Goal: Task Accomplishment & Management: Manage account settings

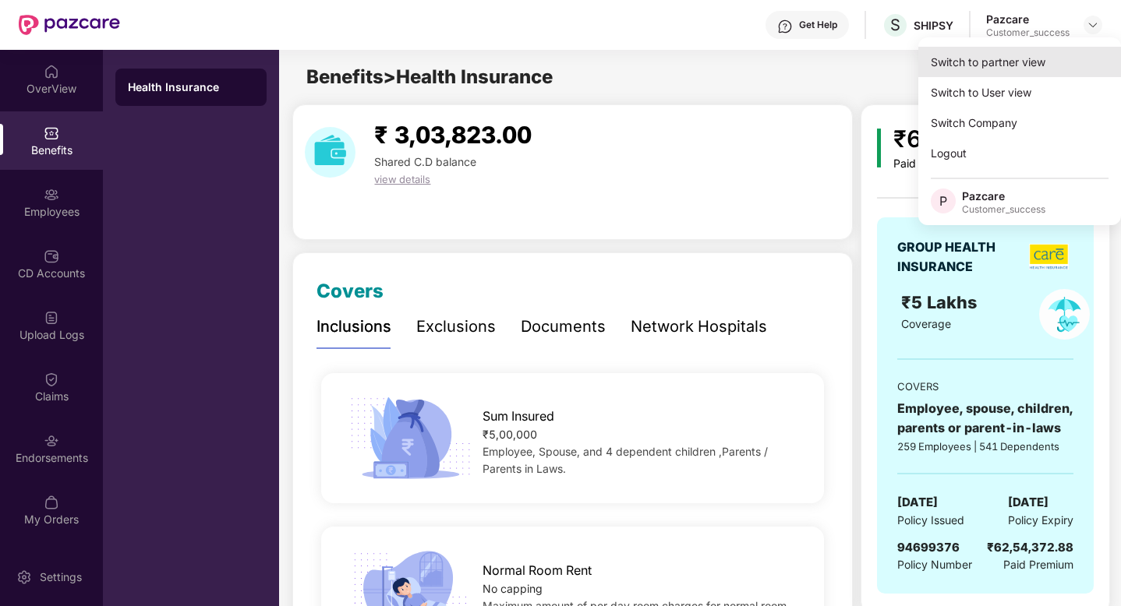
click at [1066, 59] on div "Switch to partner view" at bounding box center [1019, 62] width 203 height 30
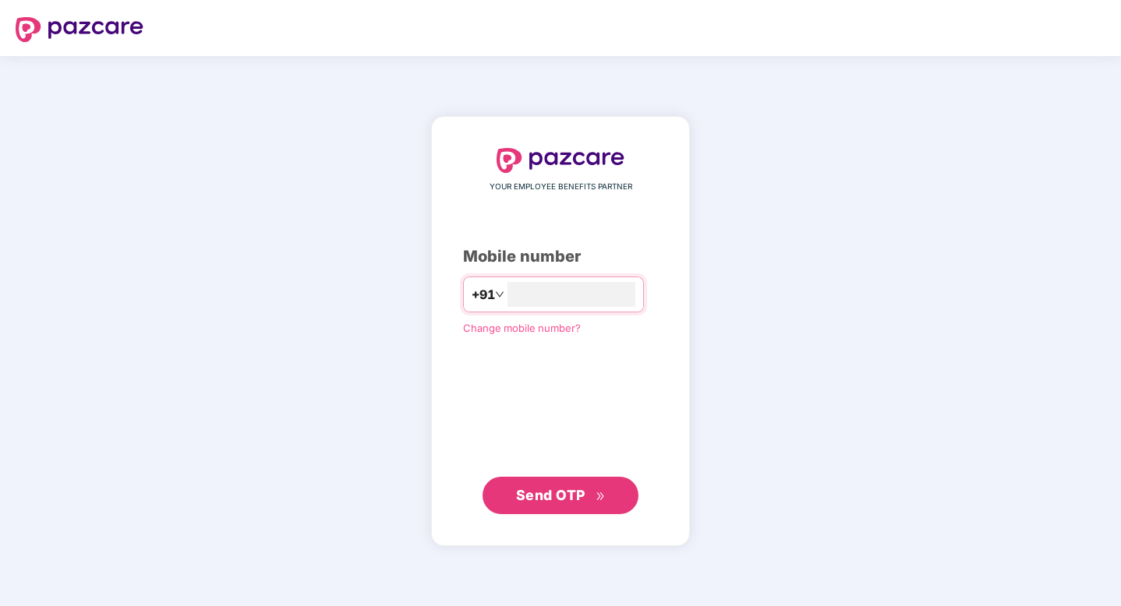
type input "**********"
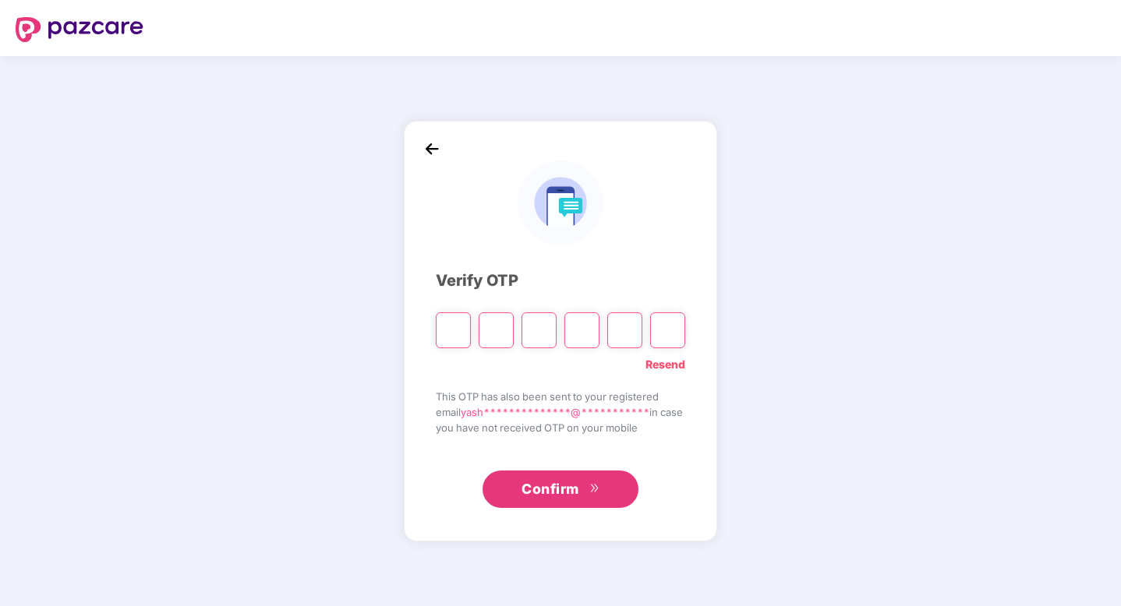
type input "*"
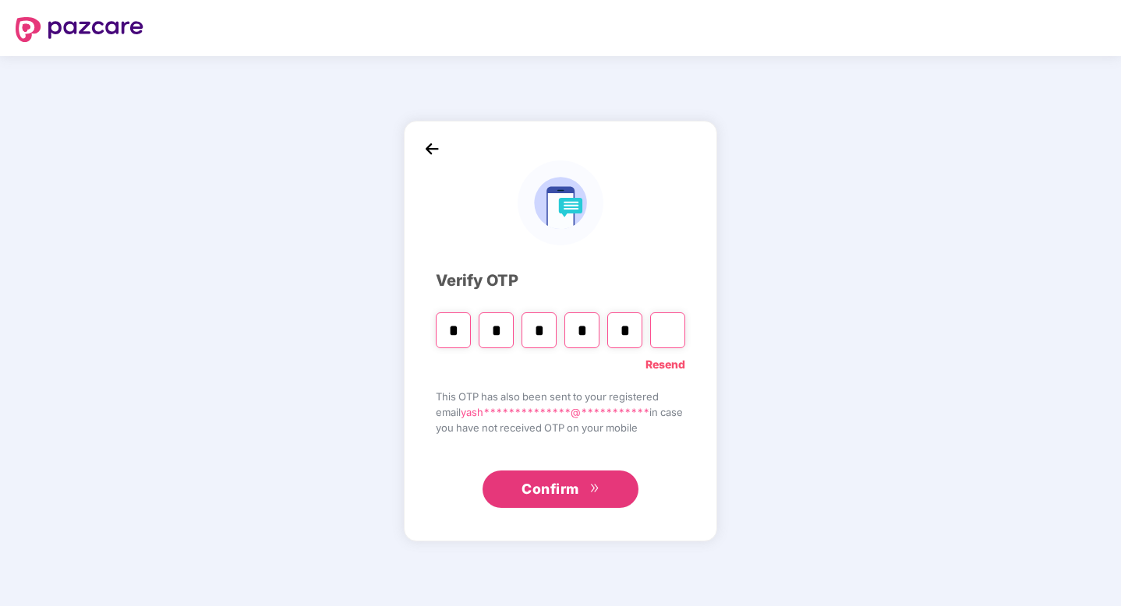
type input "*"
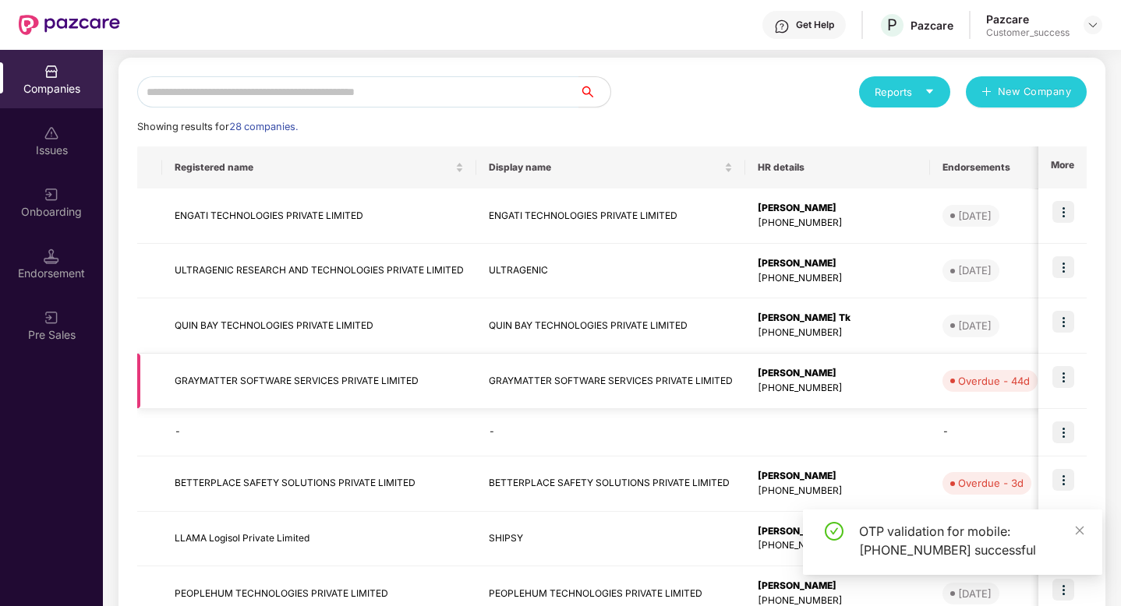
scroll to position [242, 0]
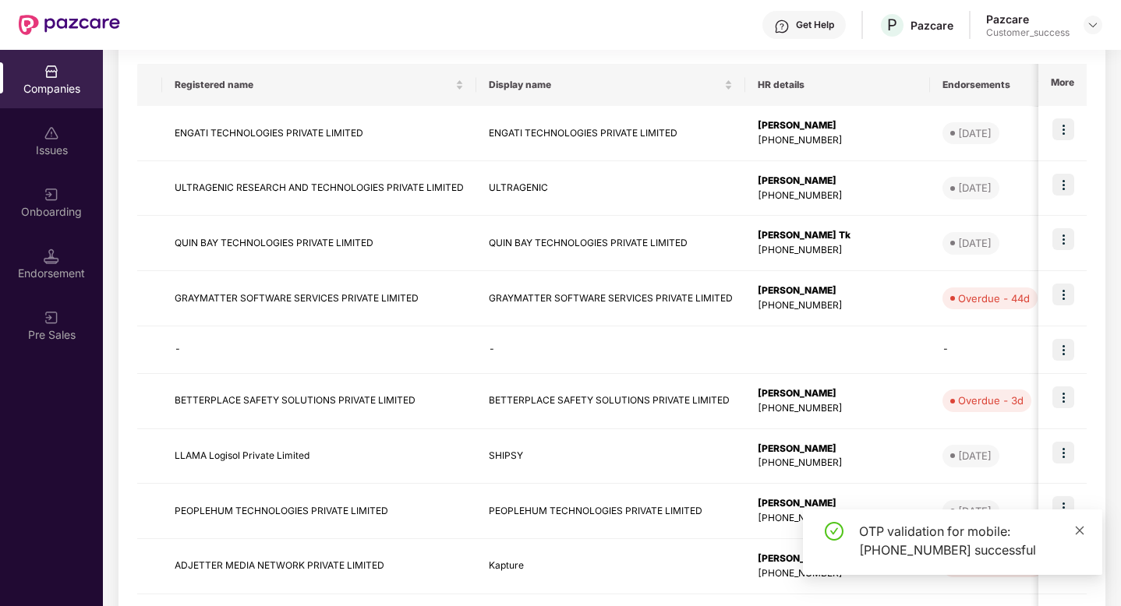
click at [1078, 531] on icon "close" at bounding box center [1079, 530] width 11 height 11
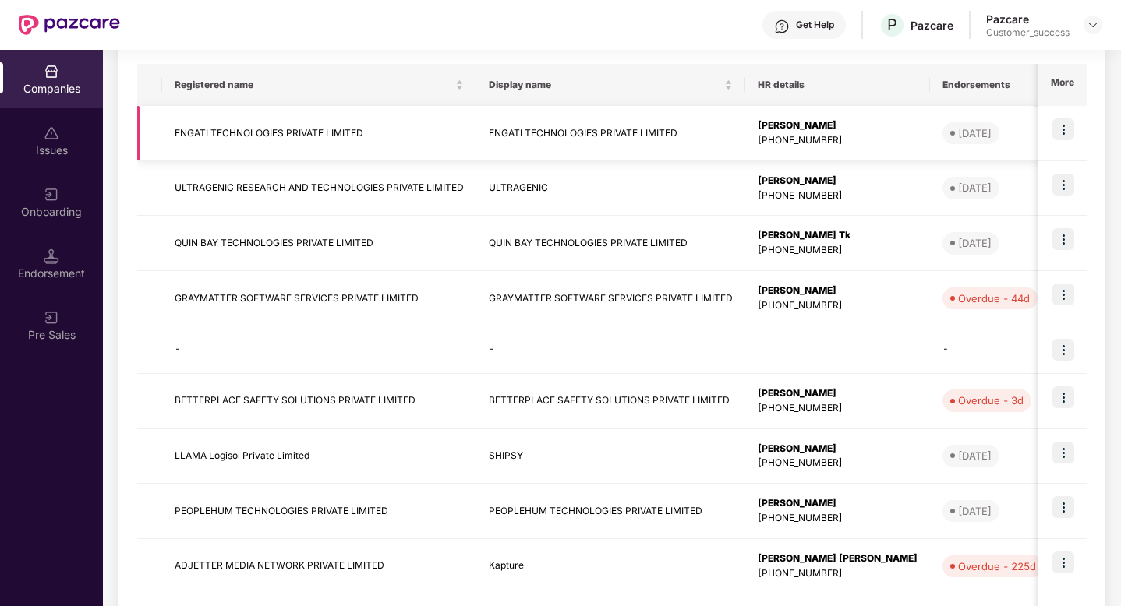
scroll to position [0, 0]
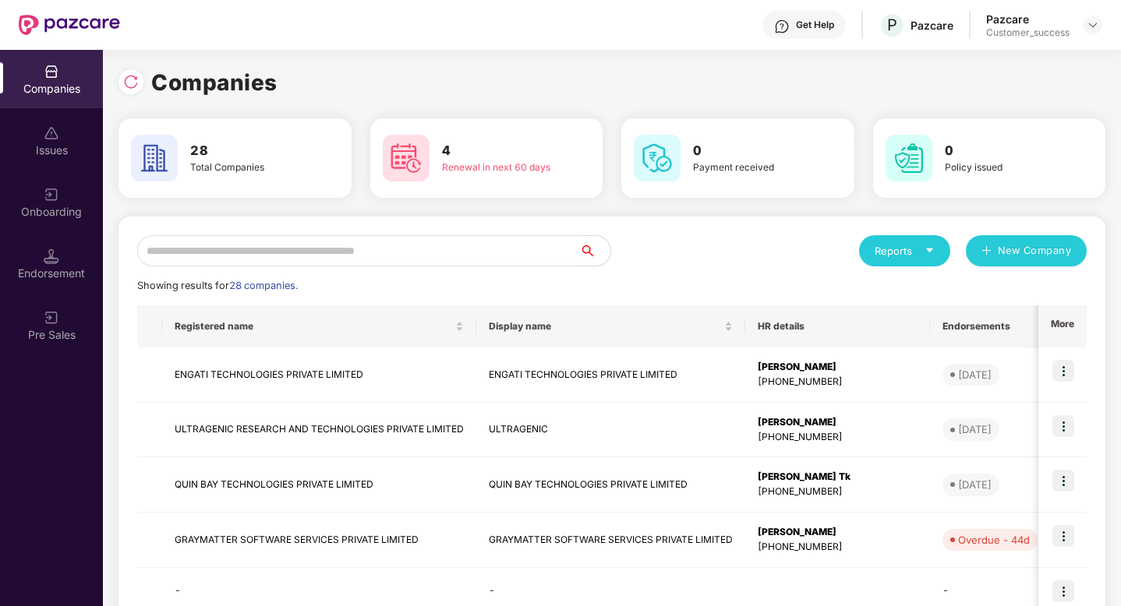
click at [323, 244] on input "text" at bounding box center [358, 250] width 442 height 31
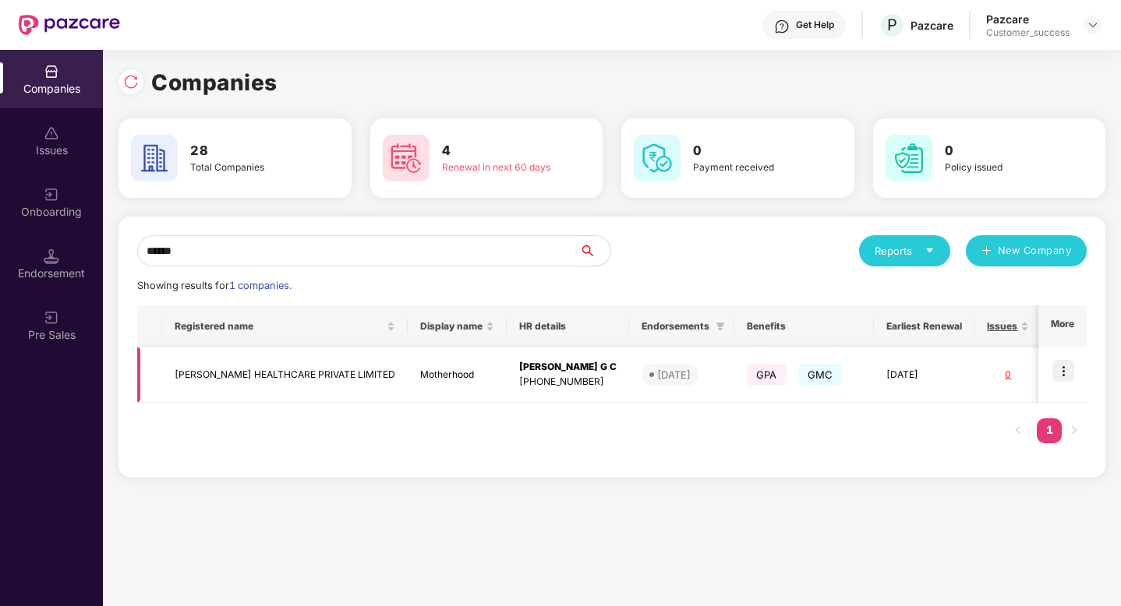
type input "******"
click at [1065, 376] on img at bounding box center [1063, 371] width 22 height 22
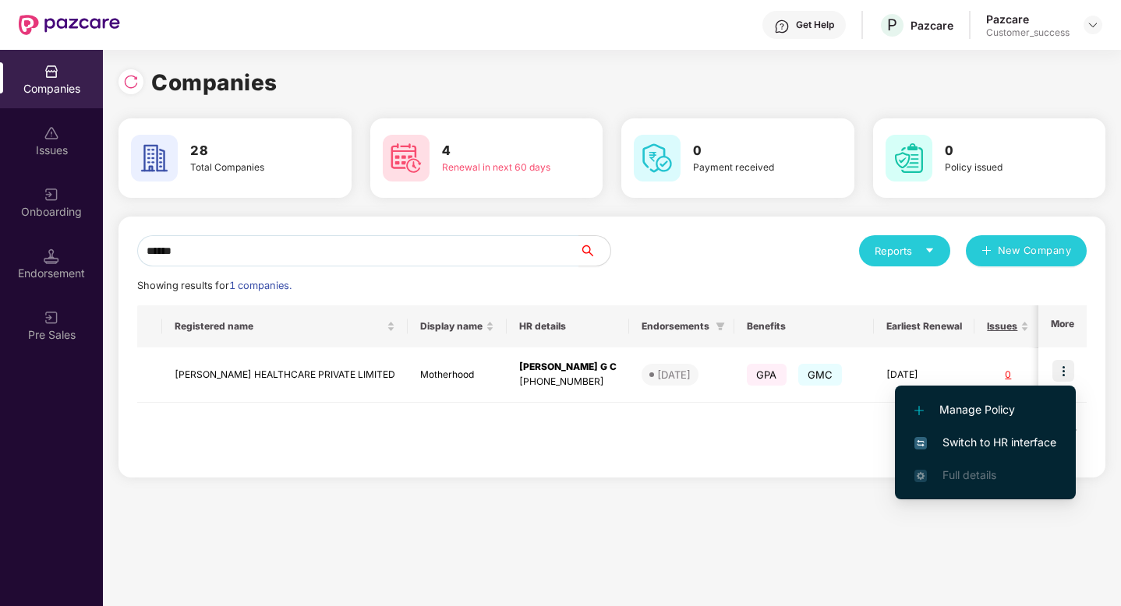
click at [1046, 445] on span "Switch to HR interface" at bounding box center [985, 442] width 142 height 17
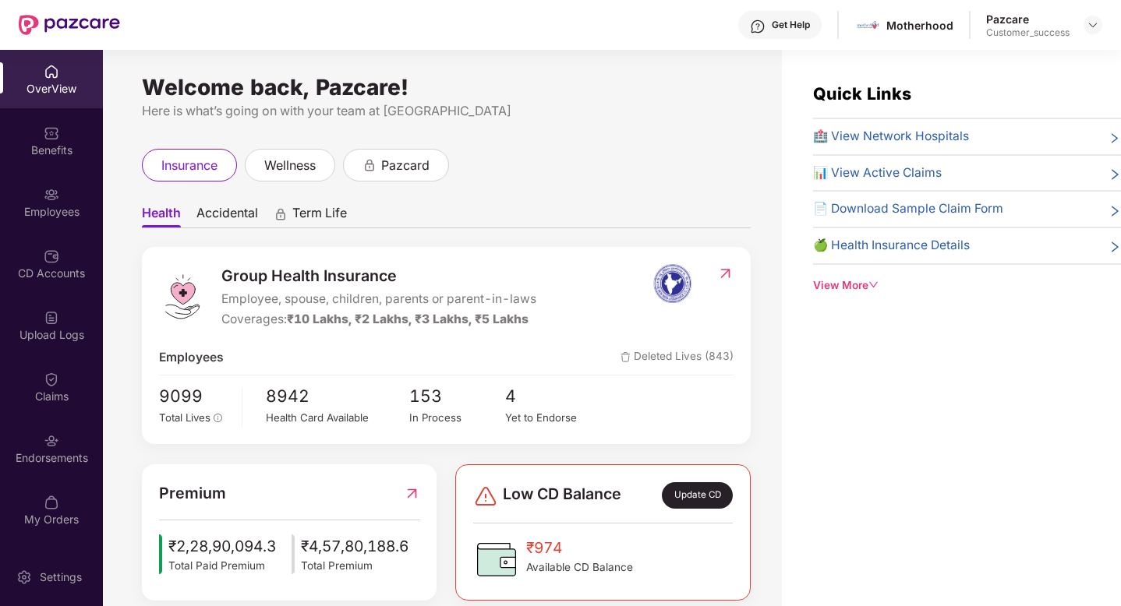
click at [40, 204] on div "Employees" at bounding box center [51, 212] width 103 height 16
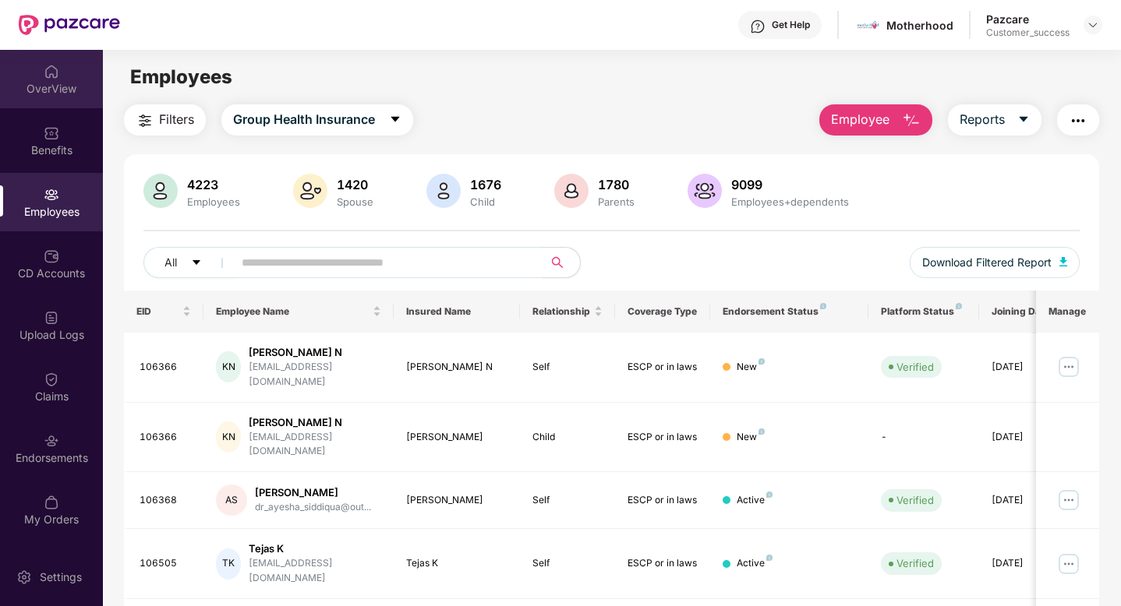
click at [60, 83] on div "OverView" at bounding box center [51, 89] width 103 height 16
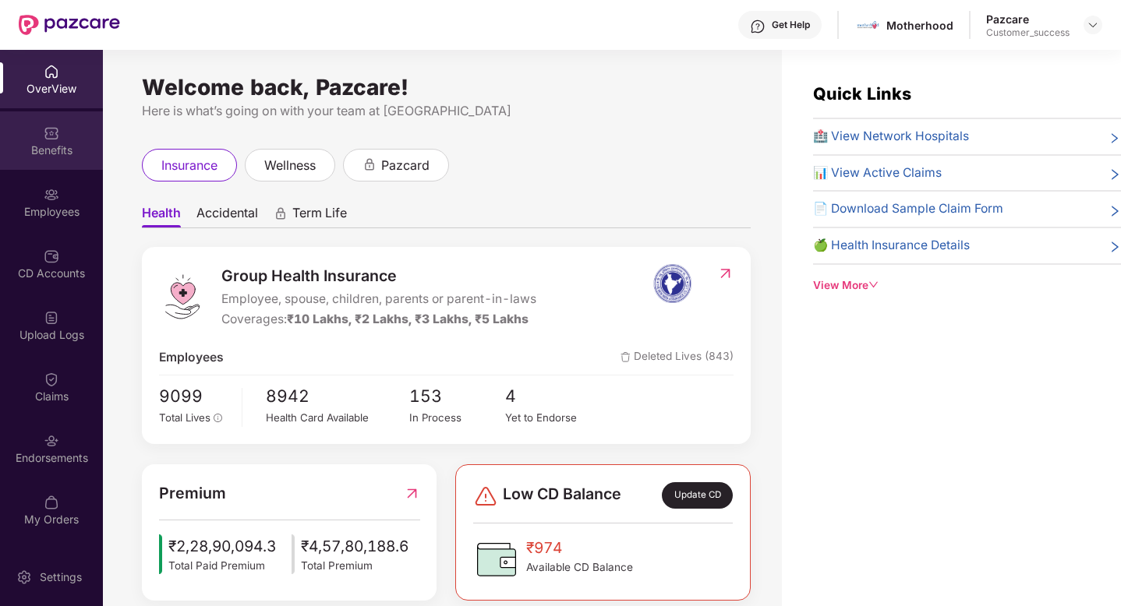
click at [51, 149] on div "Benefits" at bounding box center [51, 151] width 103 height 16
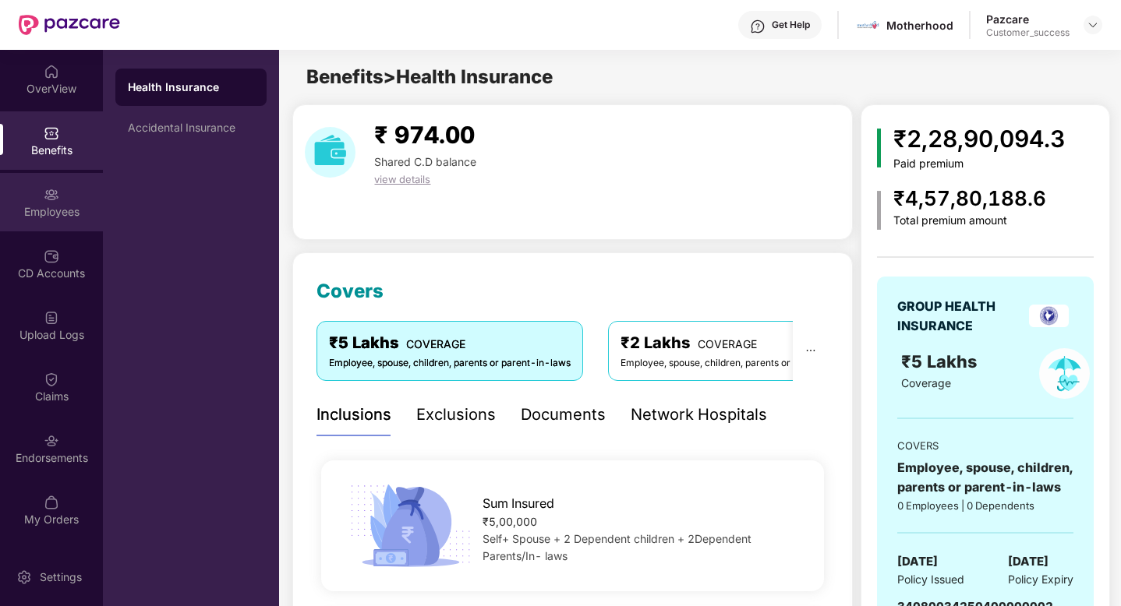
click at [56, 199] on img at bounding box center [52, 195] width 16 height 16
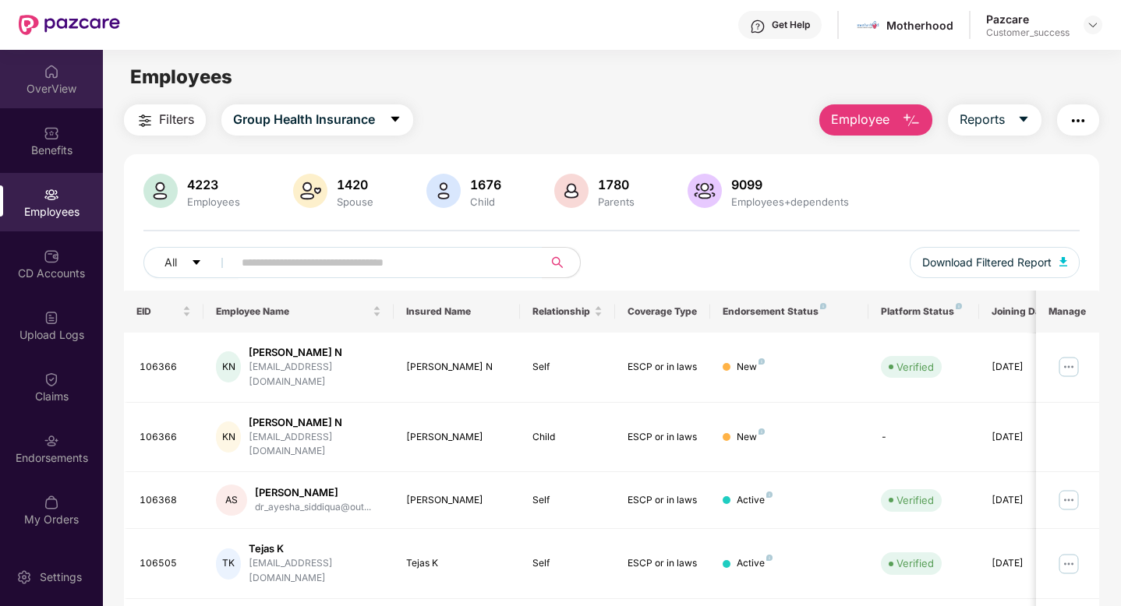
click at [54, 86] on div "OverView" at bounding box center [51, 89] width 103 height 16
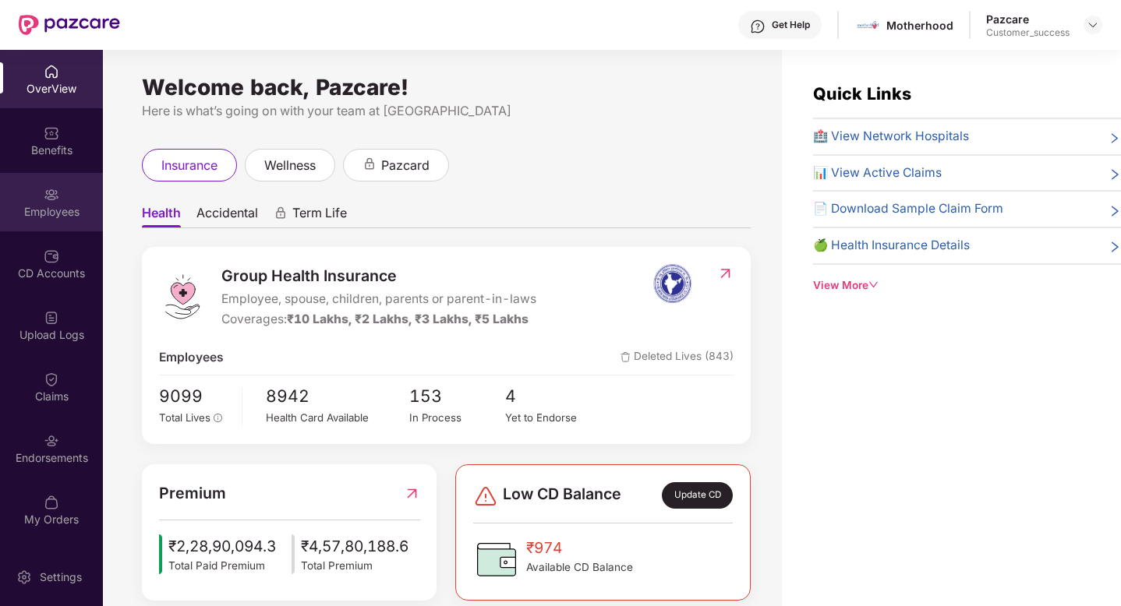
click at [23, 209] on div "Employees" at bounding box center [51, 212] width 103 height 16
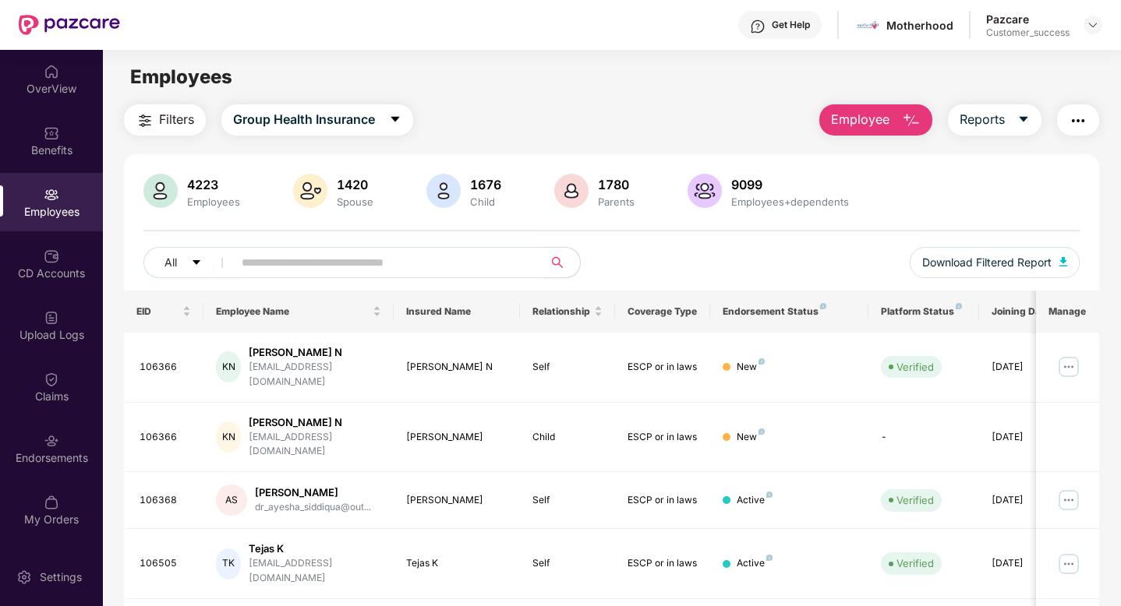
click at [307, 276] on span at bounding box center [383, 262] width 320 height 31
paste input "******"
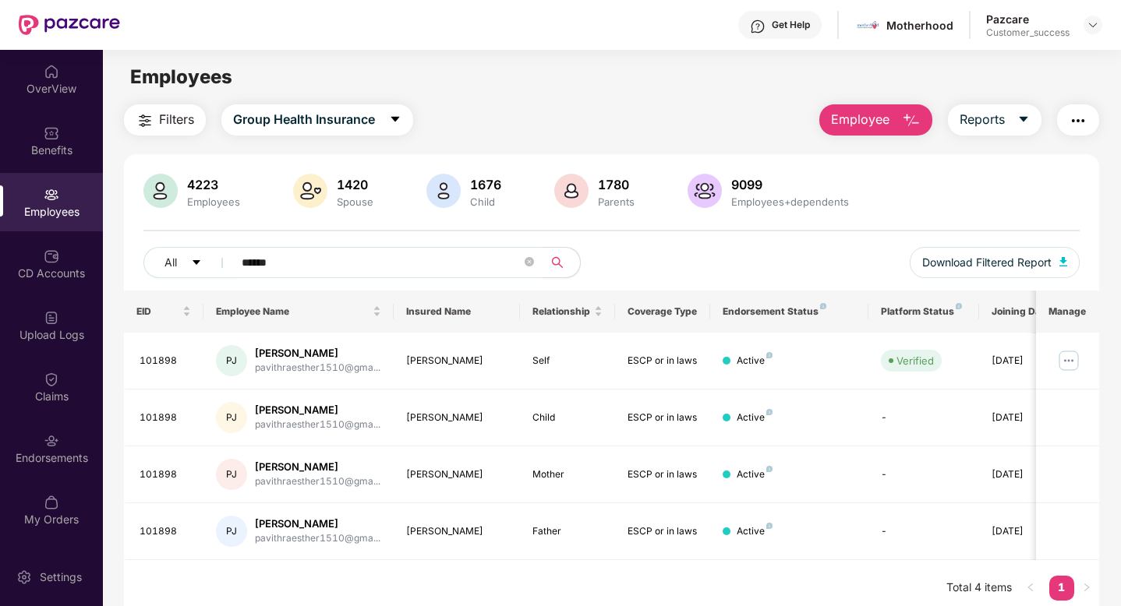
drag, startPoint x: 316, startPoint y: 258, endPoint x: 131, endPoint y: 257, distance: 184.7
click at [137, 258] on div "4223 Employees 1420 Spouse 1676 Child 1780 Parents 9099 Employees+dependents Al…" at bounding box center [611, 232] width 975 height 117
paste input "text"
drag, startPoint x: 352, startPoint y: 270, endPoint x: 177, endPoint y: 257, distance: 175.9
click at [204, 257] on div "All ******" at bounding box center [377, 262] width 468 height 31
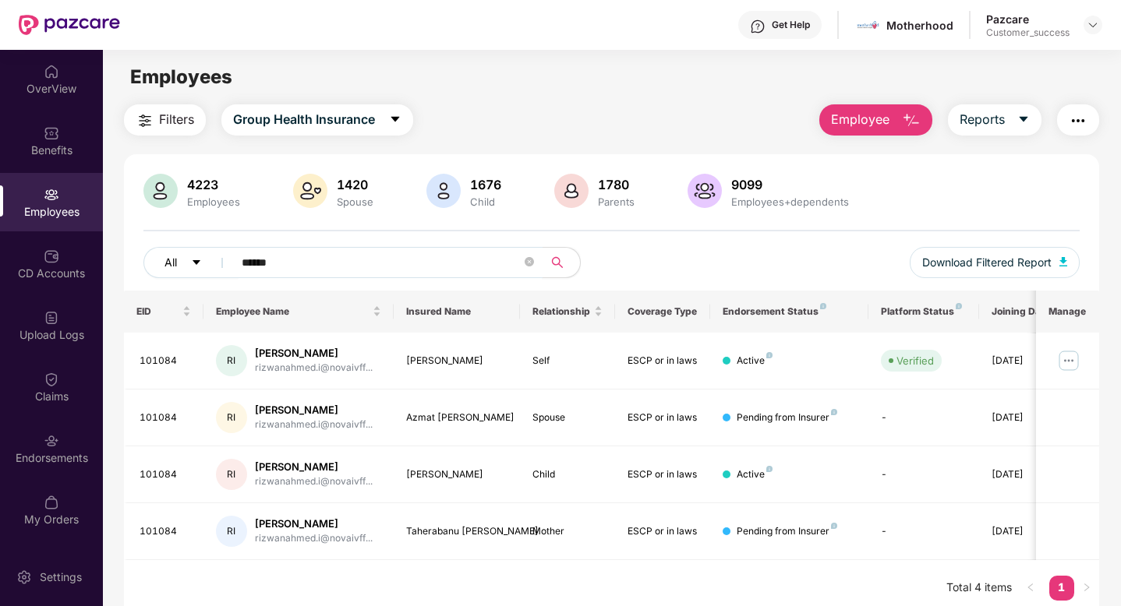
paste input "text"
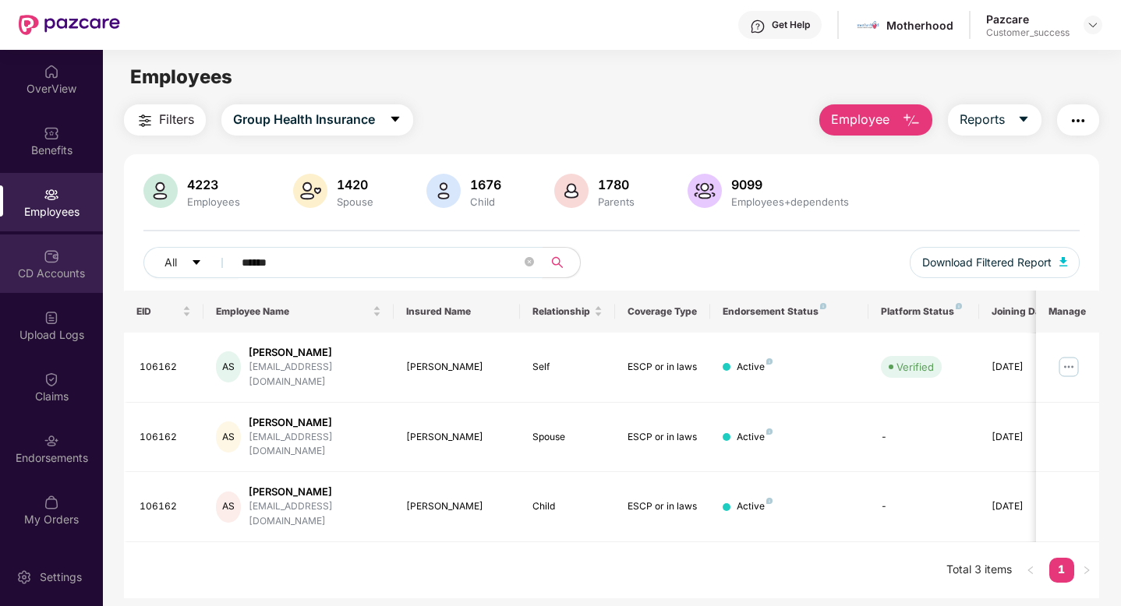
drag, startPoint x: 304, startPoint y: 269, endPoint x: 91, endPoint y: 259, distance: 213.0
click at [90, 260] on div "OverView Benefits Employees CD Accounts Upload Logs Claims Endorsements My Orde…" at bounding box center [560, 328] width 1121 height 557
paste input "text"
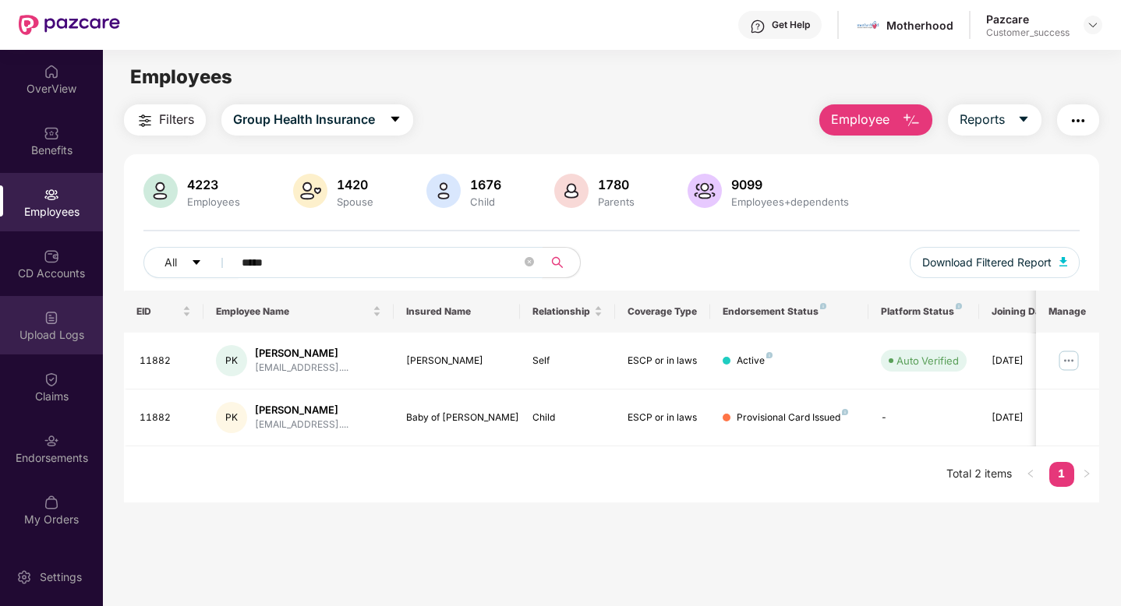
type input "*****"
click at [35, 313] on div "Upload Logs" at bounding box center [51, 325] width 103 height 58
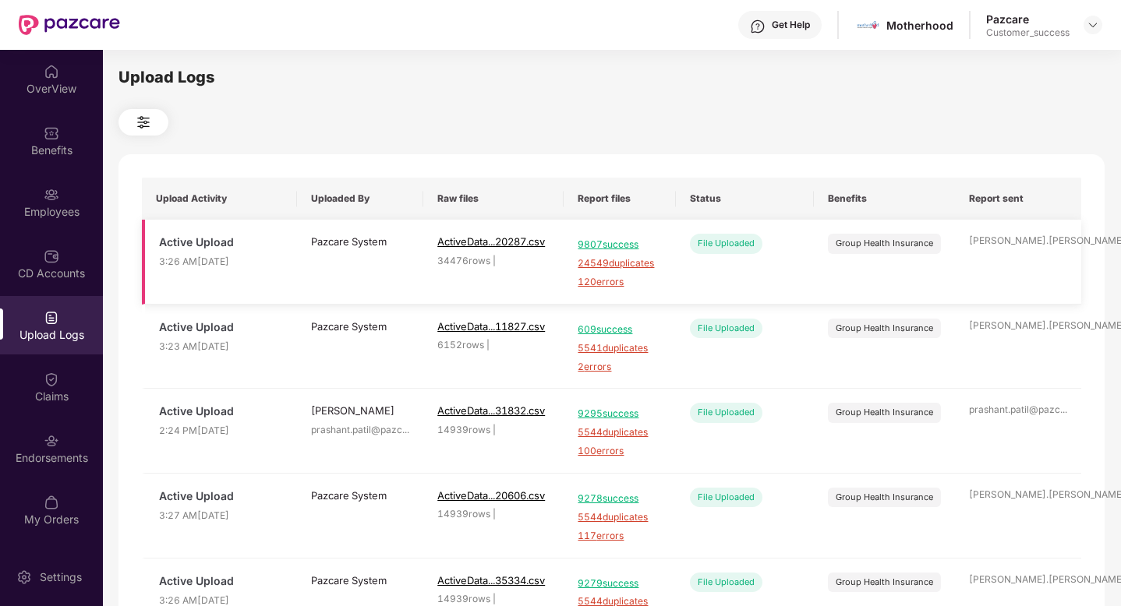
click at [589, 283] on span "120 errors" at bounding box center [620, 282] width 84 height 15
click at [357, 309] on td "Pazcare System lg ..." at bounding box center [360, 347] width 126 height 85
click at [23, 223] on div "Employees" at bounding box center [51, 202] width 103 height 58
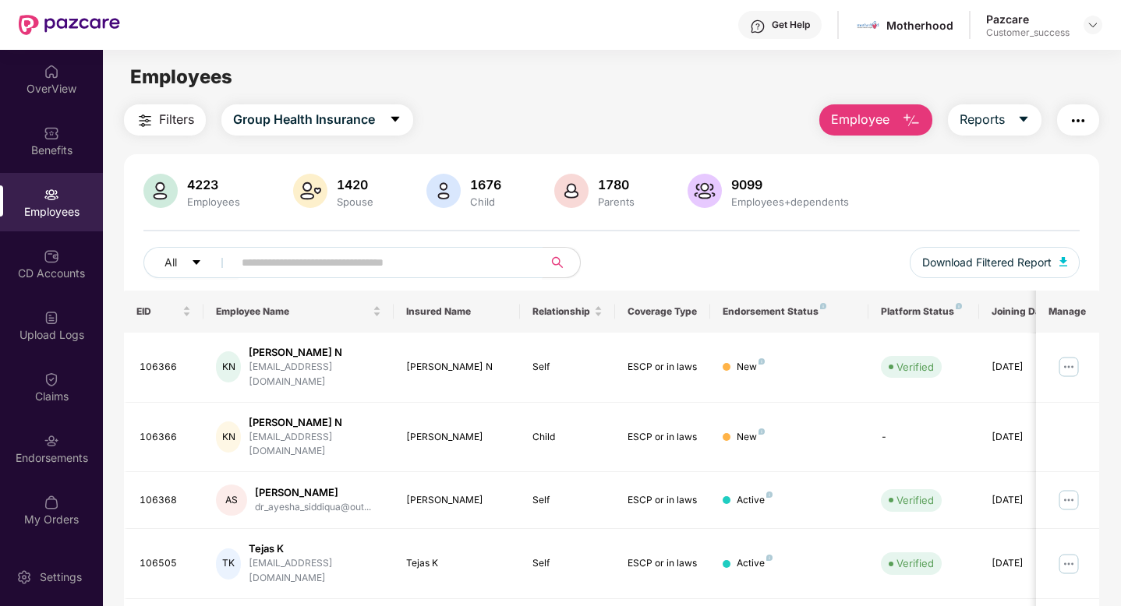
click at [271, 276] on span at bounding box center [383, 262] width 320 height 31
paste input "******"
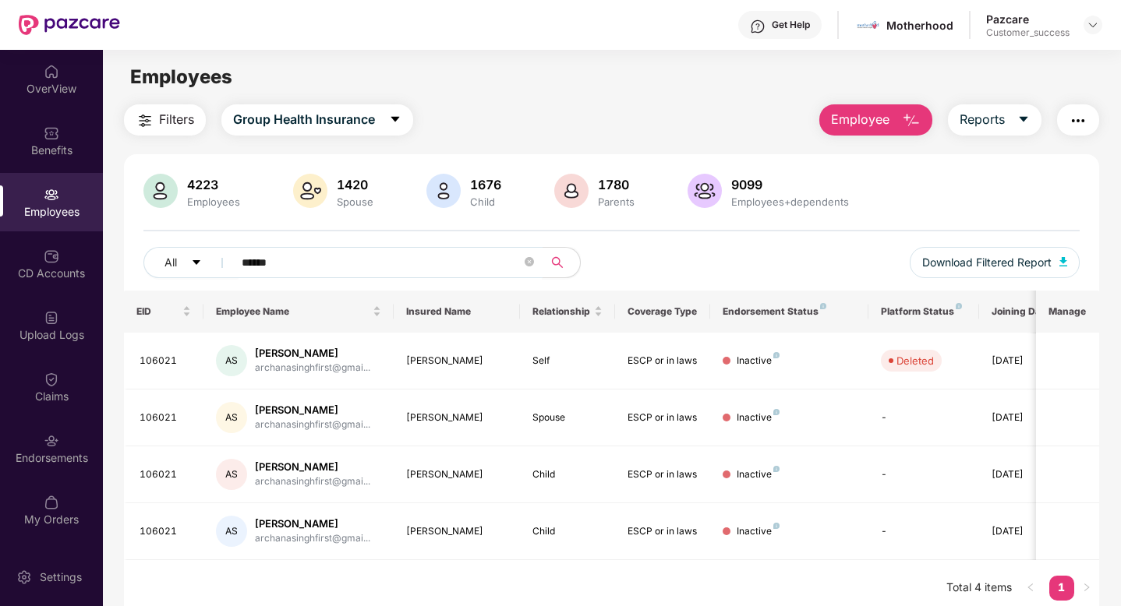
drag, startPoint x: 296, startPoint y: 258, endPoint x: 145, endPoint y: 248, distance: 151.6
click at [237, 249] on span "******" at bounding box center [383, 262] width 320 height 31
paste input "text"
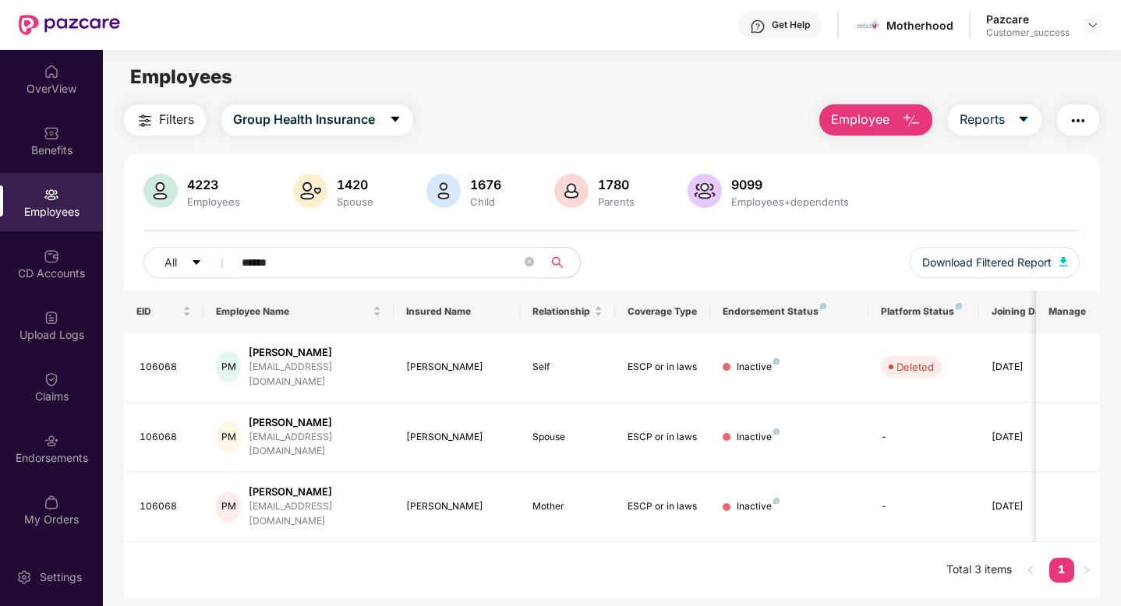
drag, startPoint x: 325, startPoint y: 265, endPoint x: 133, endPoint y: 265, distance: 192.5
click at [261, 265] on input "******" at bounding box center [382, 262] width 280 height 23
type input "*"
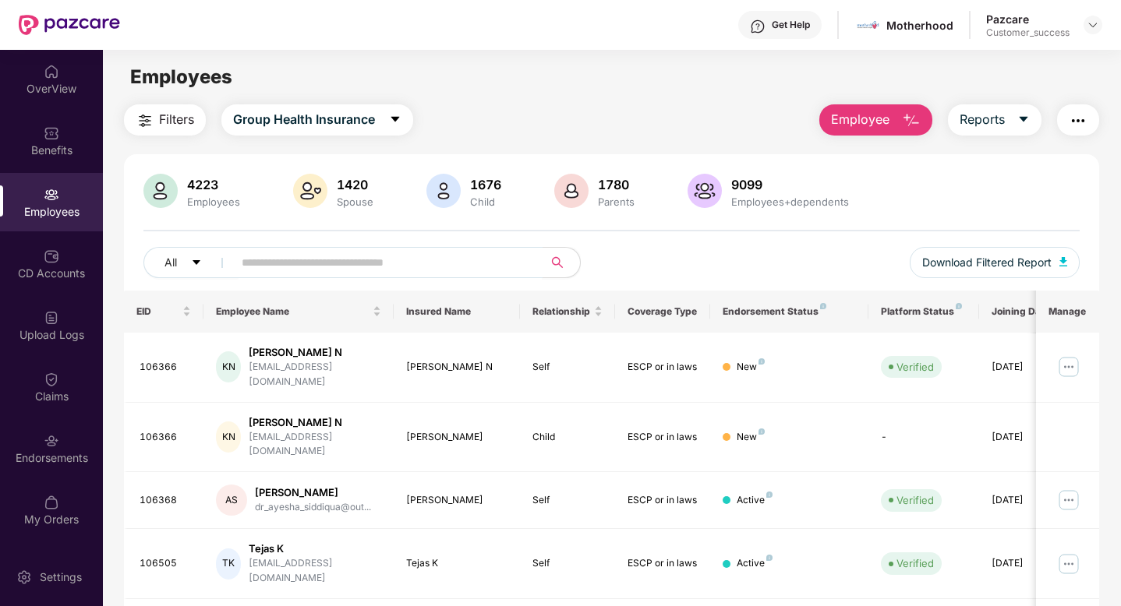
click at [380, 254] on input "text" at bounding box center [382, 262] width 280 height 23
paste input "******"
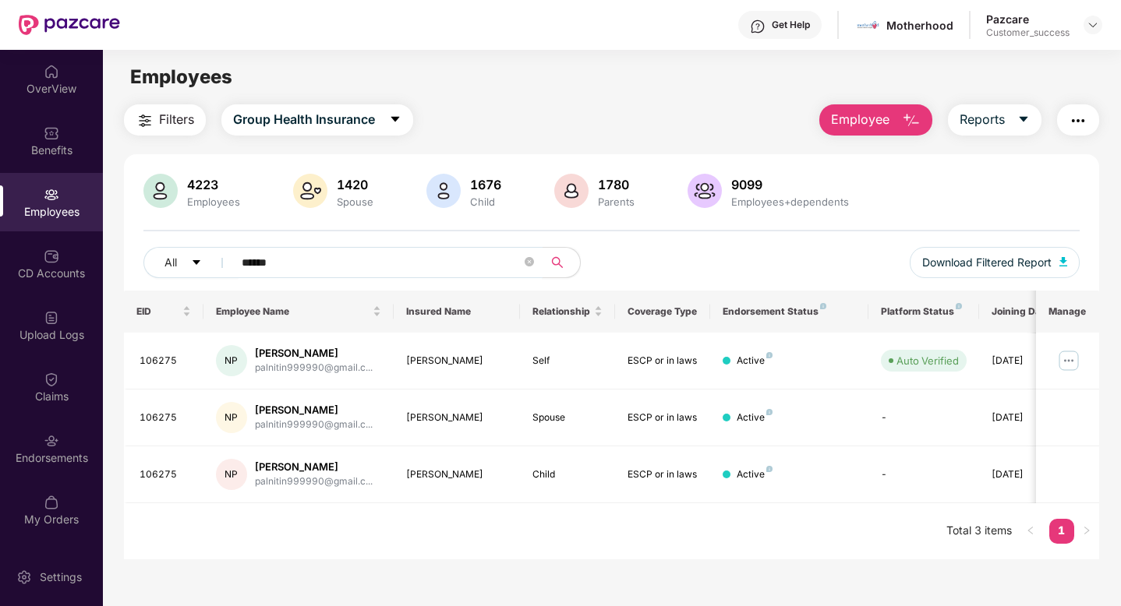
drag, startPoint x: 339, startPoint y: 260, endPoint x: 188, endPoint y: 240, distance: 152.6
click at [189, 240] on div "4223 Employees 1420 Spouse 1676 Child 1780 Parents 9099 Employees+dependents Al…" at bounding box center [611, 232] width 975 height 117
paste input "text"
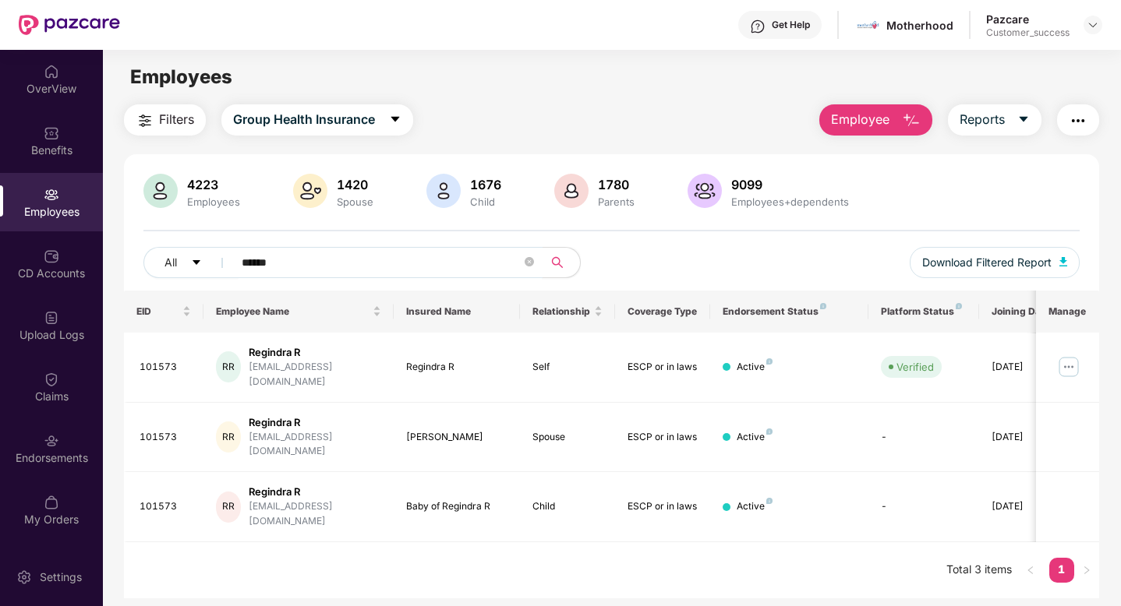
click at [309, 255] on input "******" at bounding box center [382, 262] width 280 height 23
drag, startPoint x: 309, startPoint y: 259, endPoint x: 217, endPoint y: 256, distance: 92.8
click at [217, 259] on div "All ******" at bounding box center [377, 262] width 468 height 31
paste input "text"
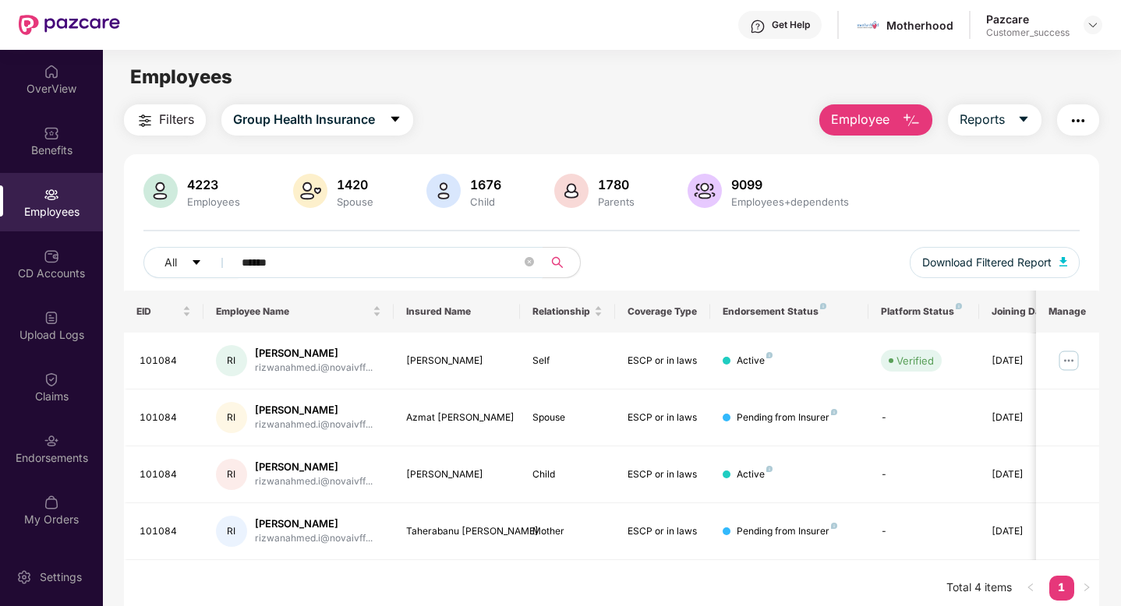
click at [316, 260] on input "******" at bounding box center [382, 262] width 280 height 23
paste input "text"
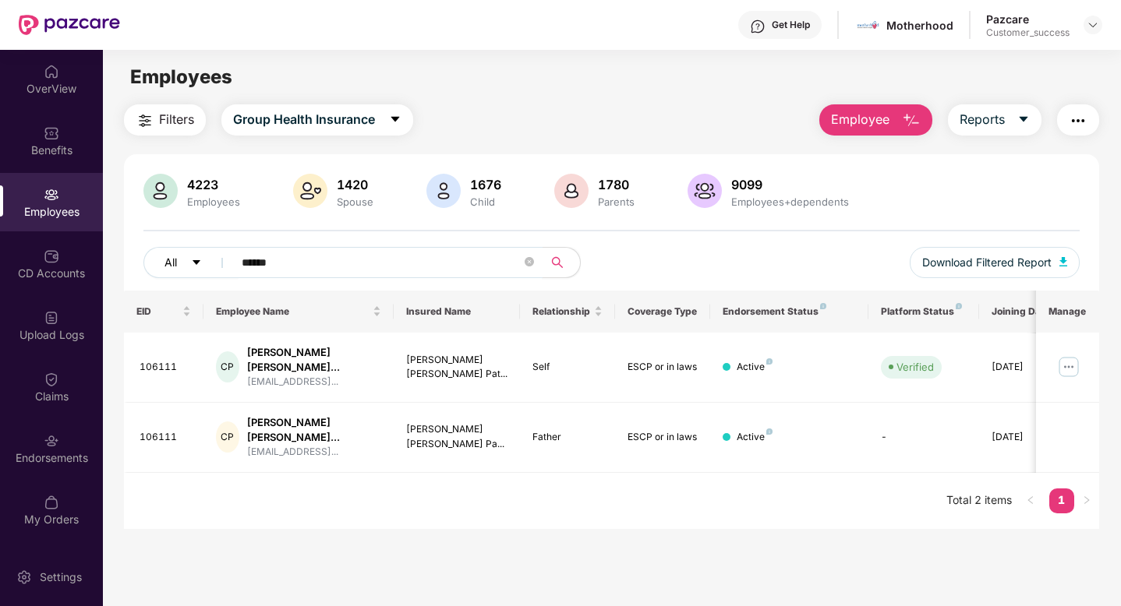
drag, startPoint x: 339, startPoint y: 257, endPoint x: 177, endPoint y: 259, distance: 162.1
click at [178, 259] on div "All ******" at bounding box center [377, 262] width 468 height 31
paste input "text"
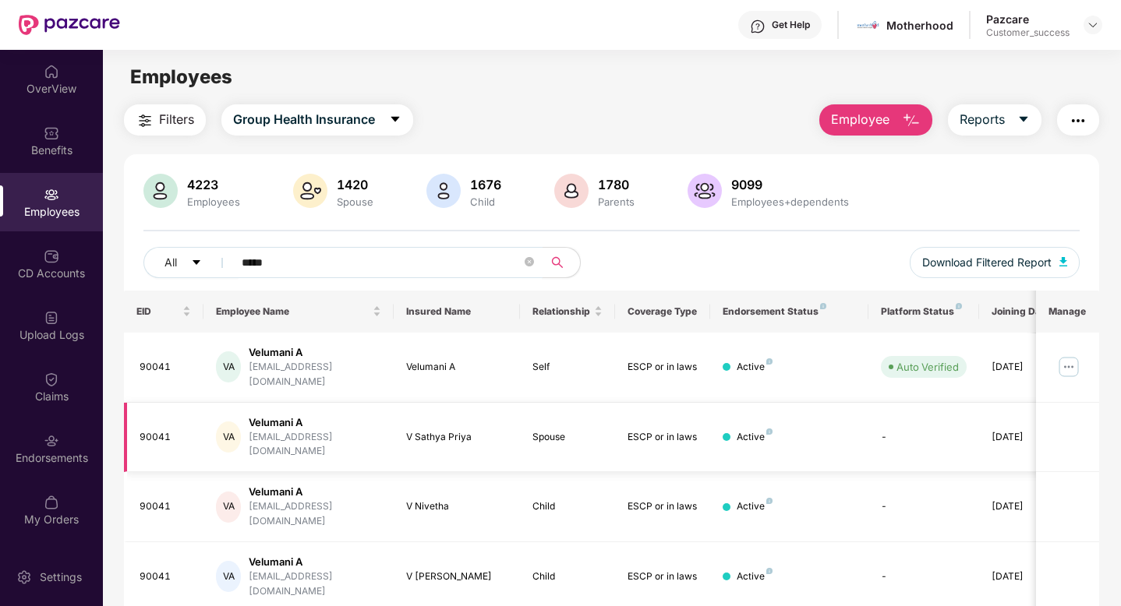
scroll to position [50, 0]
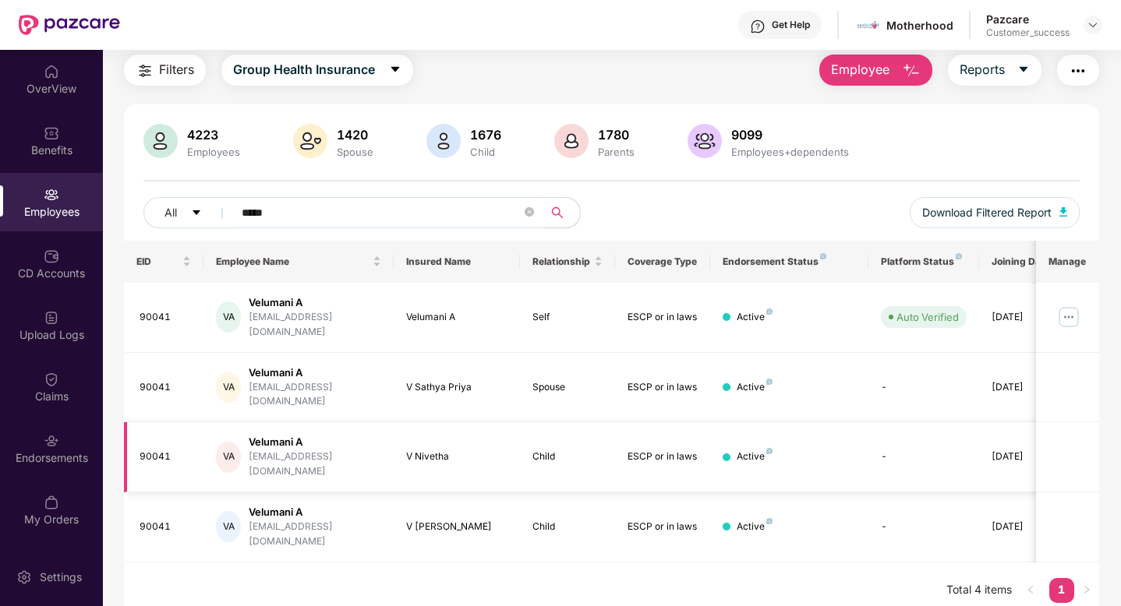
type input "*****"
click at [1067, 306] on img at bounding box center [1068, 317] width 25 height 25
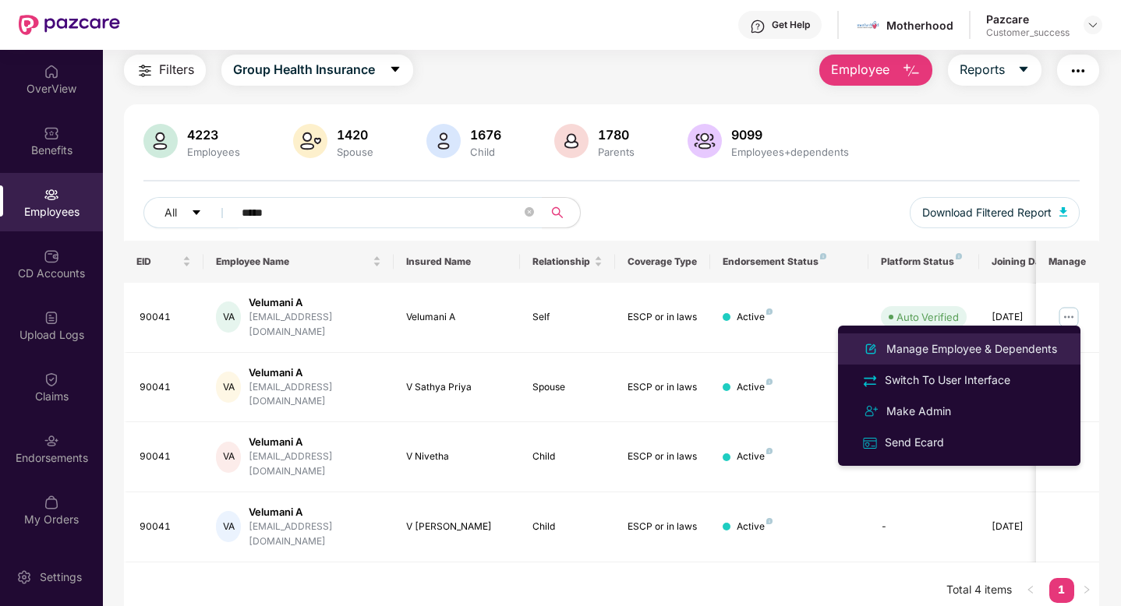
click at [1012, 354] on div "Manage Employee & Dependents" at bounding box center [971, 349] width 177 height 17
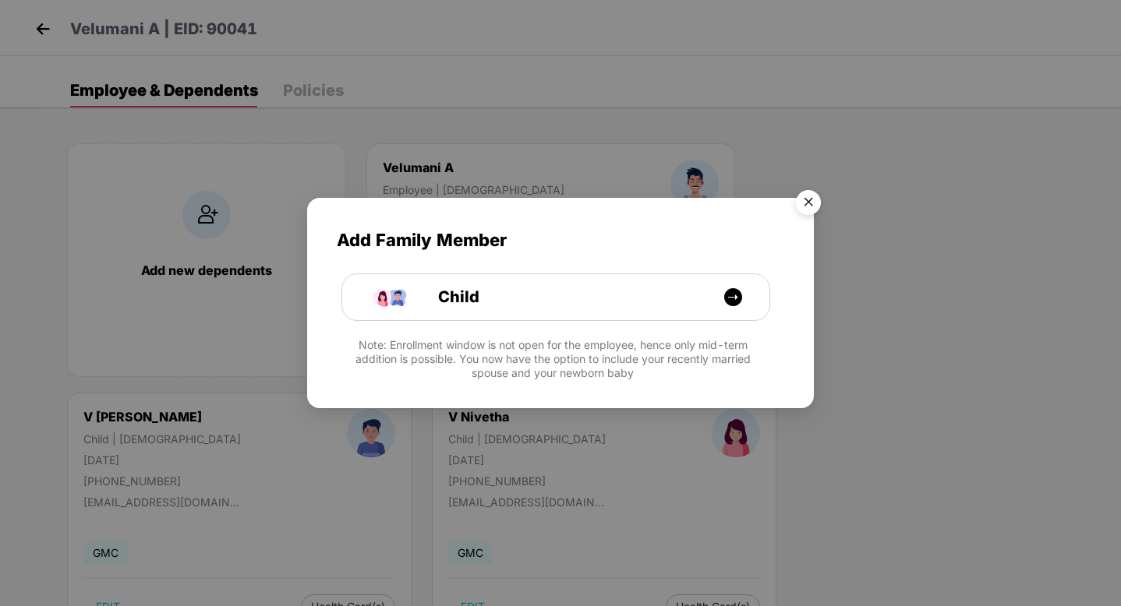
click at [808, 200] on img "Close" at bounding box center [808, 205] width 44 height 44
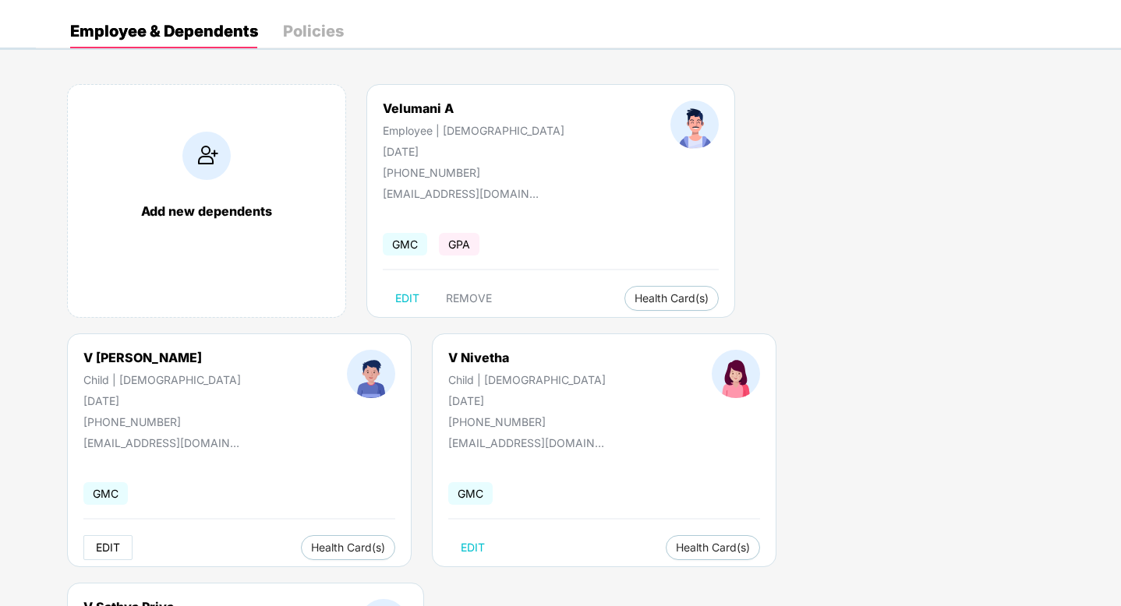
scroll to position [48, 0]
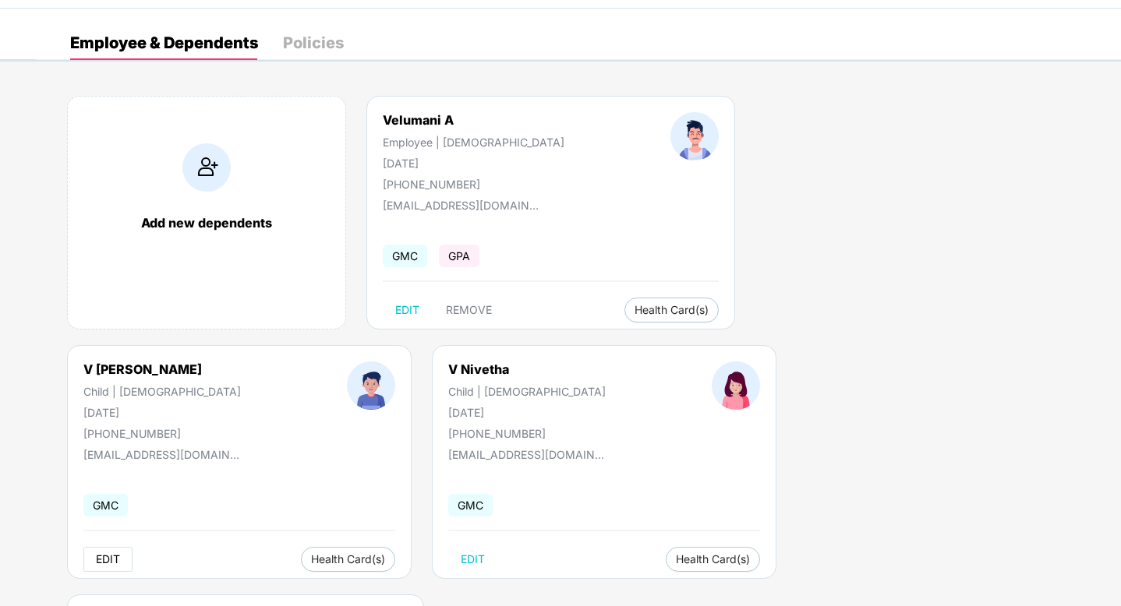
click at [120, 553] on span "EDIT" at bounding box center [108, 559] width 24 height 12
select select "*****"
select select "****"
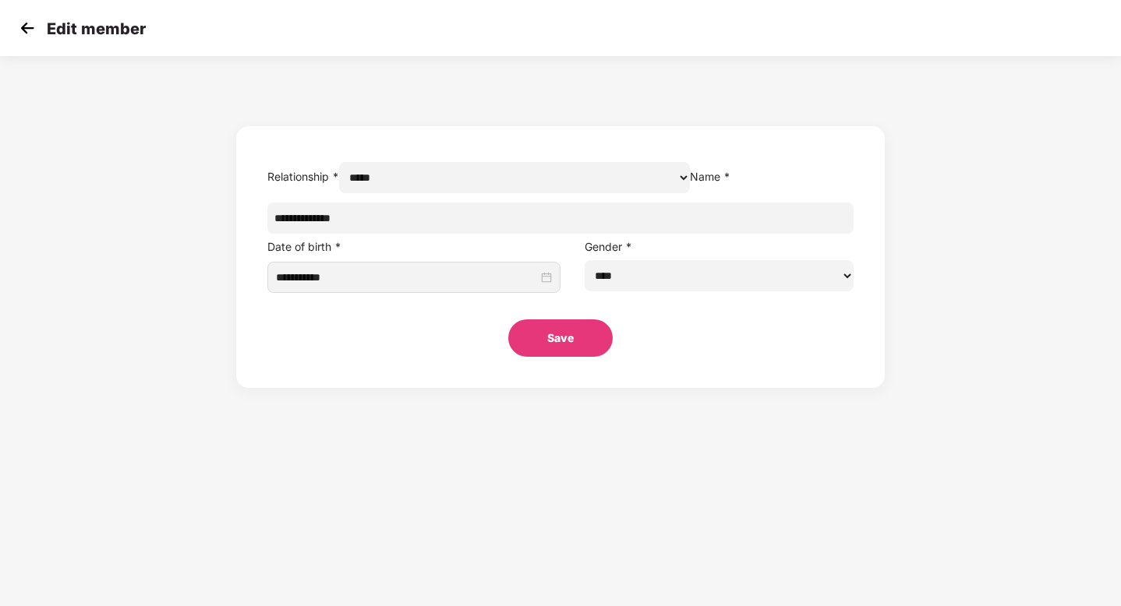
scroll to position [0, 0]
click at [27, 23] on img at bounding box center [27, 27] width 23 height 23
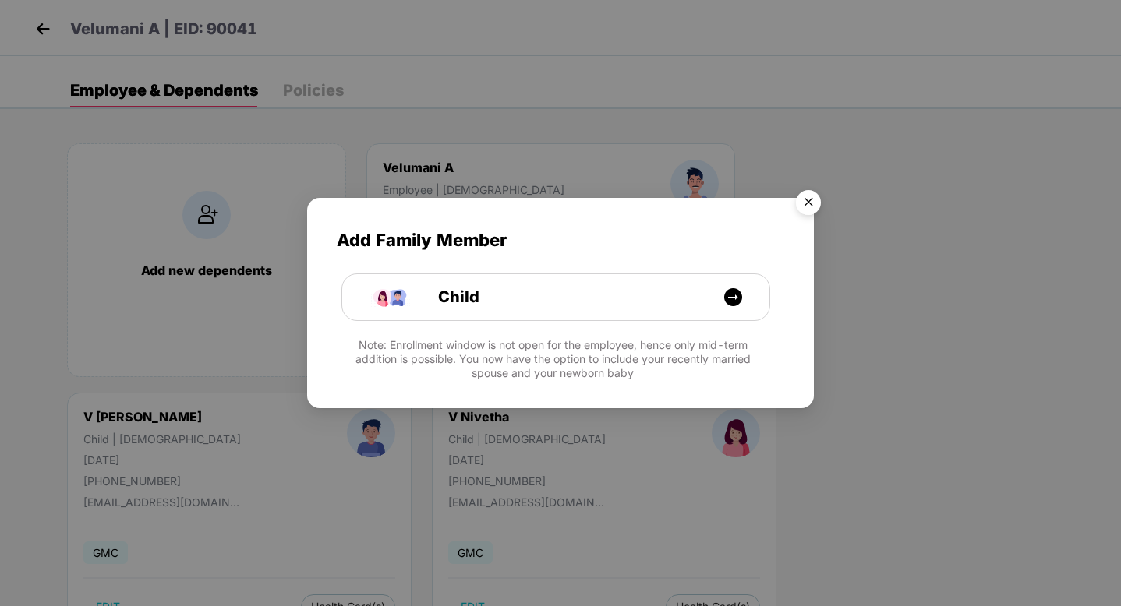
click at [805, 197] on img "Close" at bounding box center [808, 205] width 44 height 44
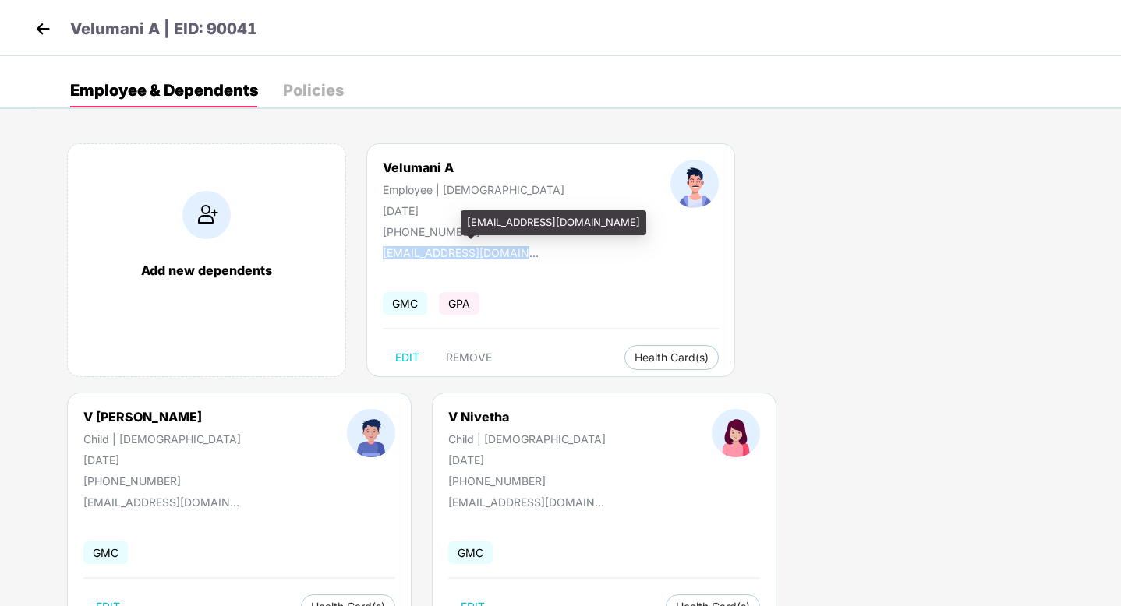
drag, startPoint x: 521, startPoint y: 251, endPoint x: 380, endPoint y: 252, distance: 141.1
click at [380, 252] on div "Velumani A Employee | Male 24 Nov 1968 +919443682514 velumani2411@gmail.com GMC…" at bounding box center [550, 260] width 369 height 234
copy div "[EMAIL_ADDRESS][DOMAIN_NAME]"
click at [44, 35] on img at bounding box center [42, 28] width 23 height 23
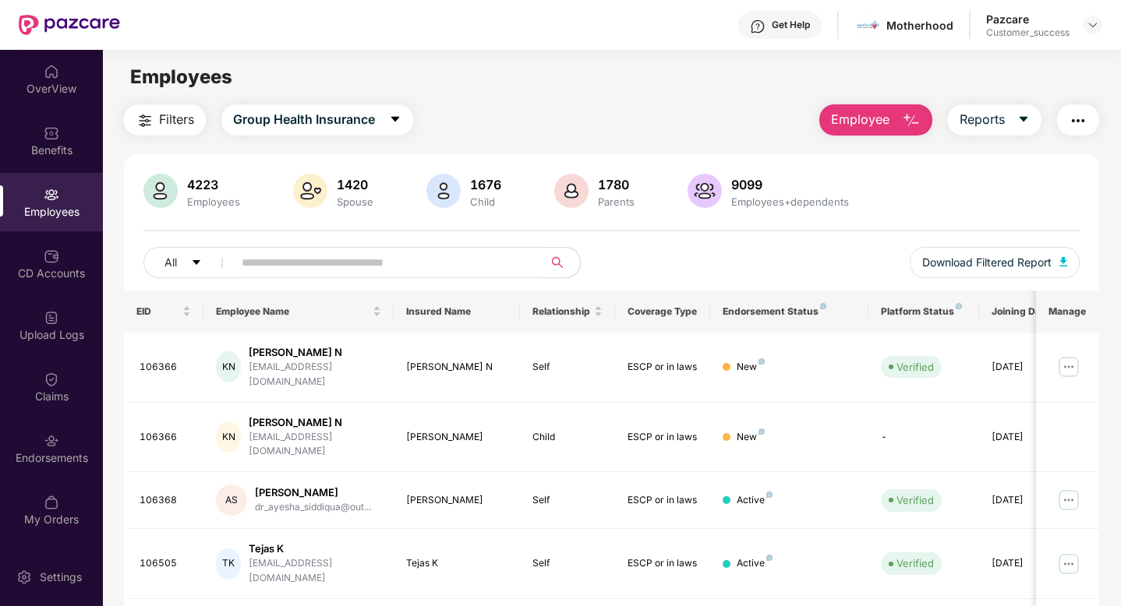
click at [287, 274] on input "text" at bounding box center [382, 262] width 280 height 23
paste input "**********"
type input "**********"
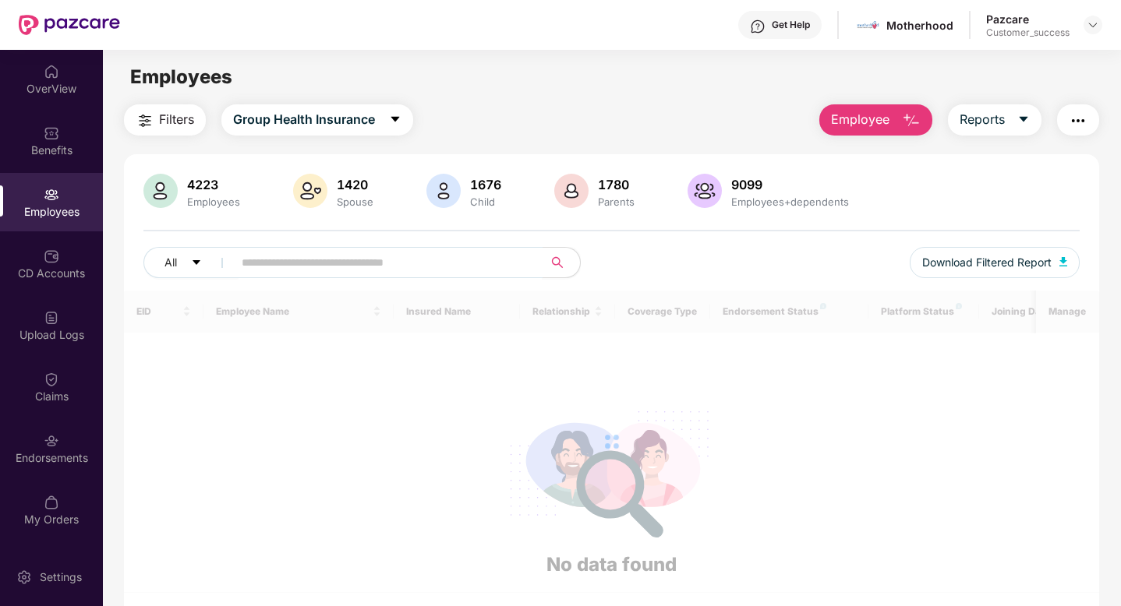
paste input "**********"
type input "**********"
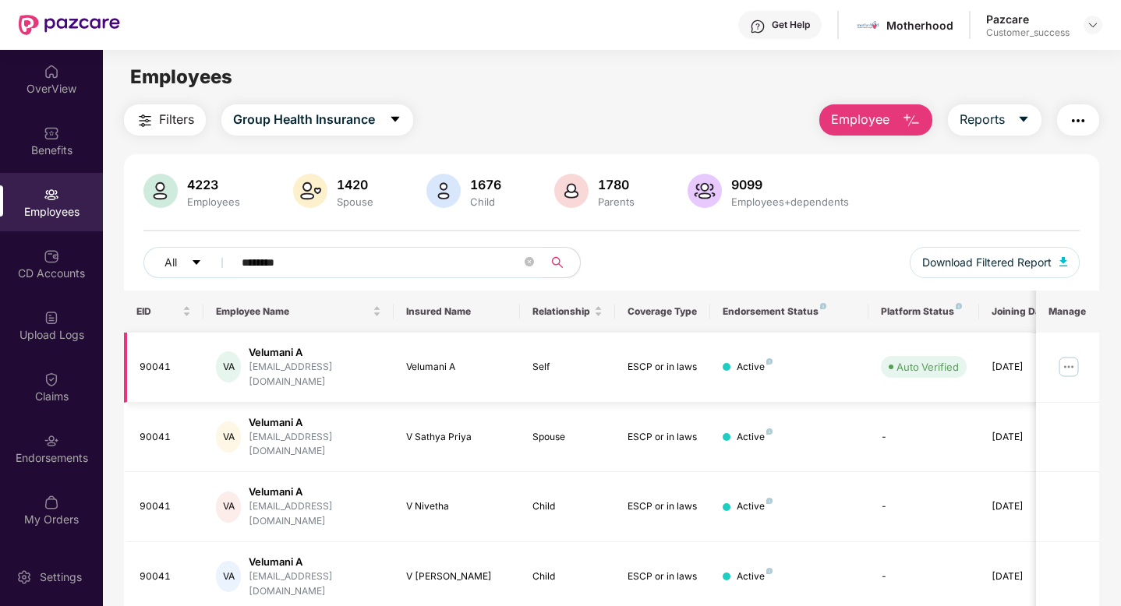
scroll to position [50, 0]
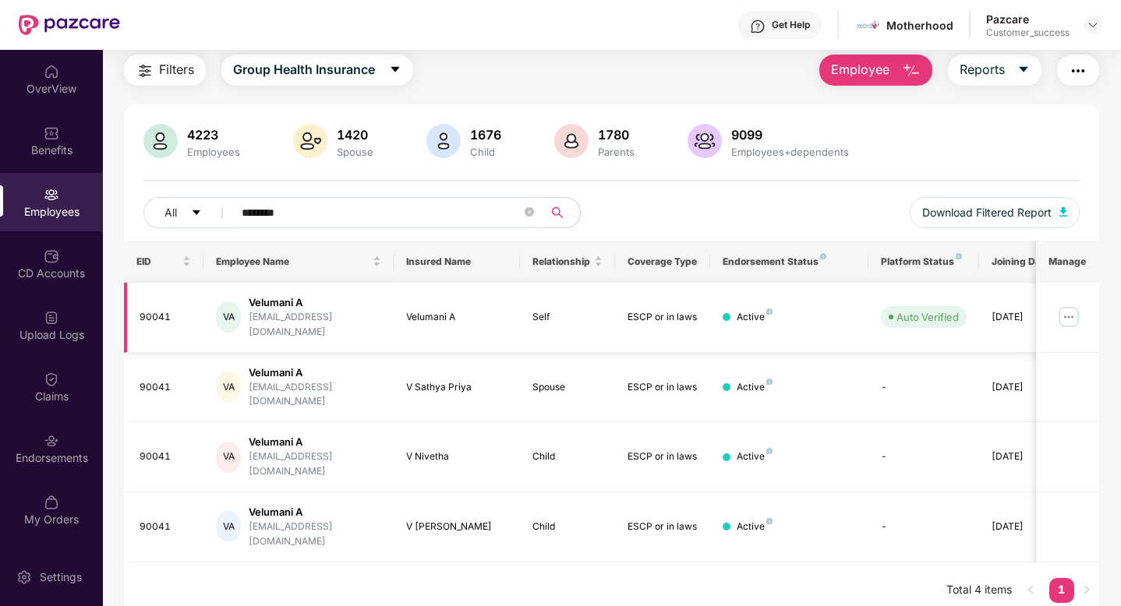
type input "********"
click at [1073, 316] on img at bounding box center [1068, 317] width 25 height 25
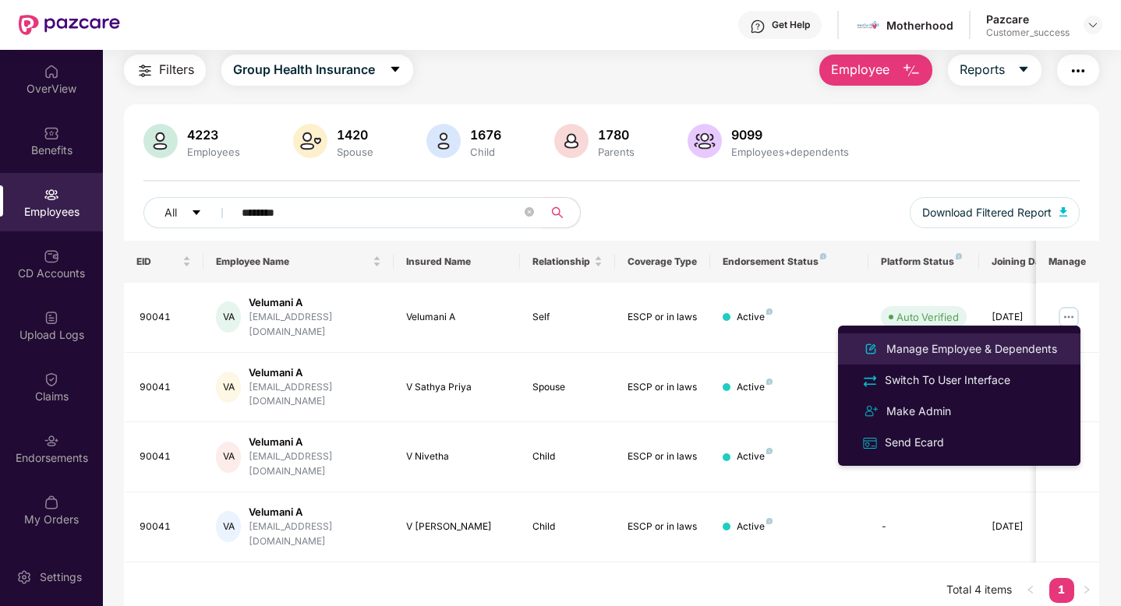
click at [1032, 343] on div "Manage Employee & Dependents" at bounding box center [971, 349] width 177 height 17
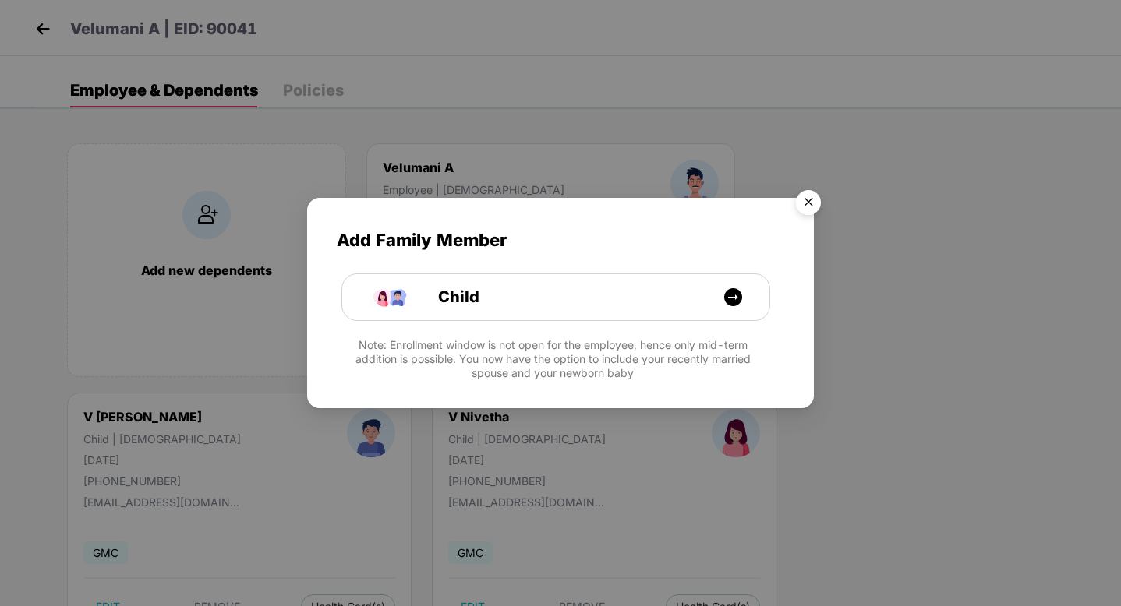
click at [811, 200] on img "Close" at bounding box center [808, 205] width 44 height 44
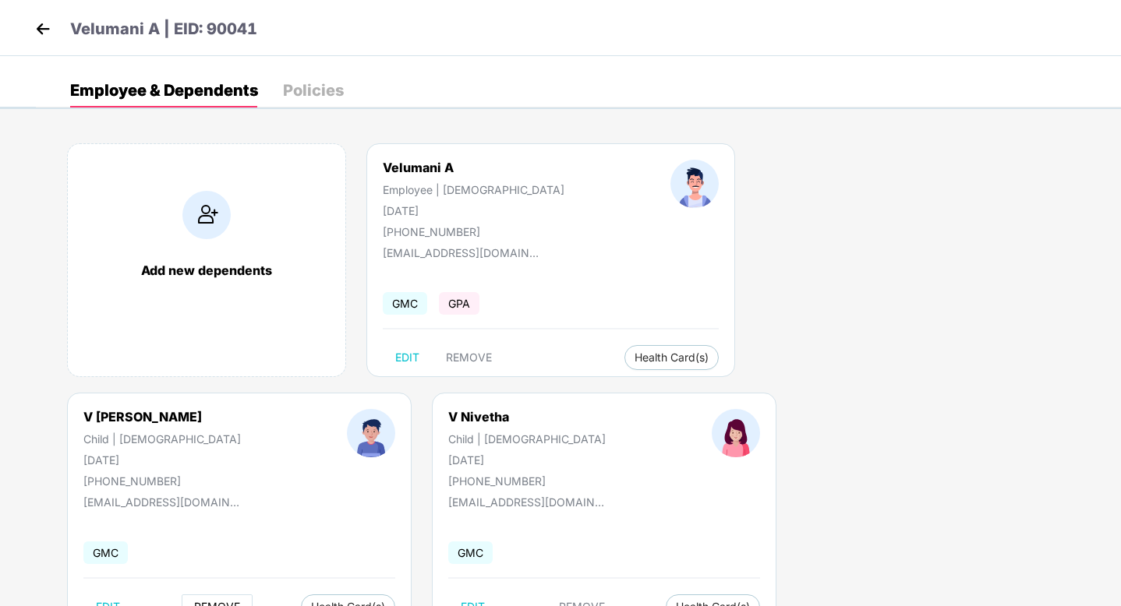
click at [240, 601] on span "REMOVE" at bounding box center [217, 607] width 46 height 12
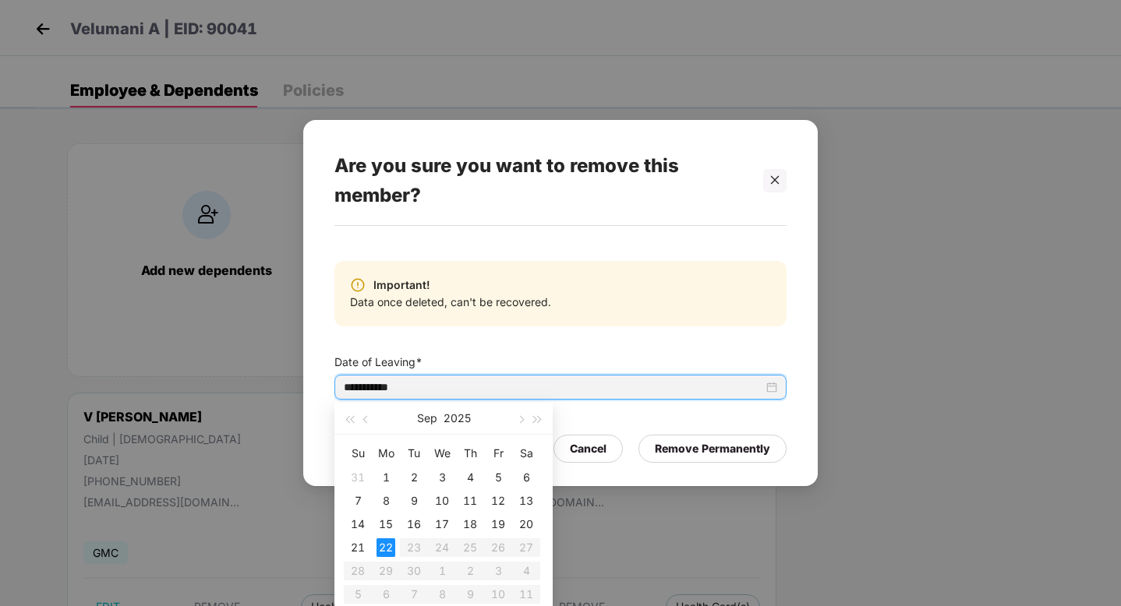
click at [525, 383] on input "**********" at bounding box center [553, 387] width 419 height 17
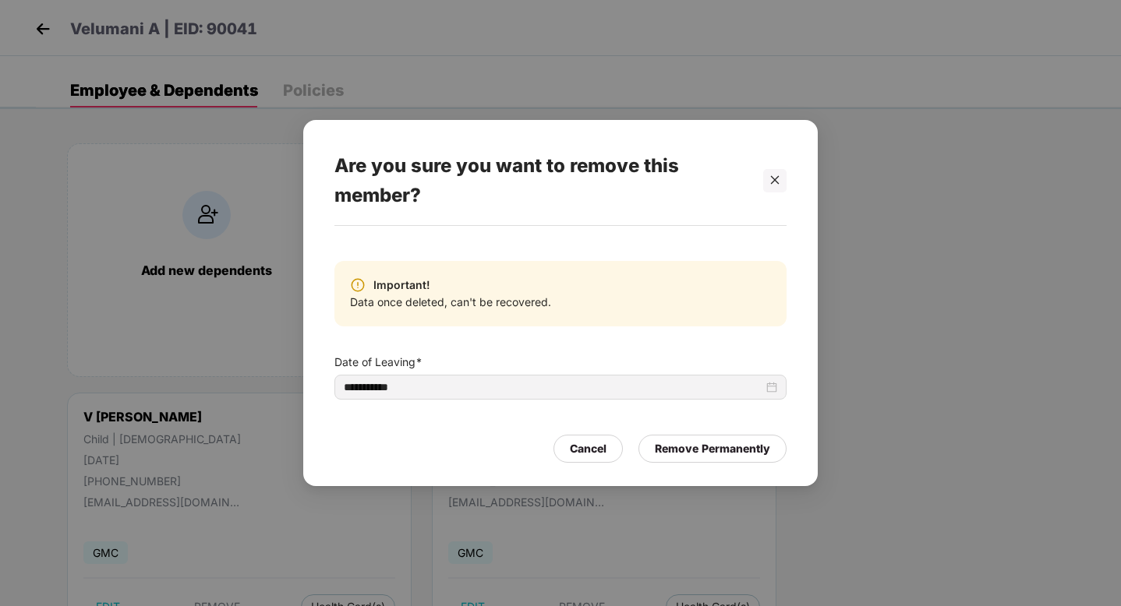
click at [613, 412] on div "**********" at bounding box center [560, 330] width 452 height 193
click at [693, 452] on div "Remove Permanently" at bounding box center [712, 448] width 115 height 17
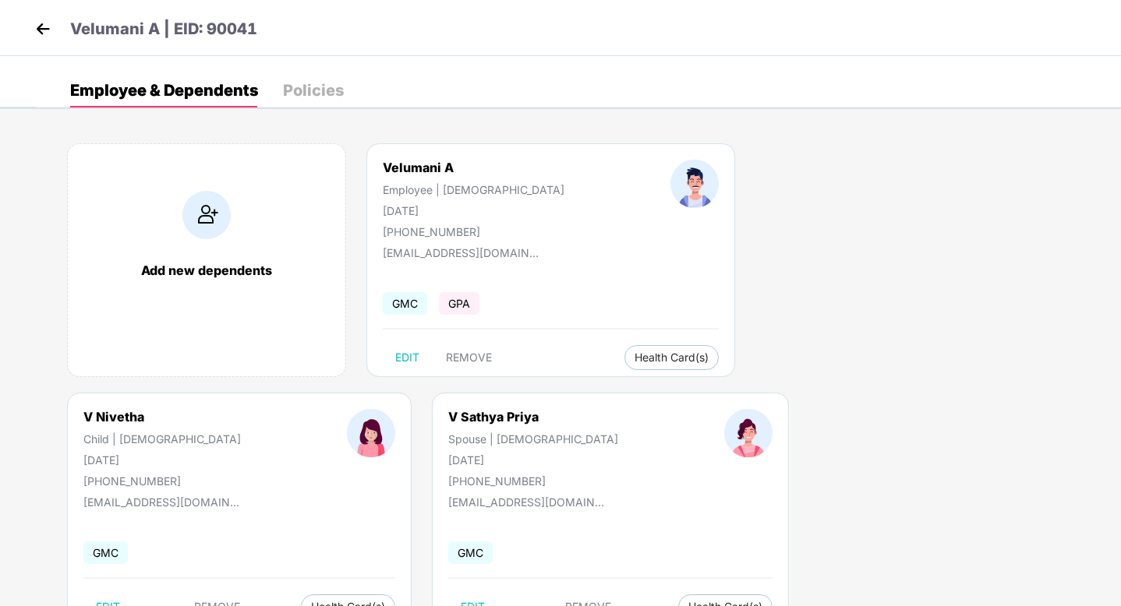
click at [43, 31] on img at bounding box center [42, 28] width 23 height 23
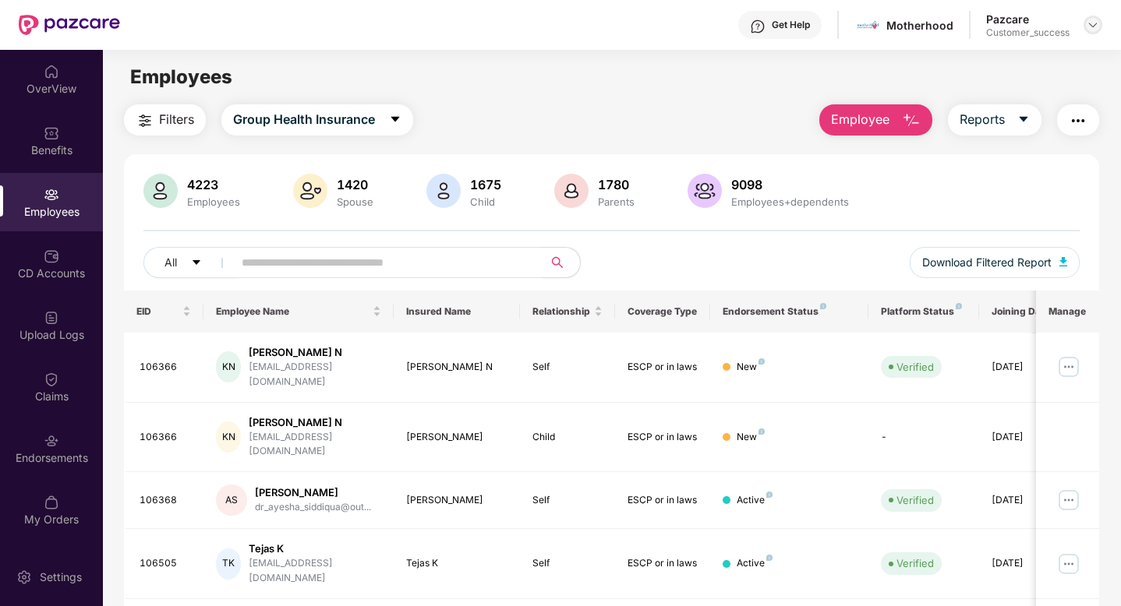
click at [1099, 23] on div at bounding box center [1092, 25] width 19 height 19
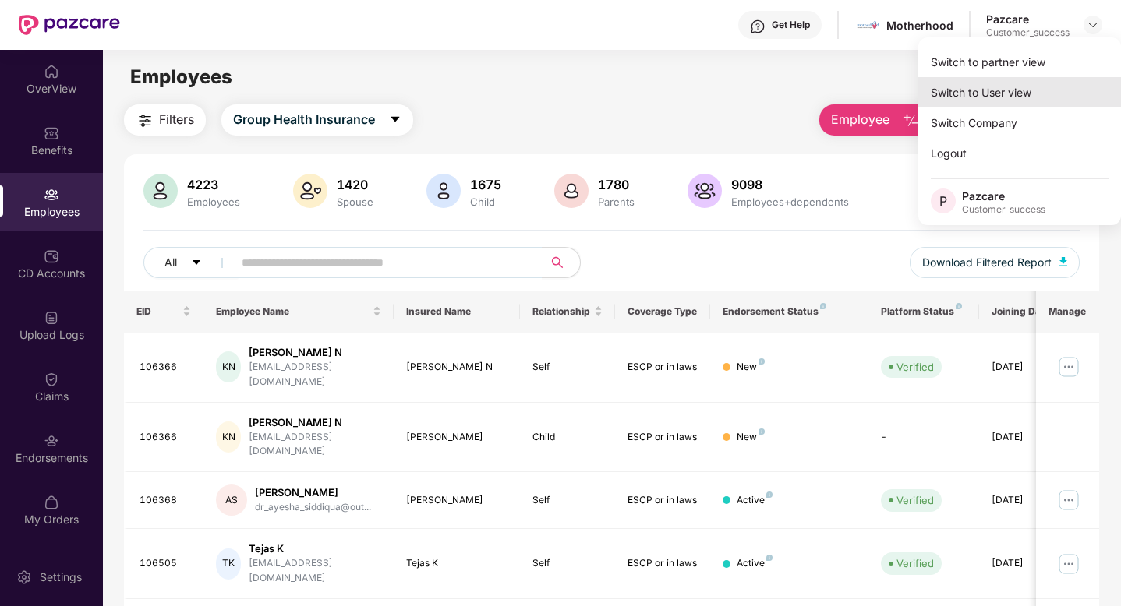
click at [998, 77] on div "Switch to User view" at bounding box center [1019, 92] width 203 height 30
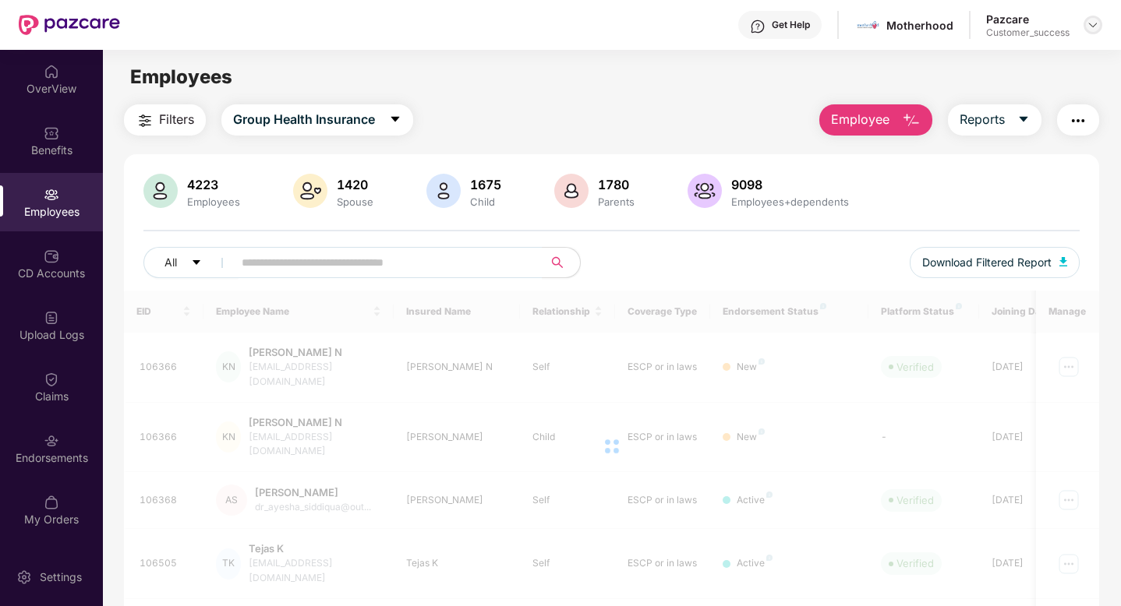
click at [1097, 27] on img at bounding box center [1093, 25] width 12 height 12
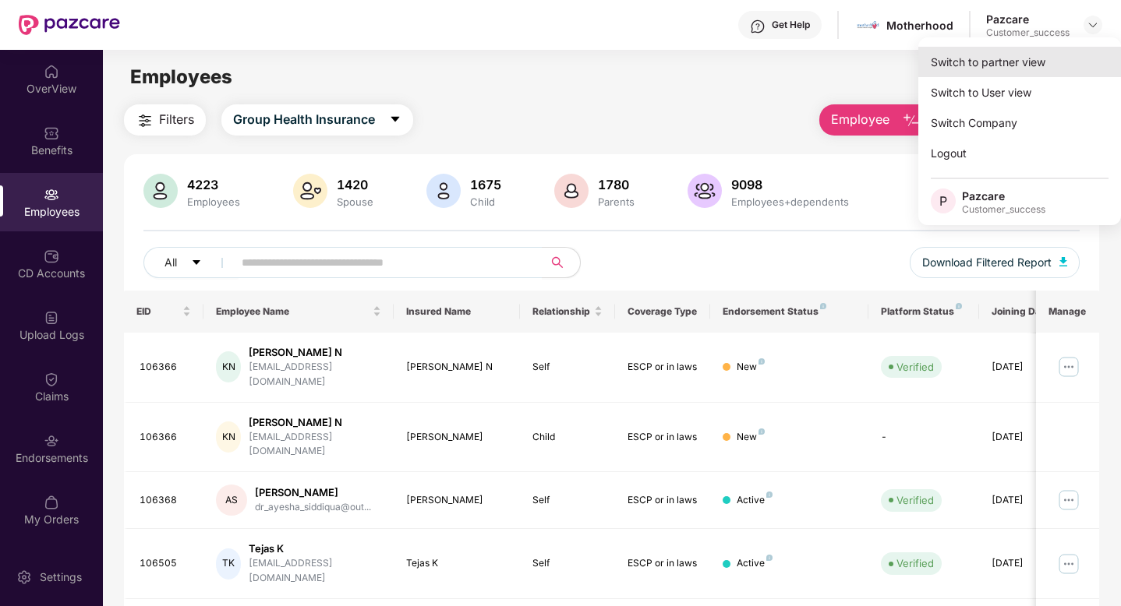
click at [1054, 59] on div "Switch to partner view" at bounding box center [1019, 62] width 203 height 30
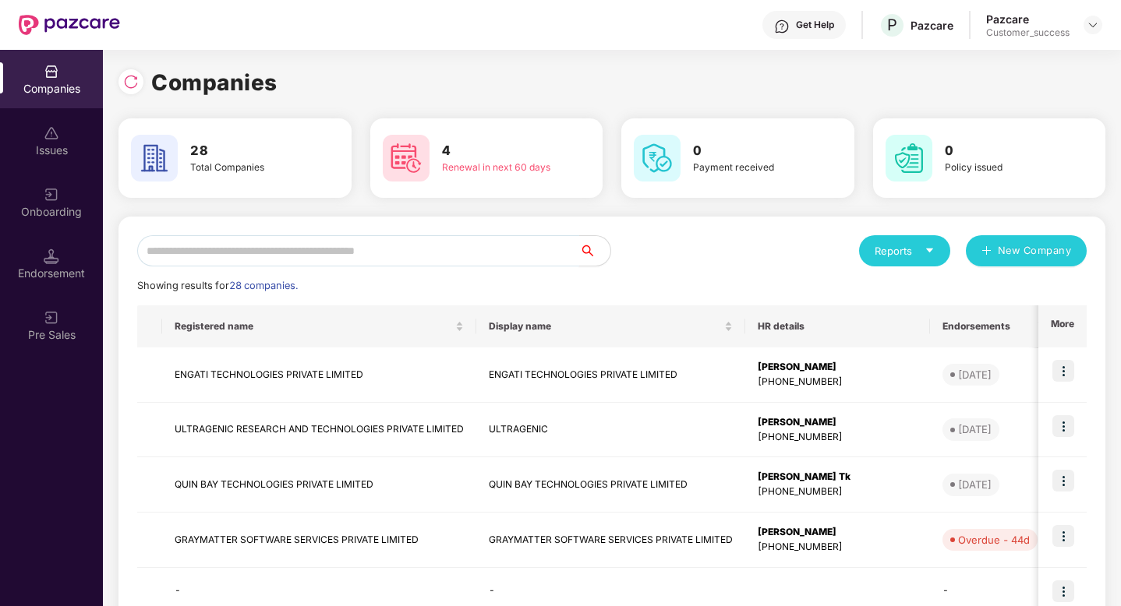
click at [503, 245] on input "text" at bounding box center [358, 250] width 442 height 31
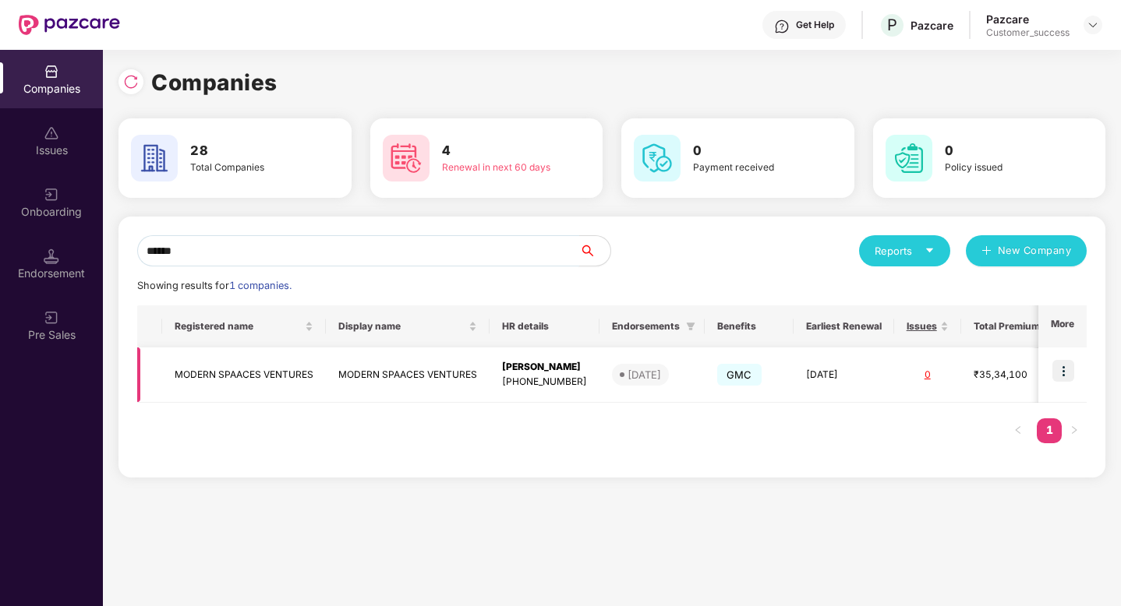
type input "******"
click at [1066, 373] on img at bounding box center [1063, 371] width 22 height 22
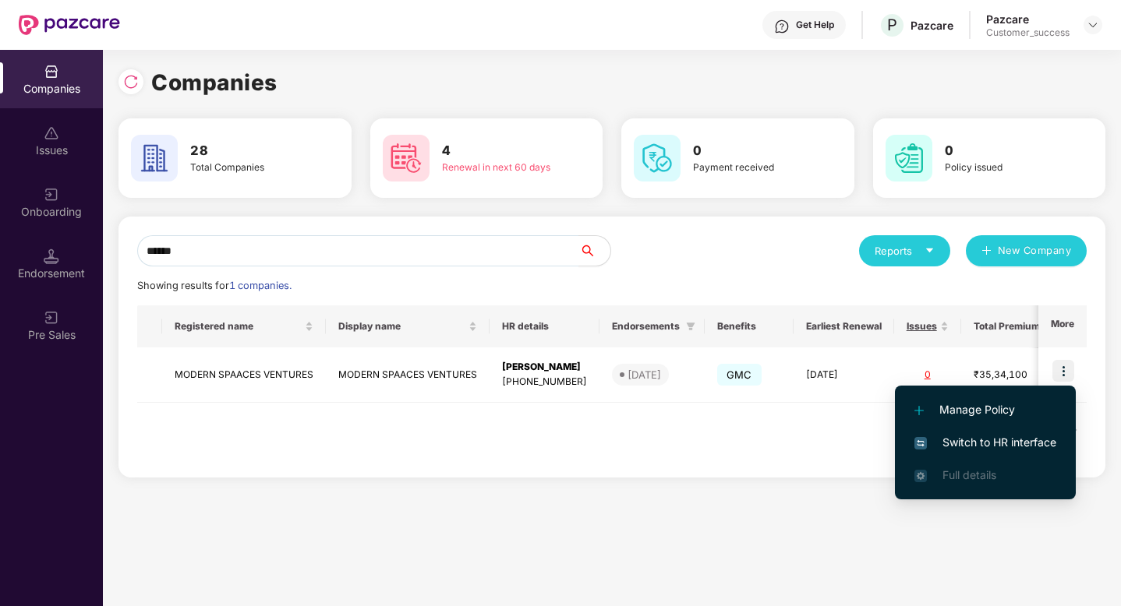
click at [1019, 448] on span "Switch to HR interface" at bounding box center [985, 442] width 142 height 17
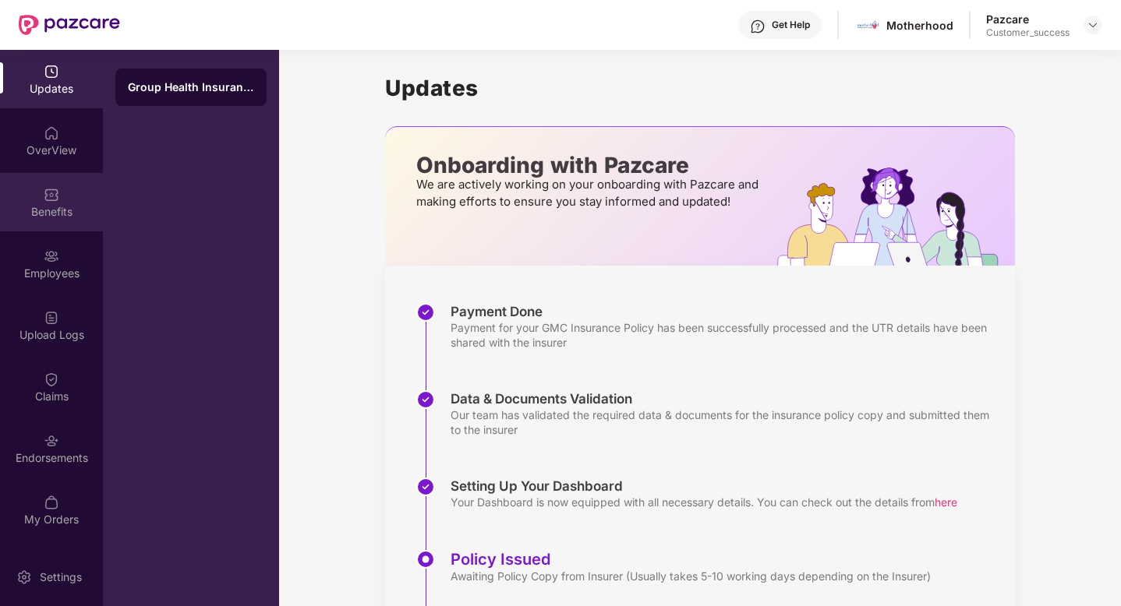
click at [41, 203] on div "Benefits" at bounding box center [51, 202] width 103 height 58
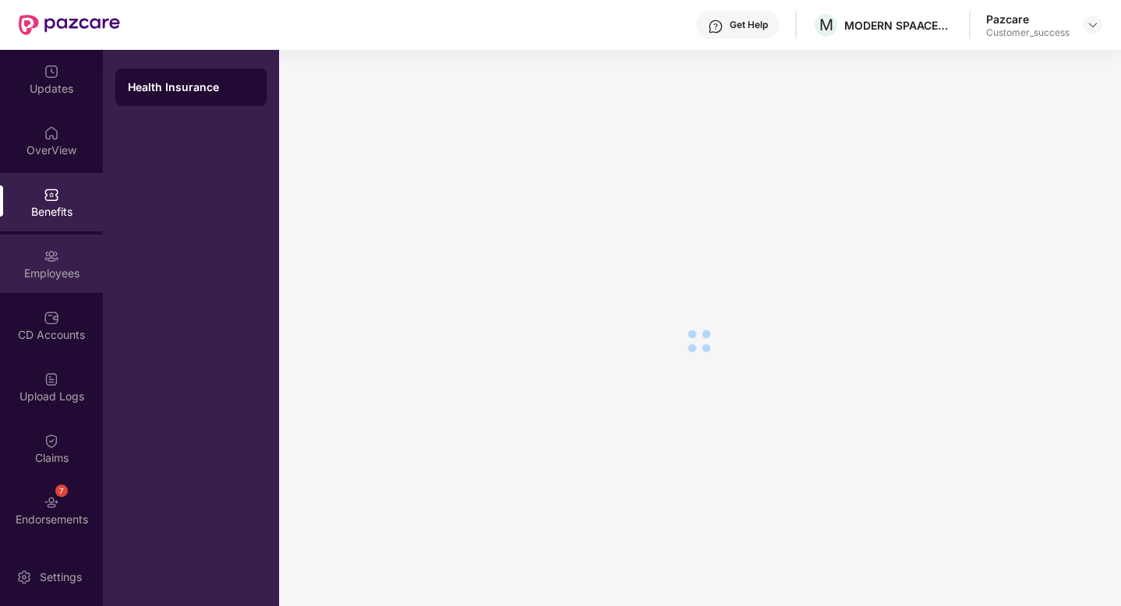
click at [37, 259] on div "Employees" at bounding box center [51, 264] width 103 height 58
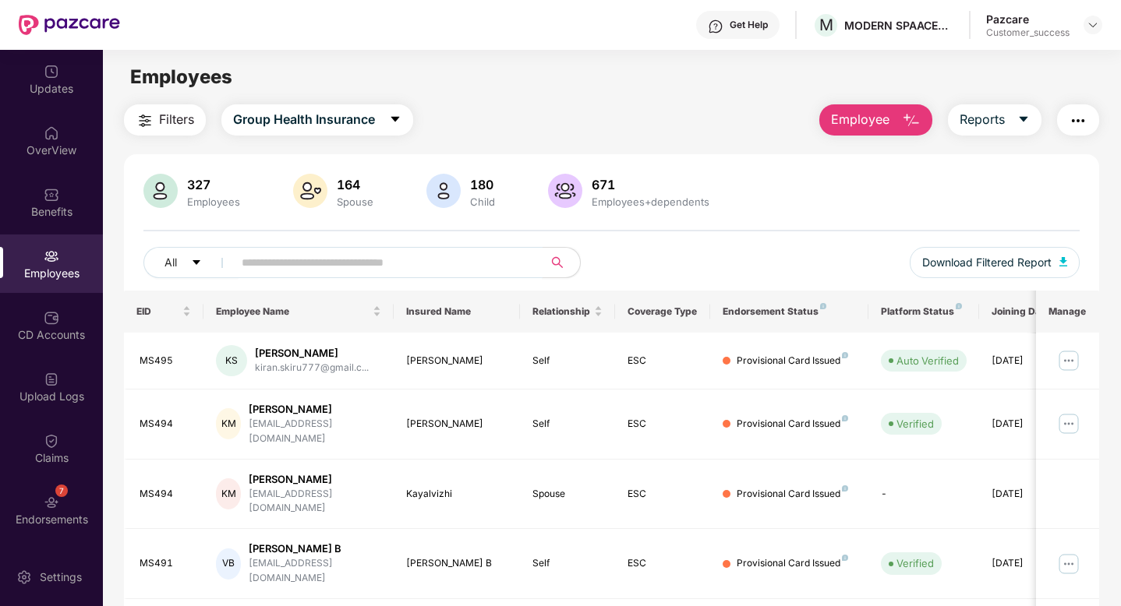
click at [287, 271] on input "text" at bounding box center [382, 262] width 280 height 23
click at [1091, 20] on img at bounding box center [1093, 25] width 12 height 12
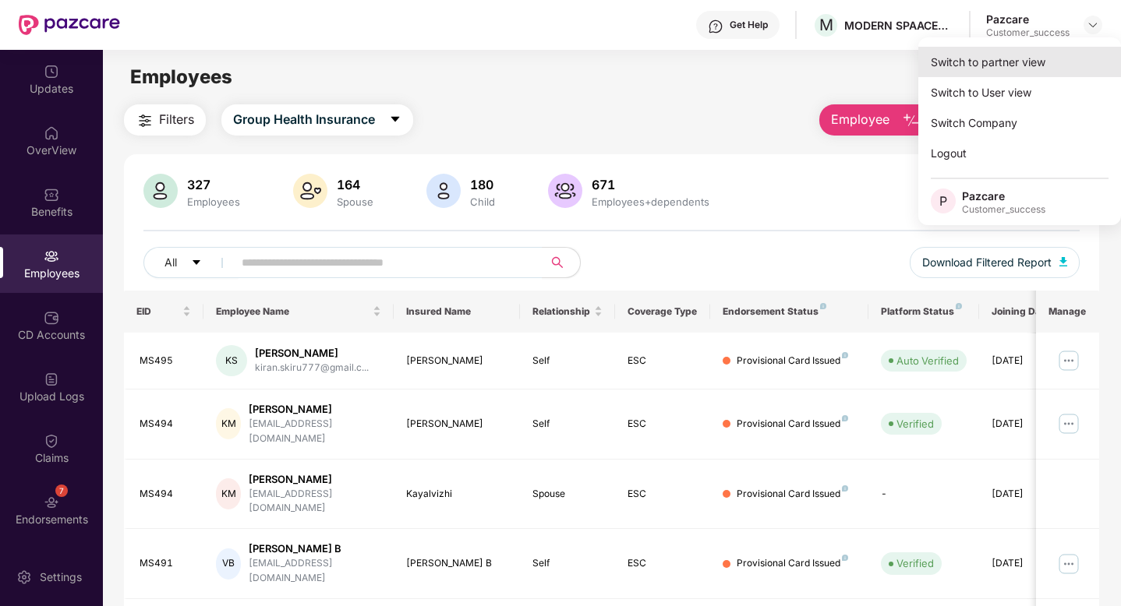
click at [1069, 62] on div "Switch to partner view" at bounding box center [1019, 62] width 203 height 30
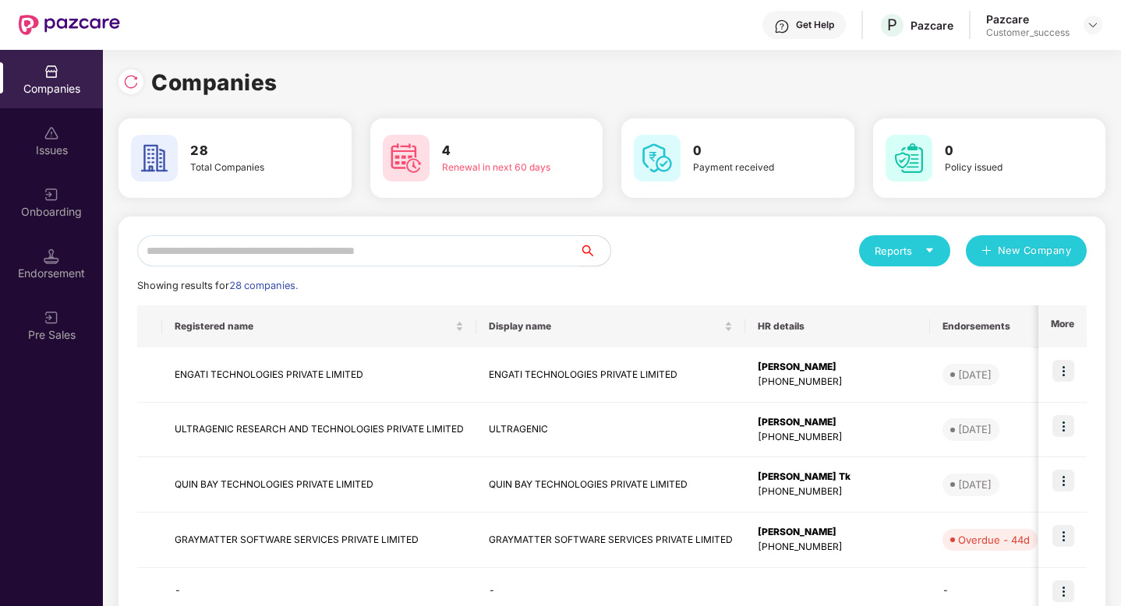
click at [268, 256] on input "text" at bounding box center [358, 250] width 442 height 31
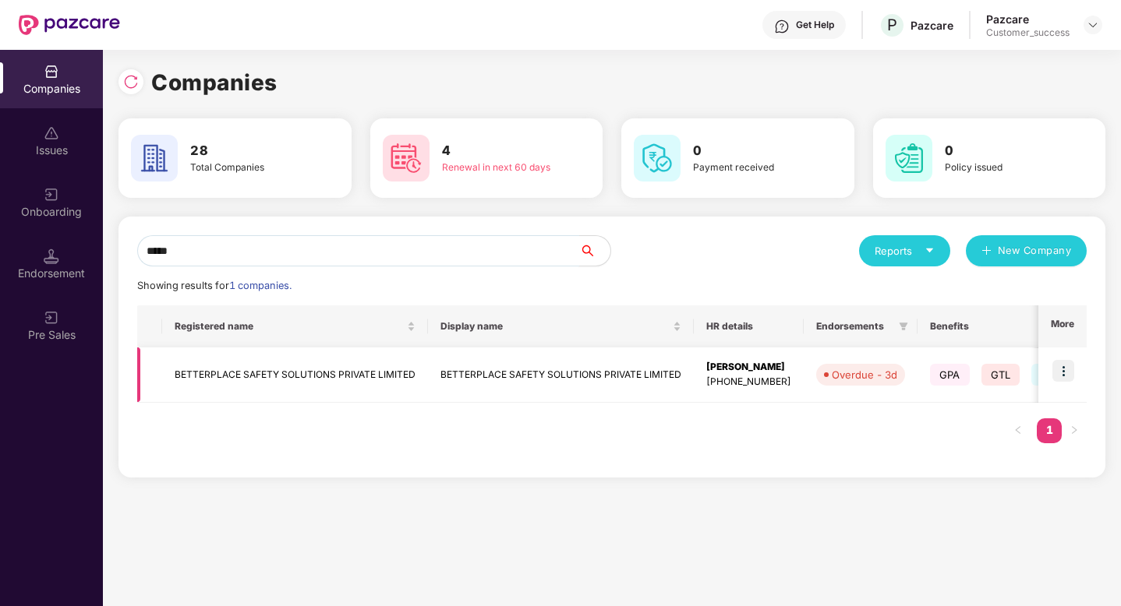
type input "*****"
click at [1064, 373] on img at bounding box center [1063, 371] width 22 height 22
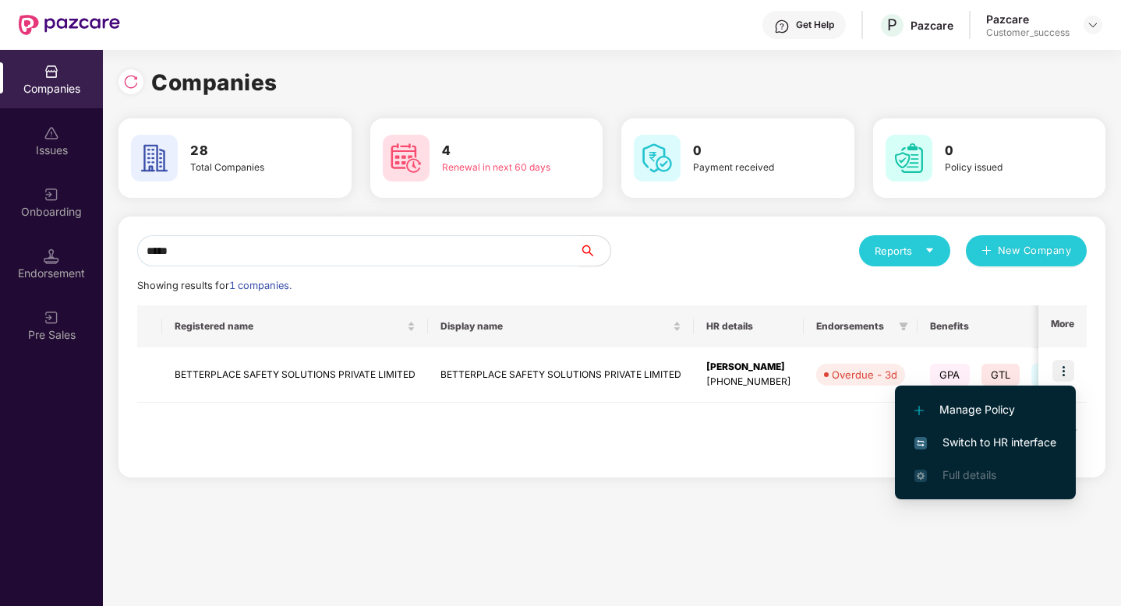
click at [1011, 450] on span "Switch to HR interface" at bounding box center [985, 442] width 142 height 17
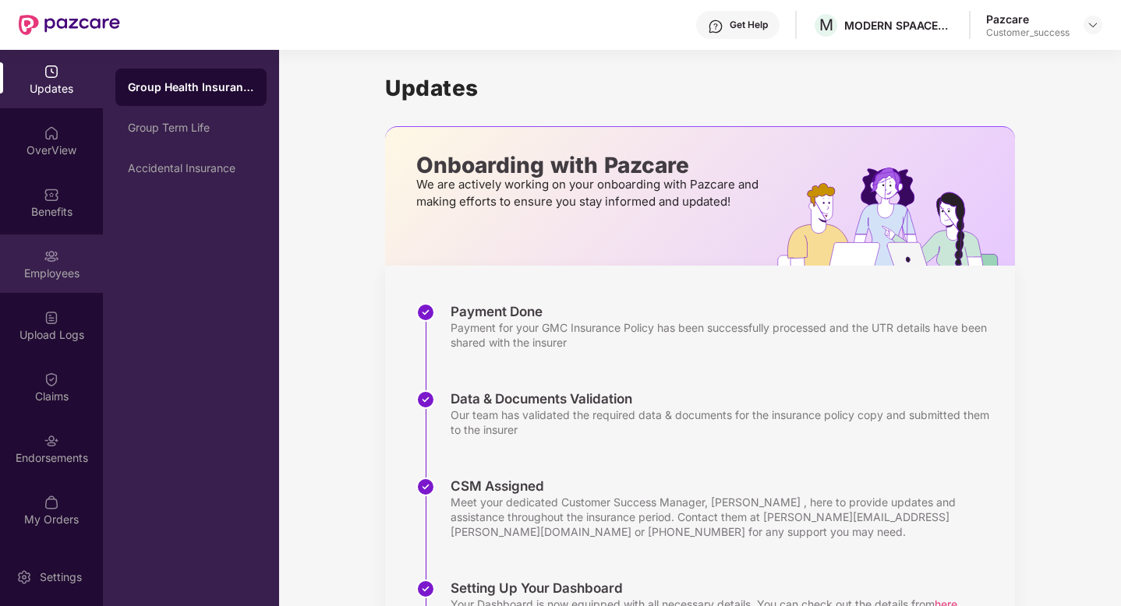
click at [58, 274] on div "Employees" at bounding box center [51, 274] width 103 height 16
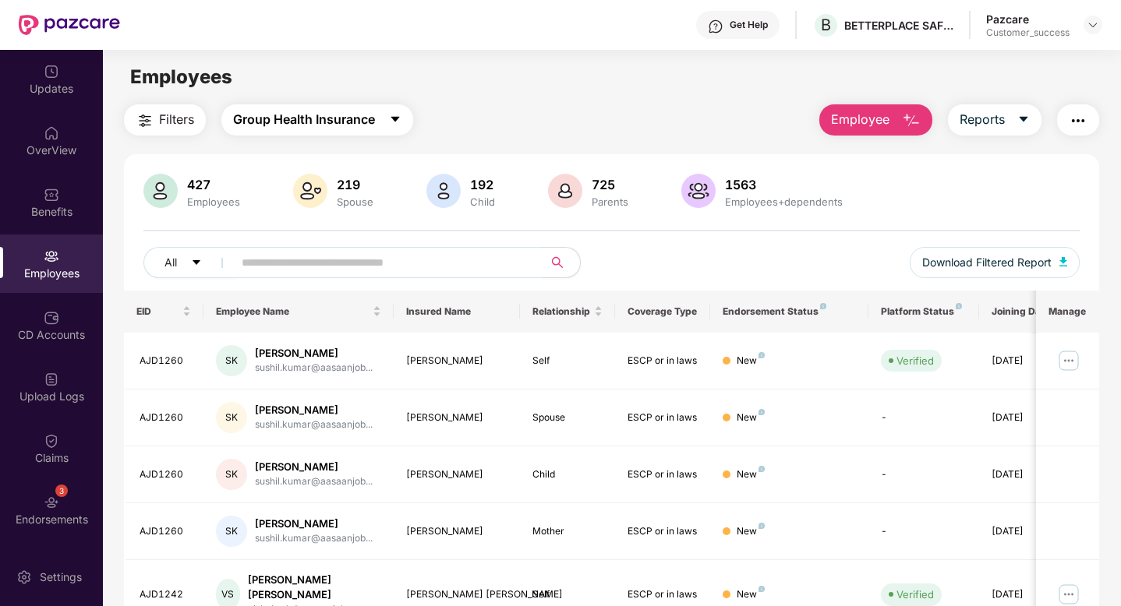
click at [280, 125] on span "Group Health Insurance" at bounding box center [304, 119] width 142 height 19
click at [57, 139] on div "OverView" at bounding box center [51, 140] width 103 height 58
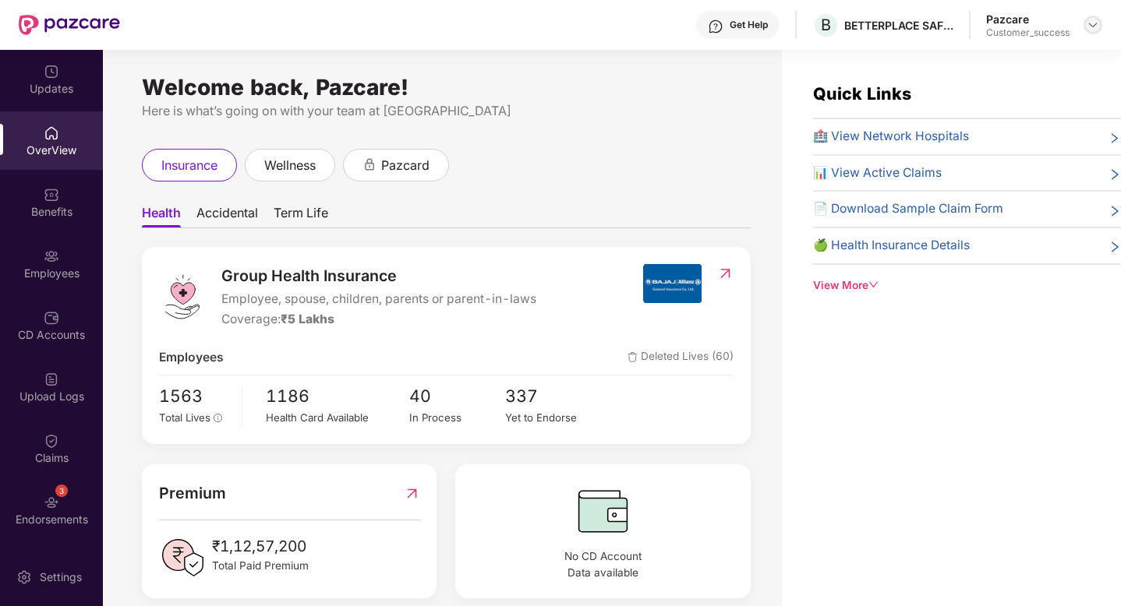
click at [1090, 23] on img at bounding box center [1093, 25] width 12 height 12
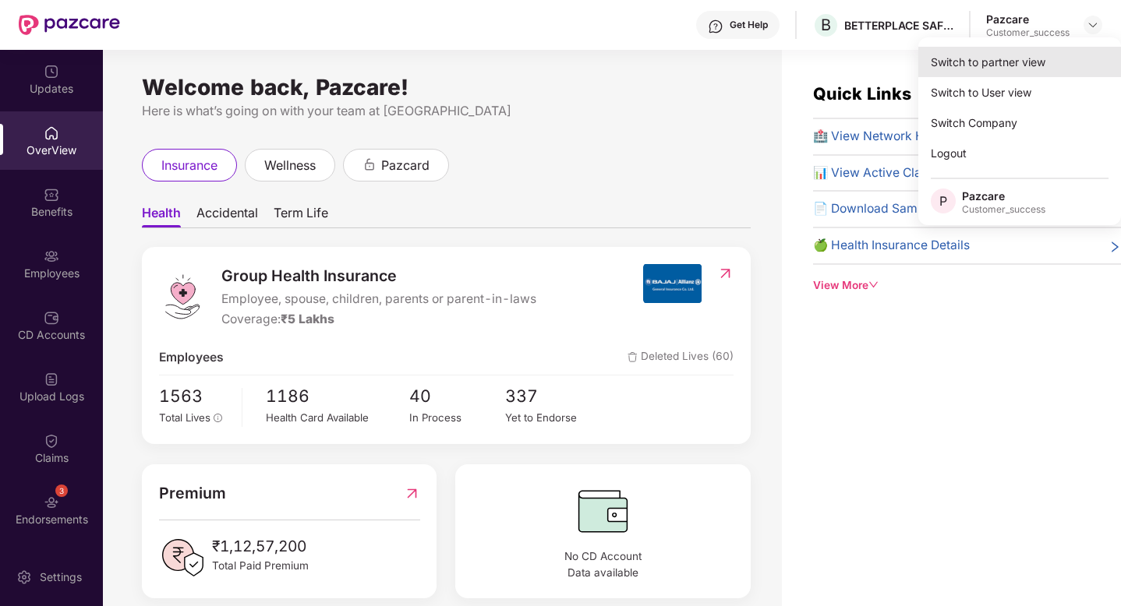
click at [1072, 48] on div "Switch to partner view" at bounding box center [1019, 62] width 203 height 30
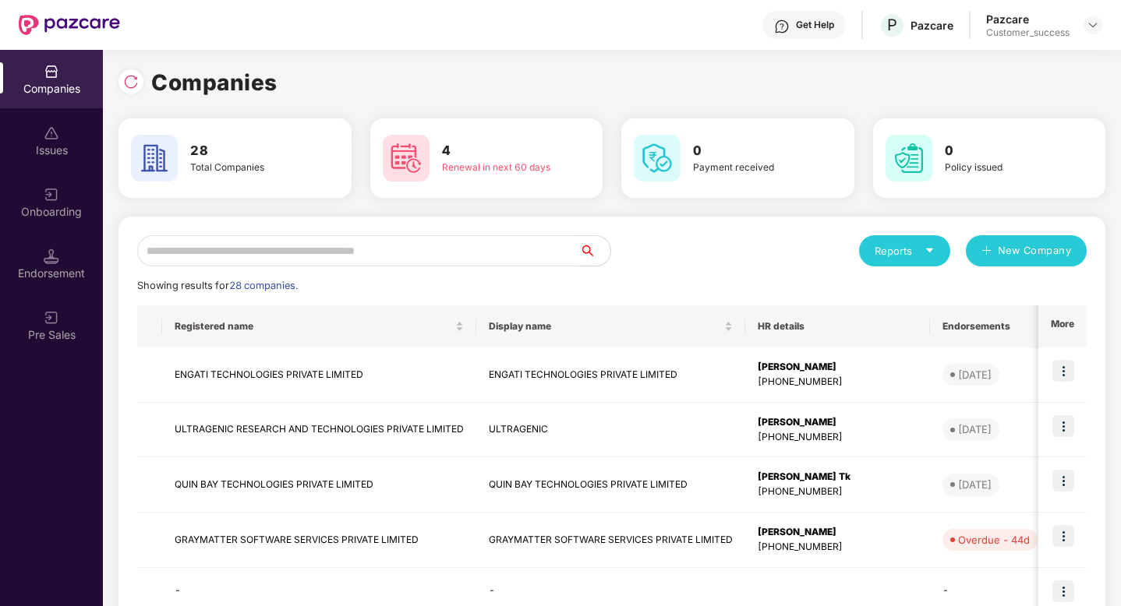
click at [479, 250] on input "text" at bounding box center [358, 250] width 442 height 31
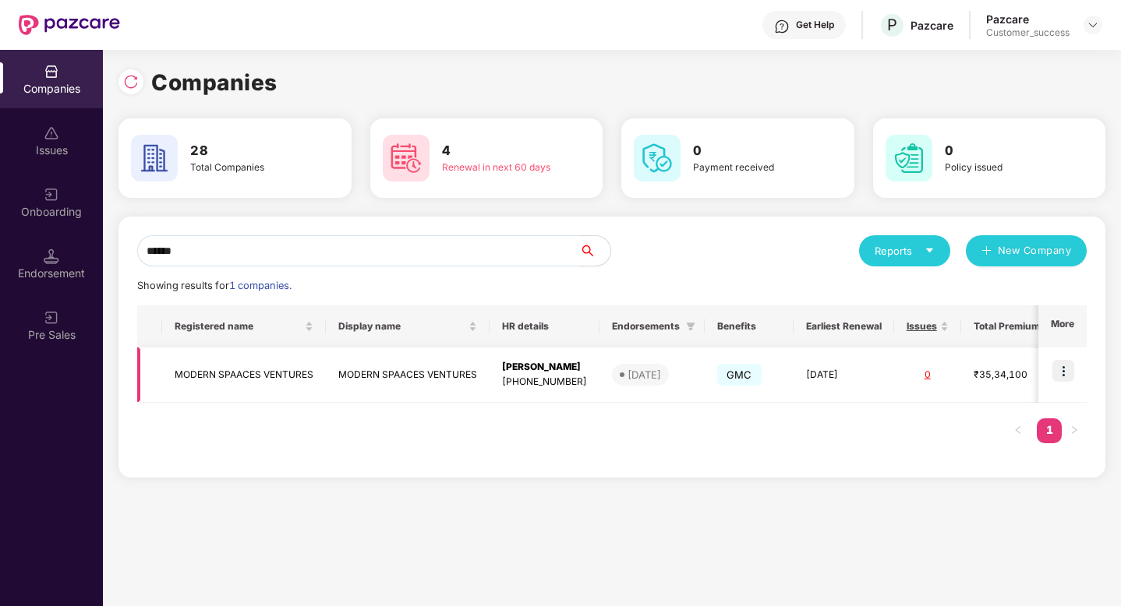
type input "******"
click at [1068, 376] on img at bounding box center [1063, 371] width 22 height 22
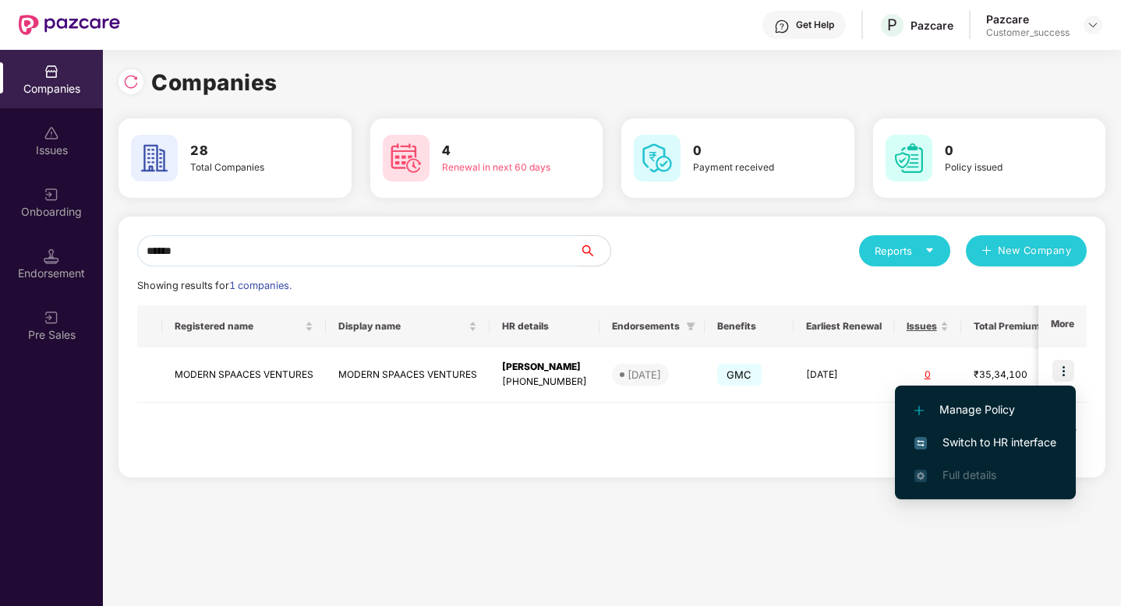
click at [963, 445] on span "Switch to HR interface" at bounding box center [985, 442] width 142 height 17
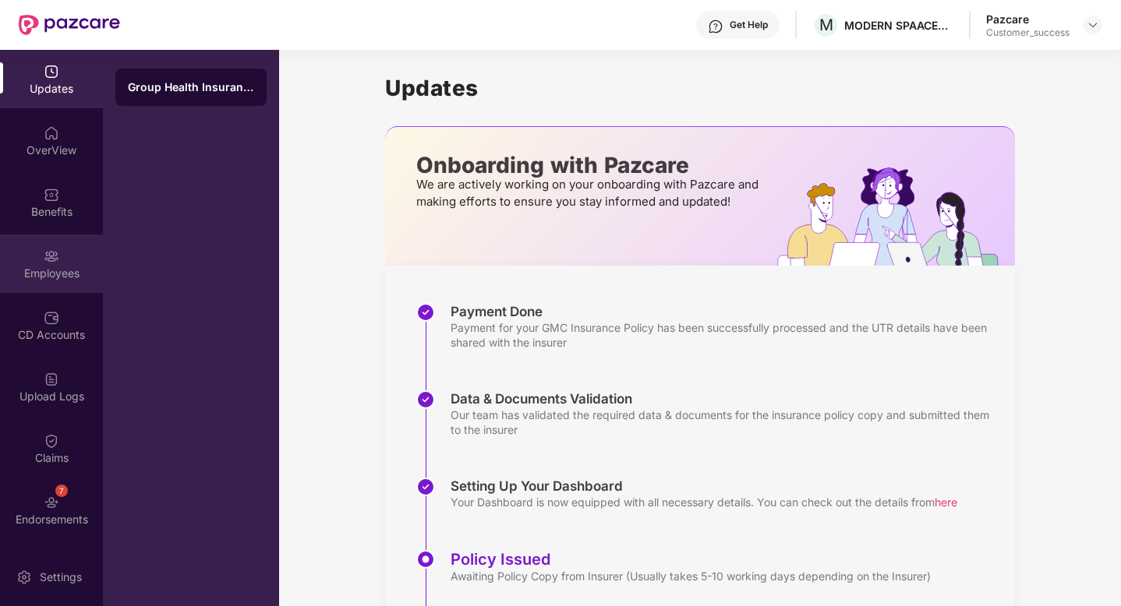
click at [43, 263] on div "Employees" at bounding box center [51, 264] width 103 height 58
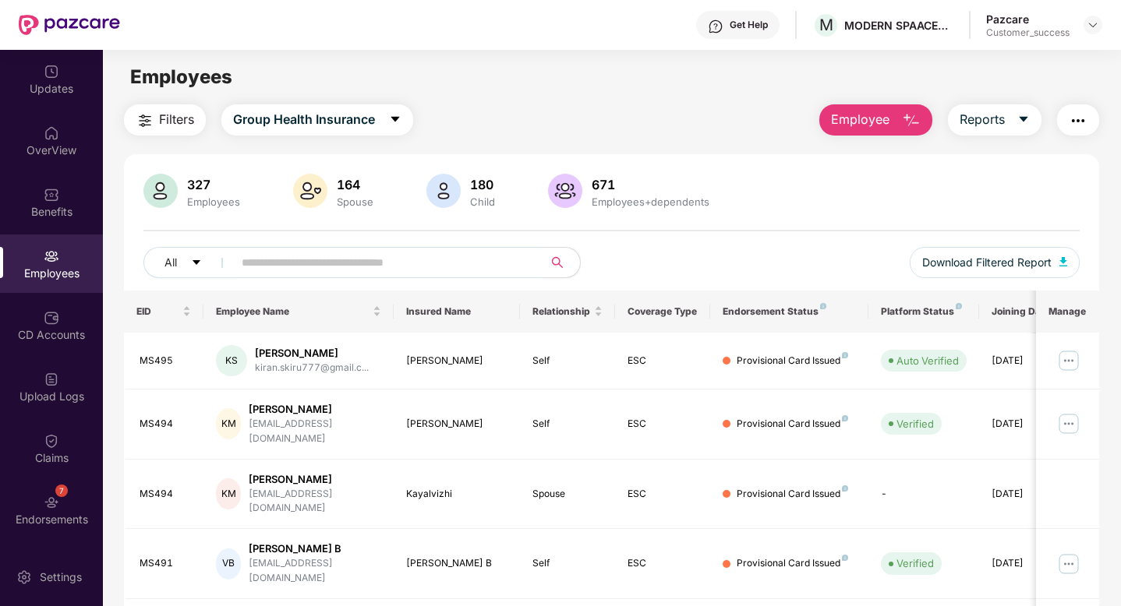
click at [260, 257] on input "text" at bounding box center [382, 262] width 280 height 23
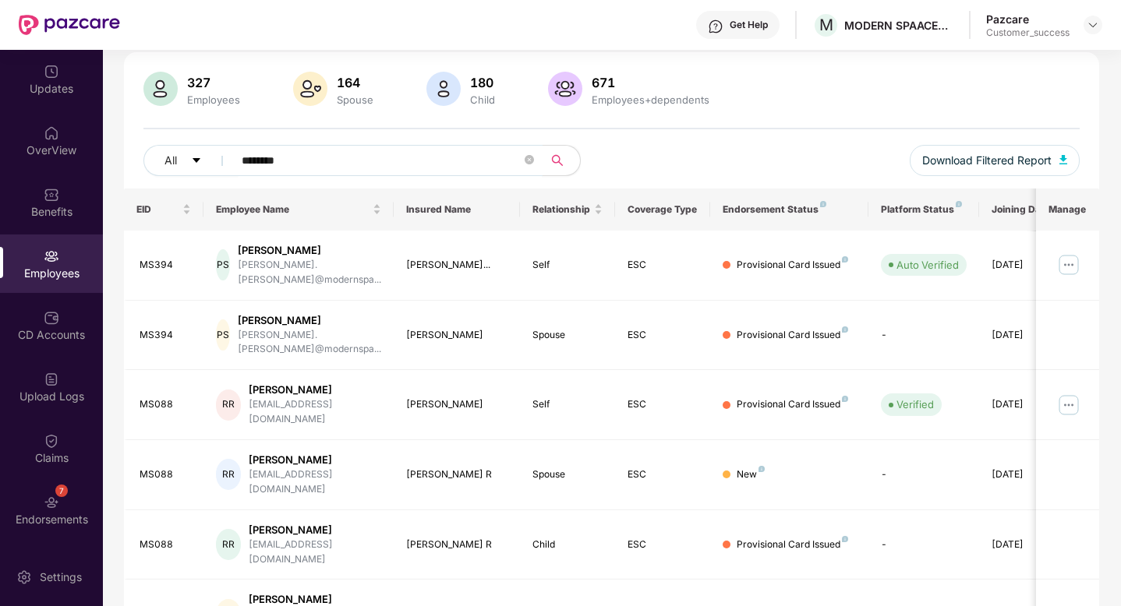
scroll to position [181, 0]
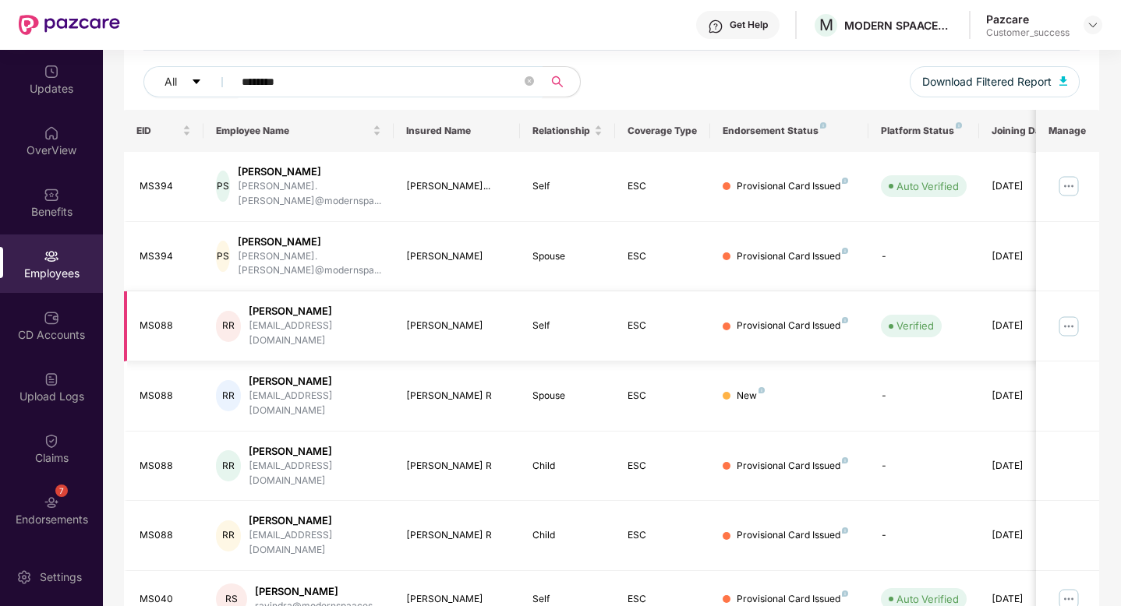
type input "********"
click at [153, 319] on div "MS088" at bounding box center [165, 326] width 51 height 15
copy div "MS088"
drag, startPoint x: 313, startPoint y: 281, endPoint x: 257, endPoint y: 281, distance: 55.3
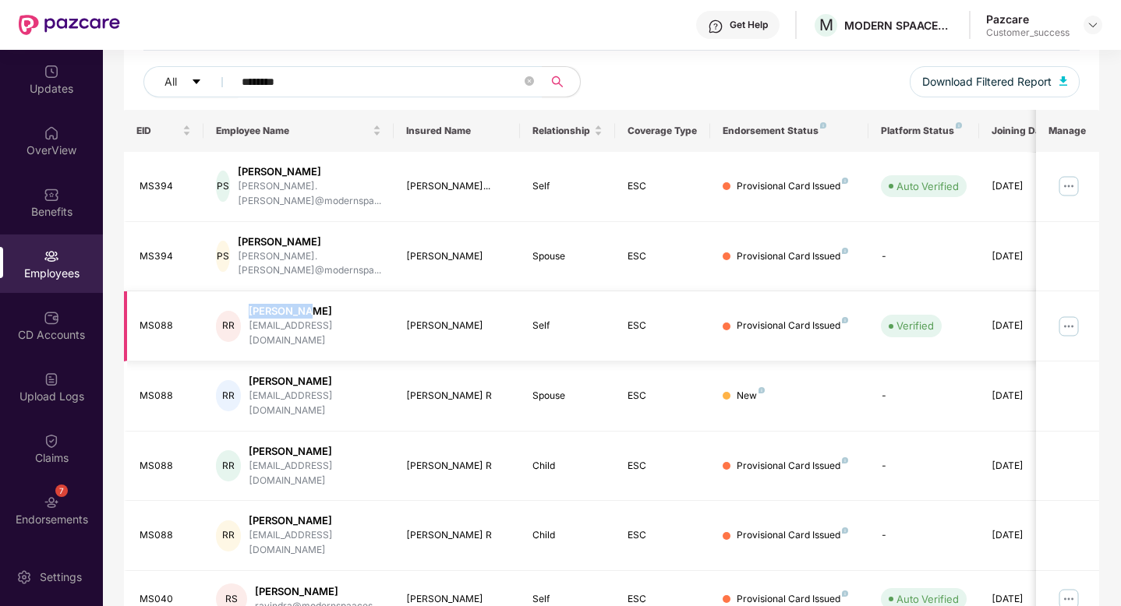
click at [257, 304] on div "[PERSON_NAME]" at bounding box center [315, 311] width 132 height 15
copy div "[PERSON_NAME]"
click at [146, 319] on div "MS088" at bounding box center [165, 326] width 51 height 15
copy div "MS088"
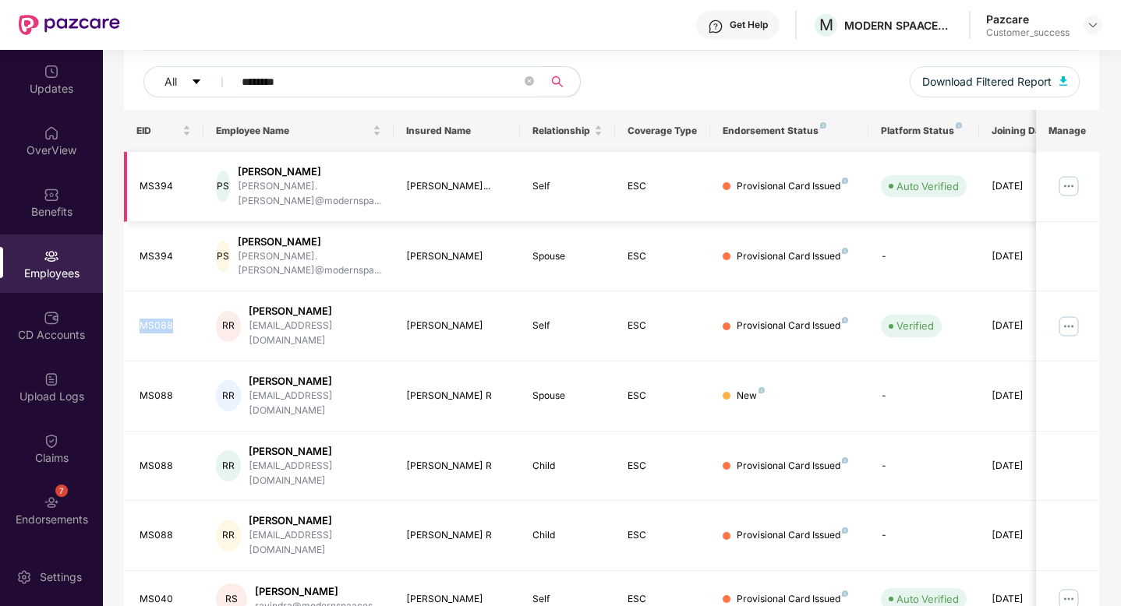
scroll to position [0, 0]
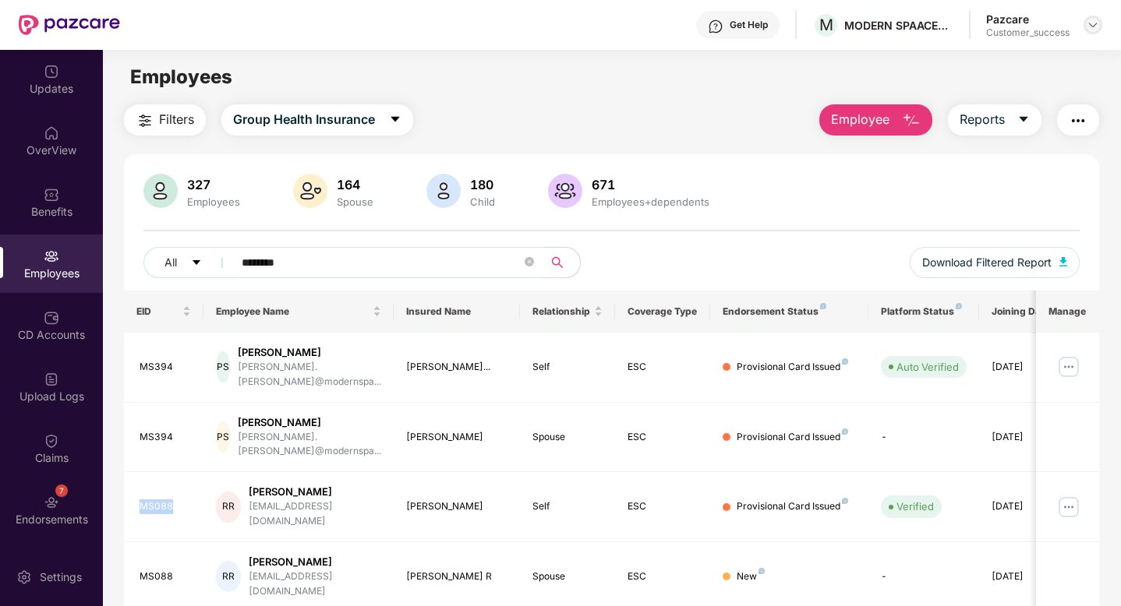
click at [1090, 29] on img at bounding box center [1093, 25] width 12 height 12
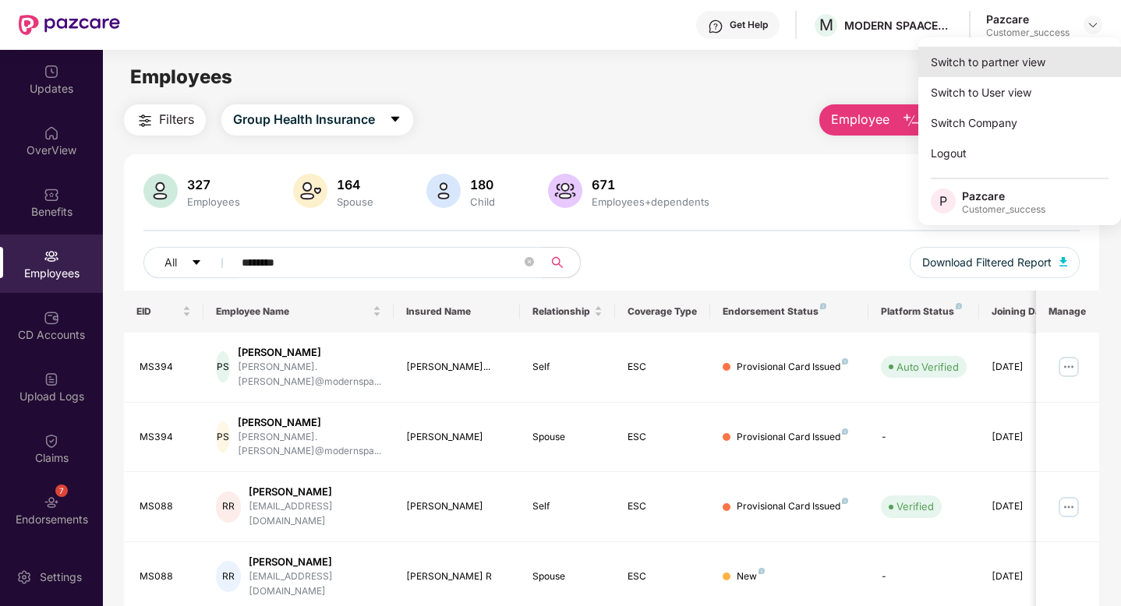
click at [1048, 64] on div "Switch to partner view" at bounding box center [1019, 62] width 203 height 30
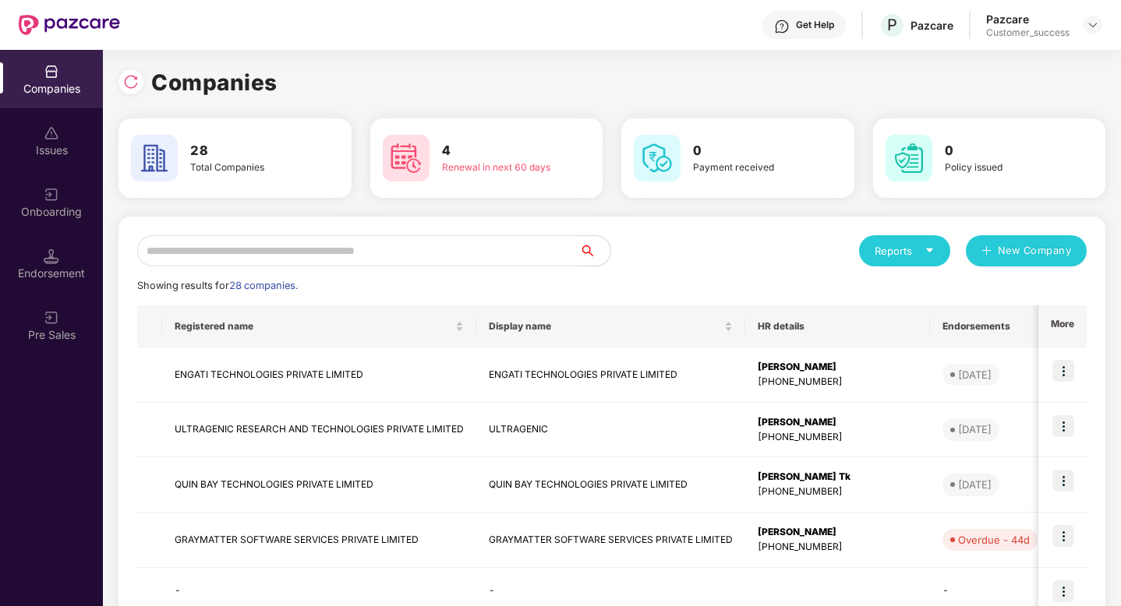
click at [386, 246] on input "text" at bounding box center [358, 250] width 442 height 31
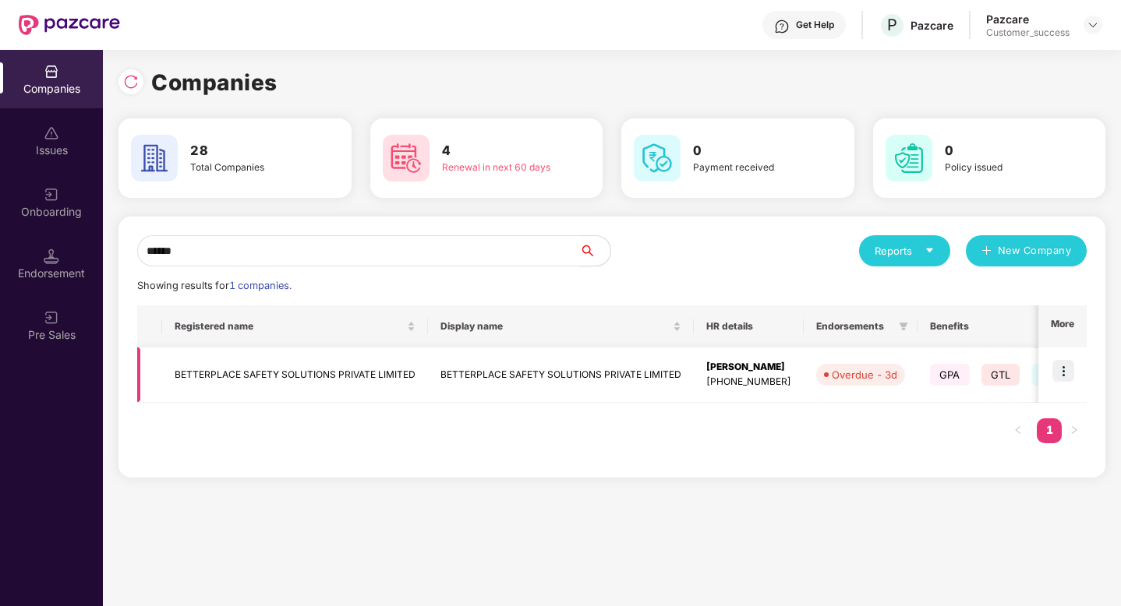
type input "******"
click at [1063, 371] on img at bounding box center [1063, 371] width 22 height 22
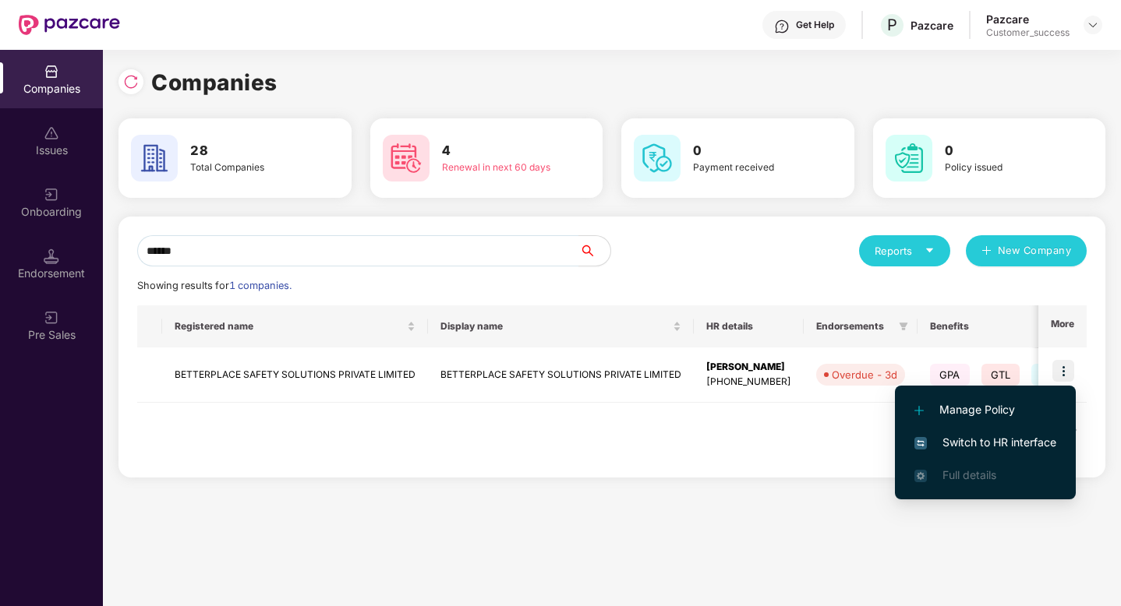
click at [1035, 447] on span "Switch to HR interface" at bounding box center [985, 442] width 142 height 17
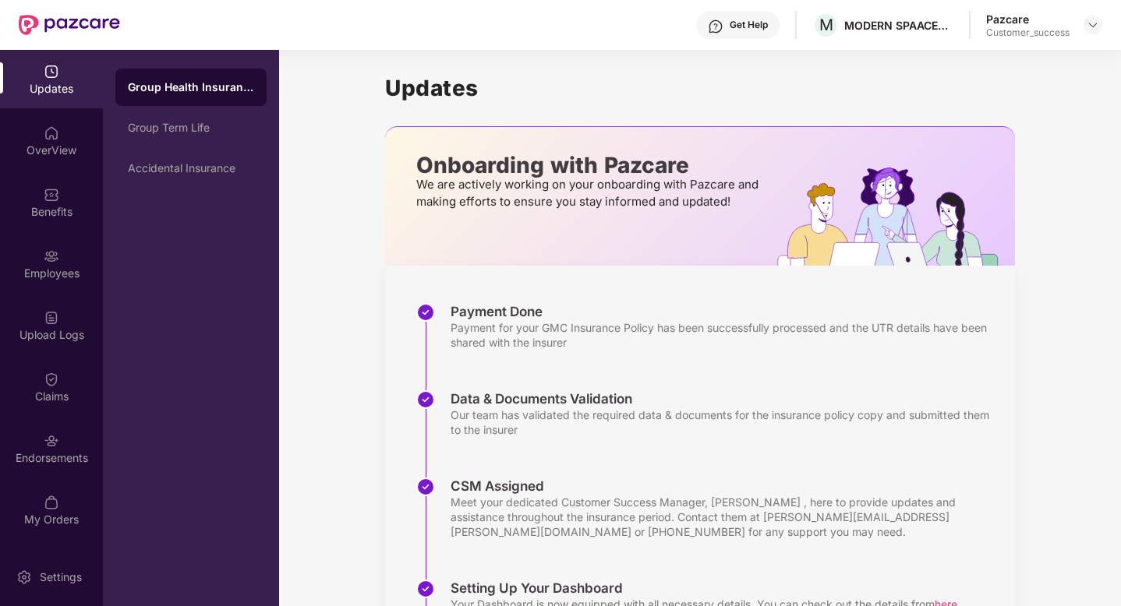
click at [68, 320] on div "Upload Logs" at bounding box center [51, 325] width 103 height 58
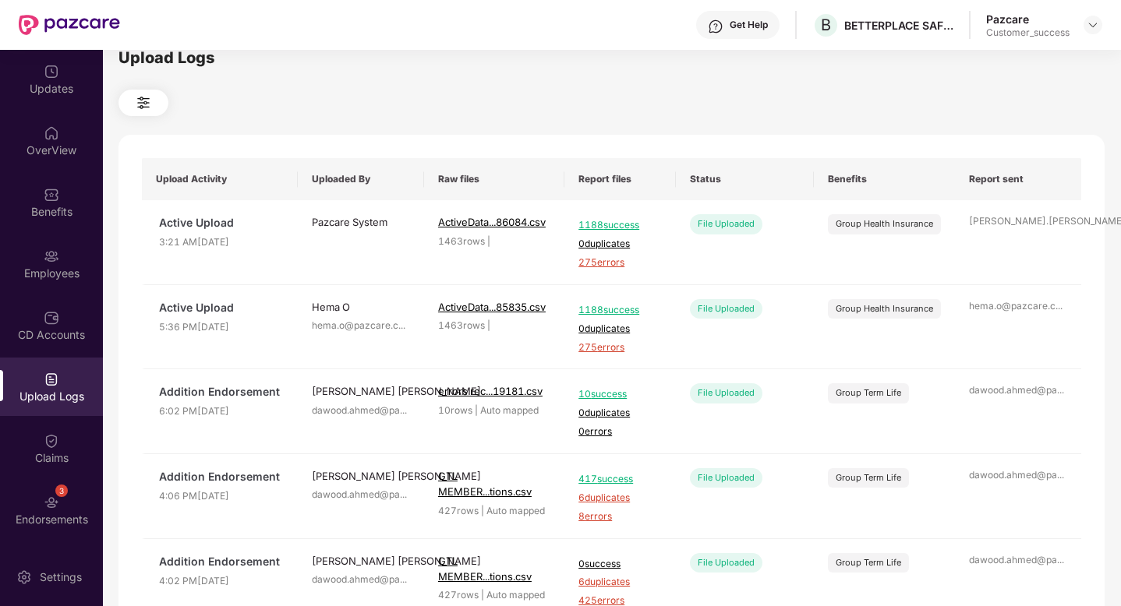
scroll to position [27, 0]
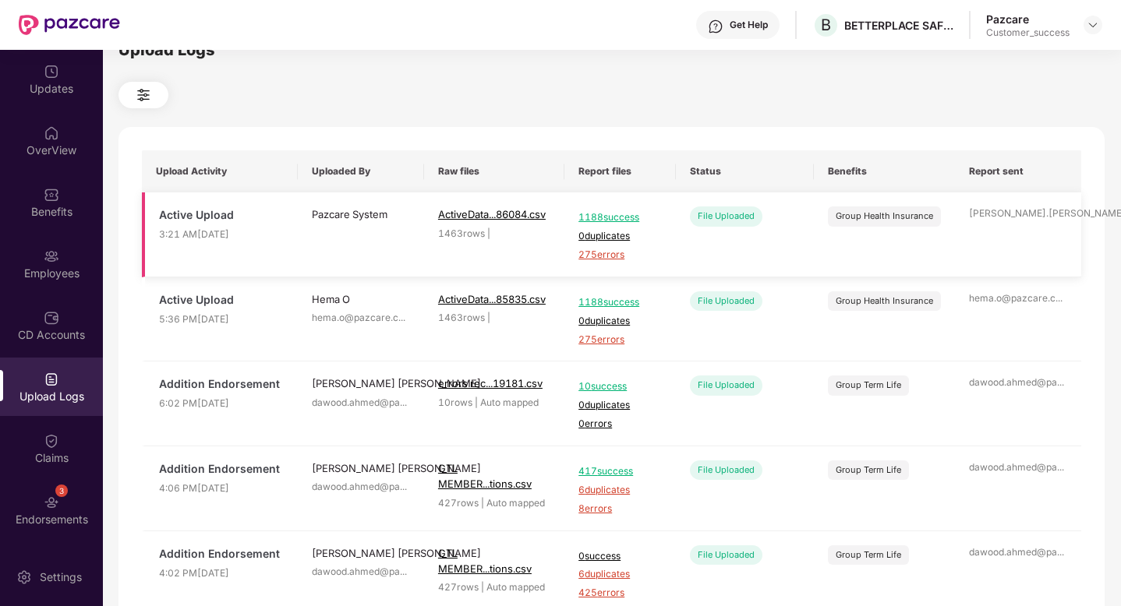
click at [588, 257] on span "275 errors" at bounding box center [619, 255] width 83 height 15
click at [1088, 19] on img at bounding box center [1093, 25] width 12 height 12
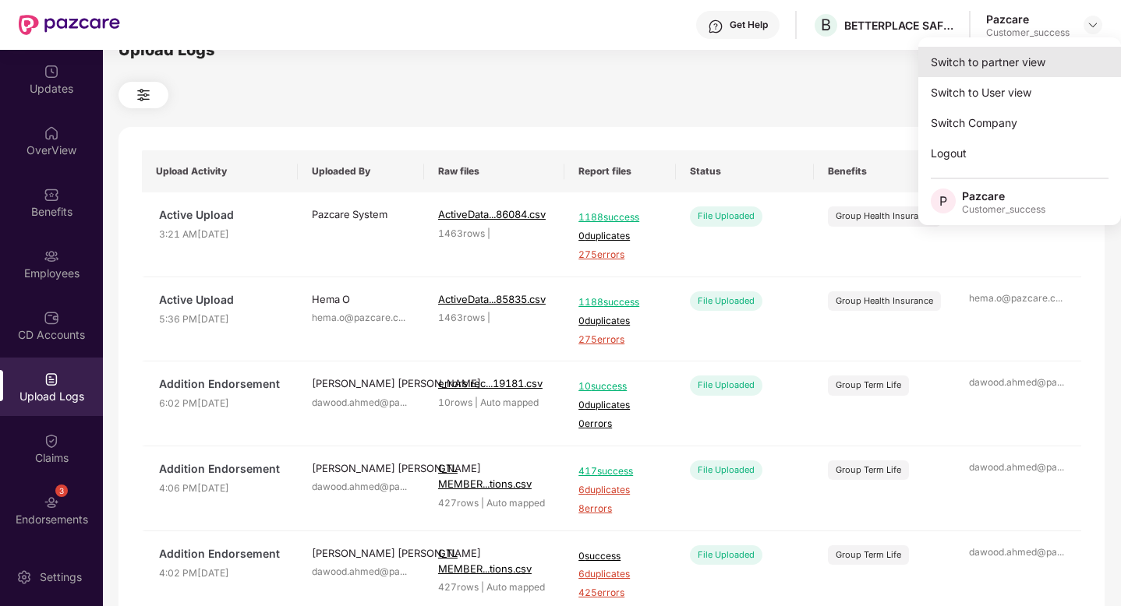
click at [1041, 65] on div "Switch to partner view" at bounding box center [1019, 62] width 203 height 30
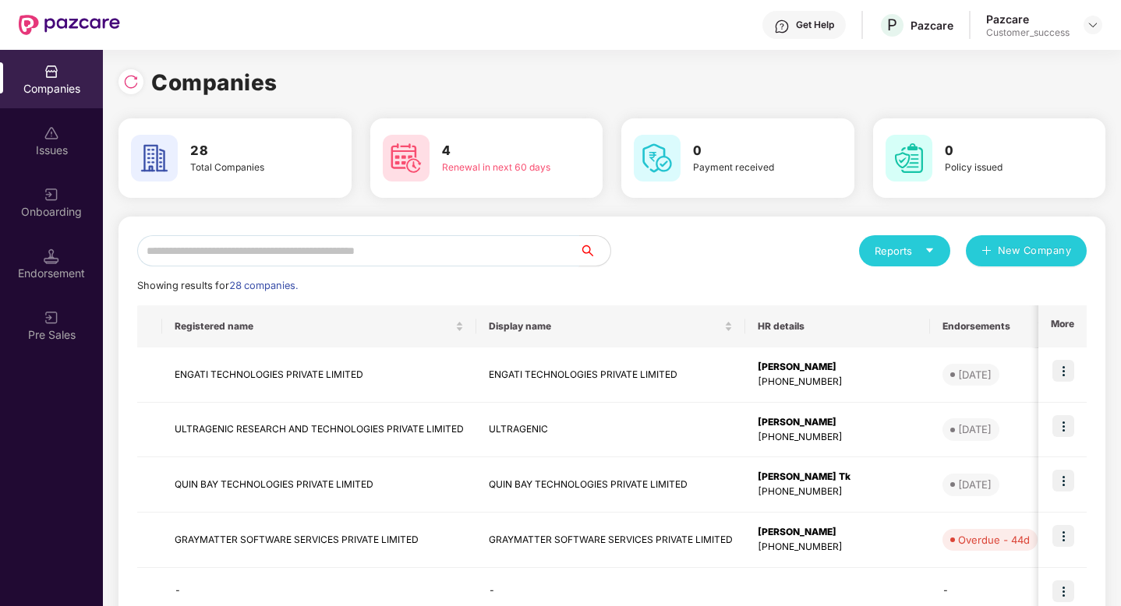
click at [186, 250] on input "text" at bounding box center [358, 250] width 442 height 31
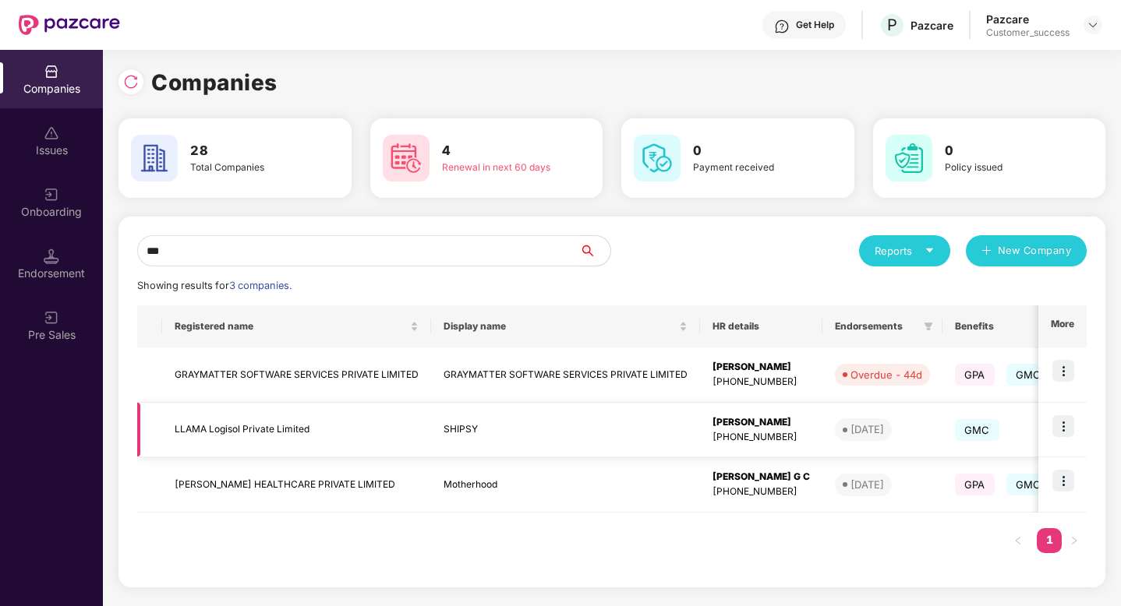
type input "***"
click at [1067, 430] on img at bounding box center [1063, 426] width 22 height 22
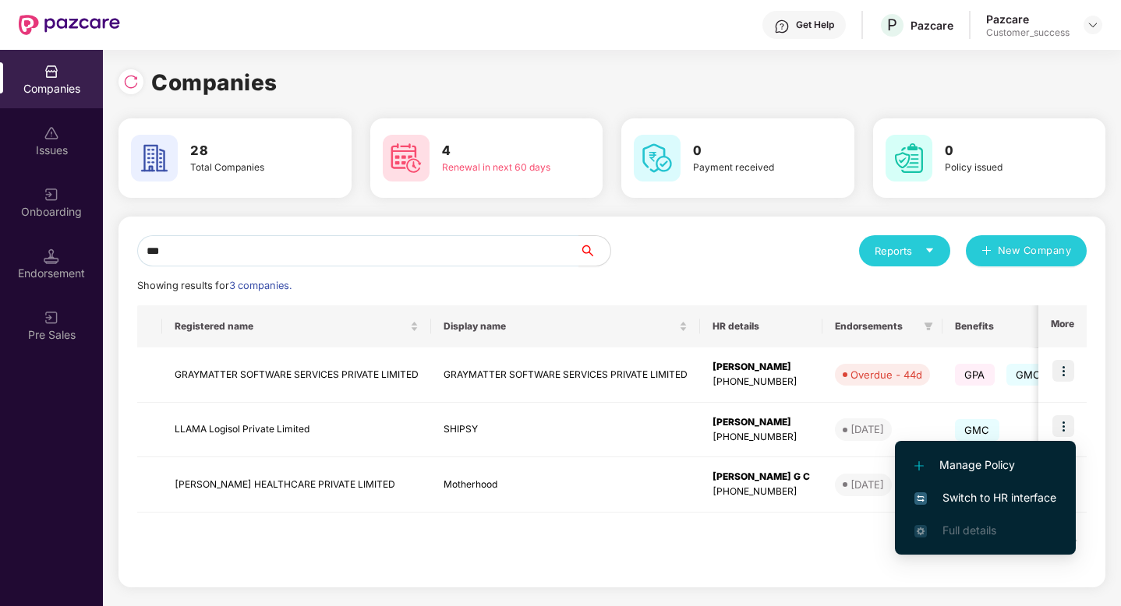
click at [1035, 503] on span "Switch to HR interface" at bounding box center [985, 497] width 142 height 17
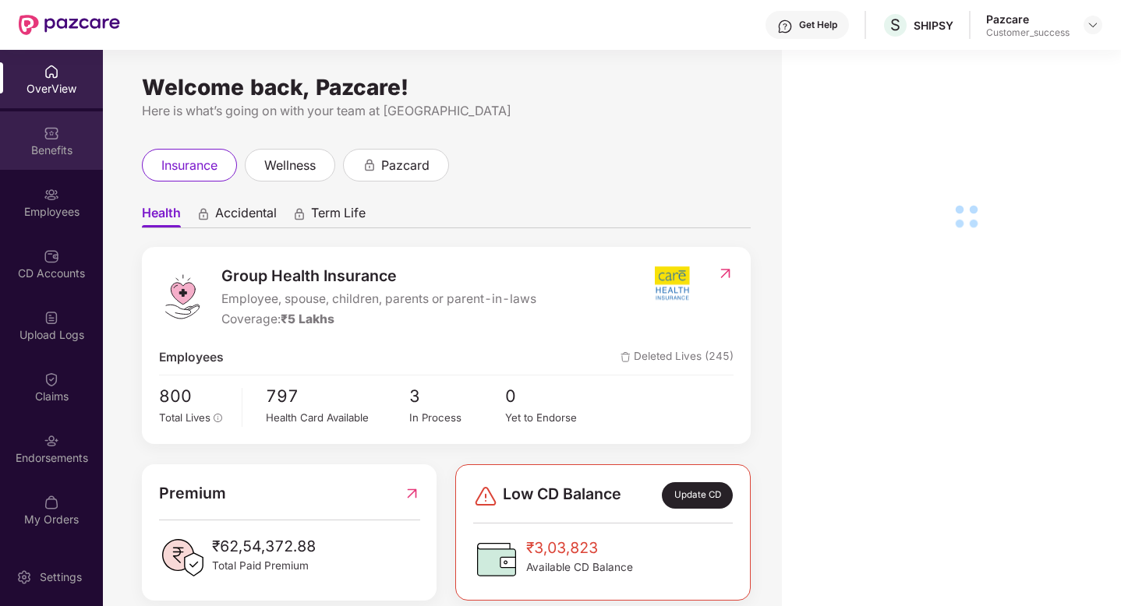
click at [27, 149] on div "Benefits" at bounding box center [51, 151] width 103 height 16
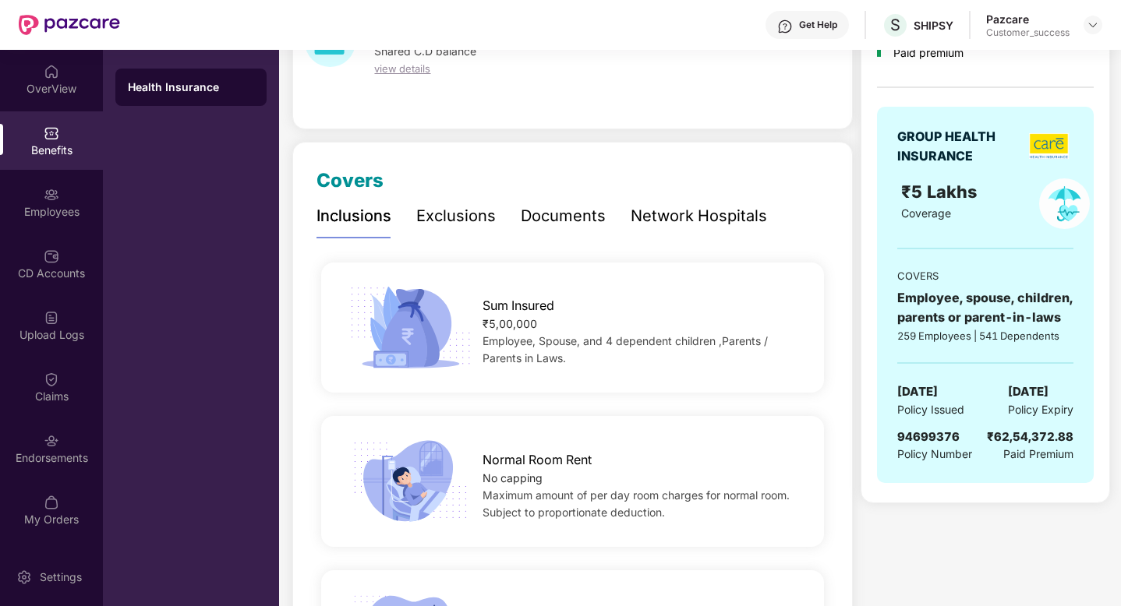
scroll to position [0, 0]
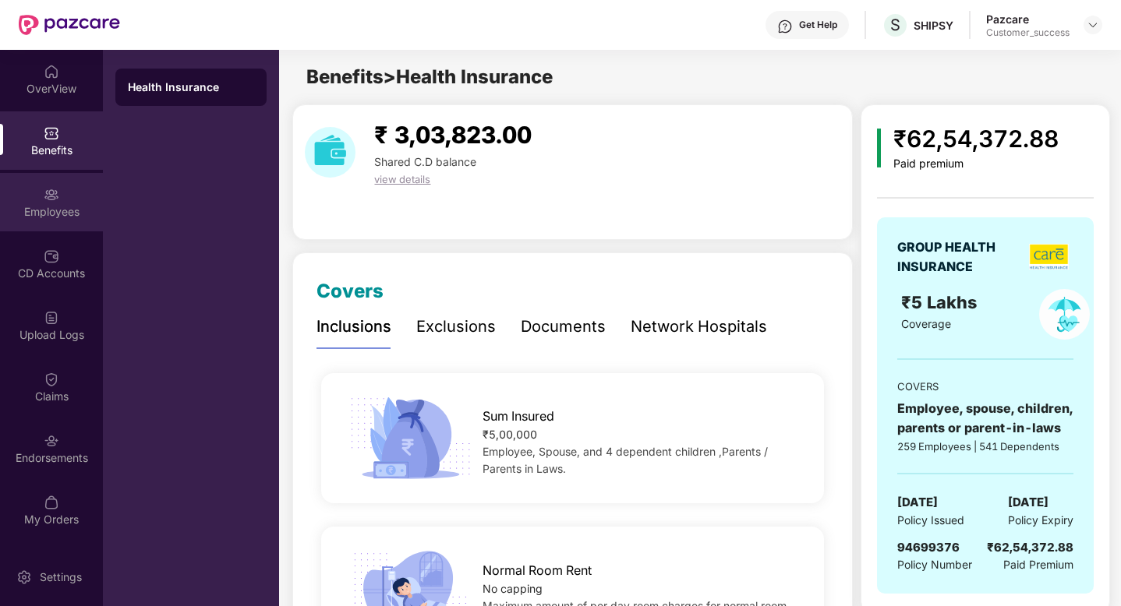
click at [36, 204] on div "Employees" at bounding box center [51, 212] width 103 height 16
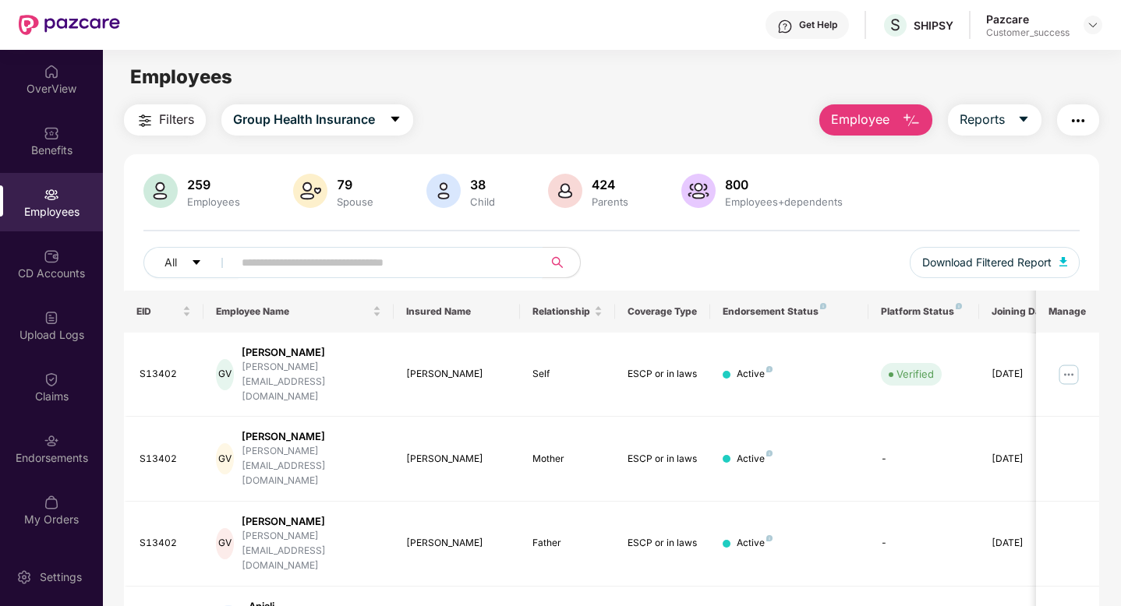
click at [261, 263] on input "text" at bounding box center [382, 262] width 280 height 23
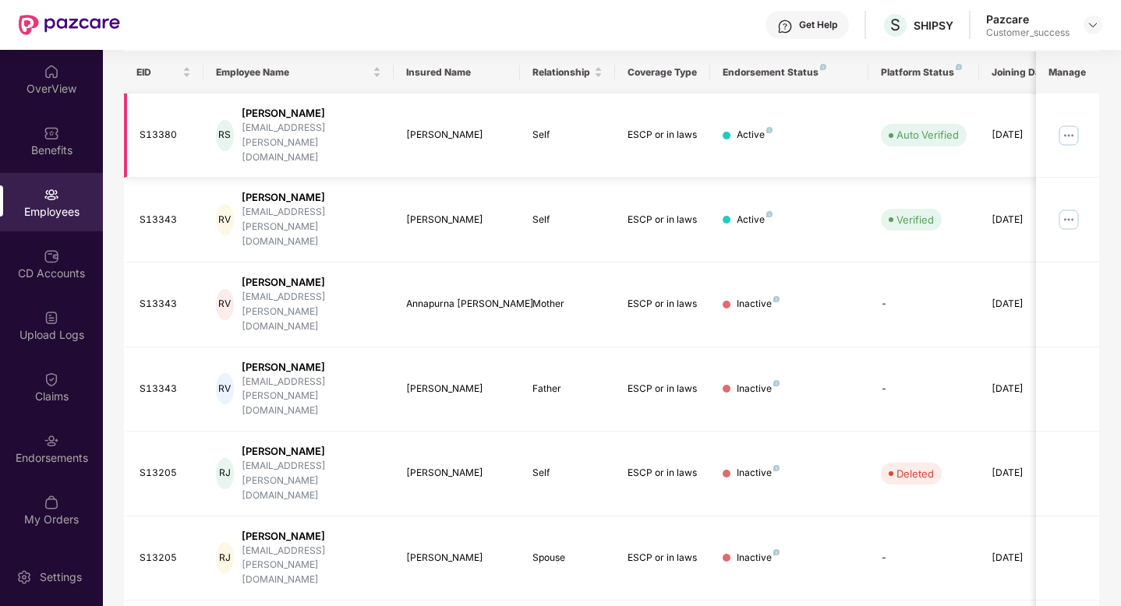
scroll to position [352, 0]
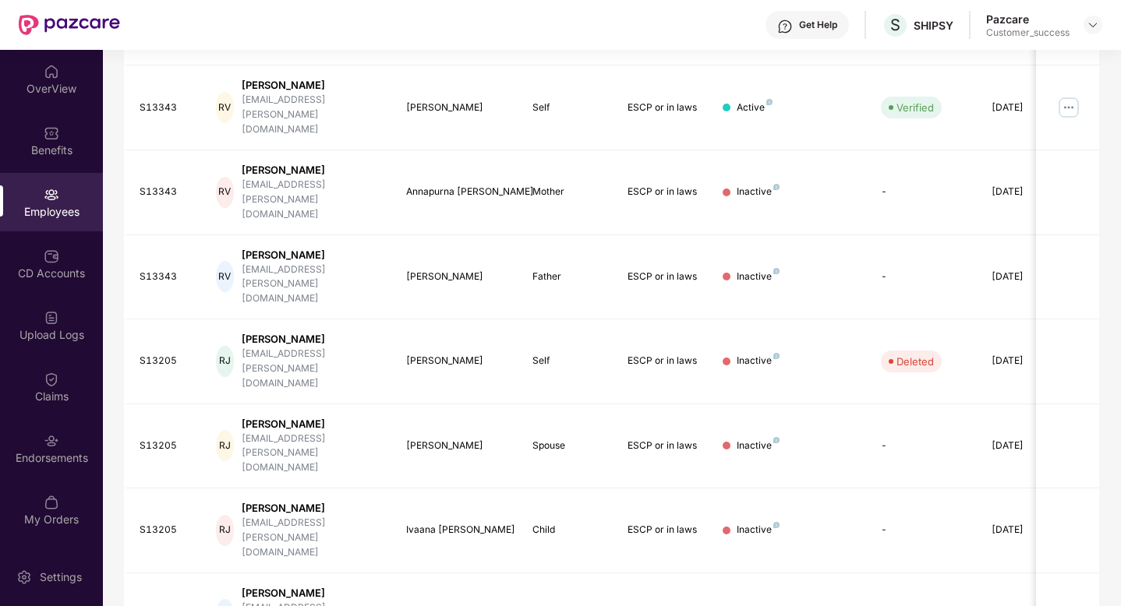
type input "*****"
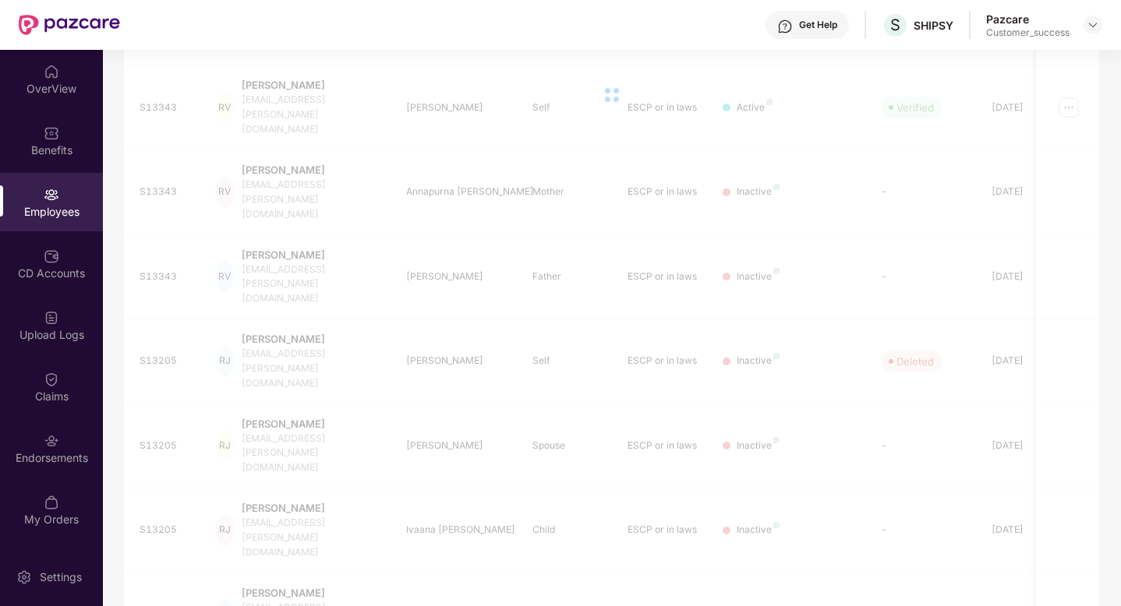
scroll to position [67, 0]
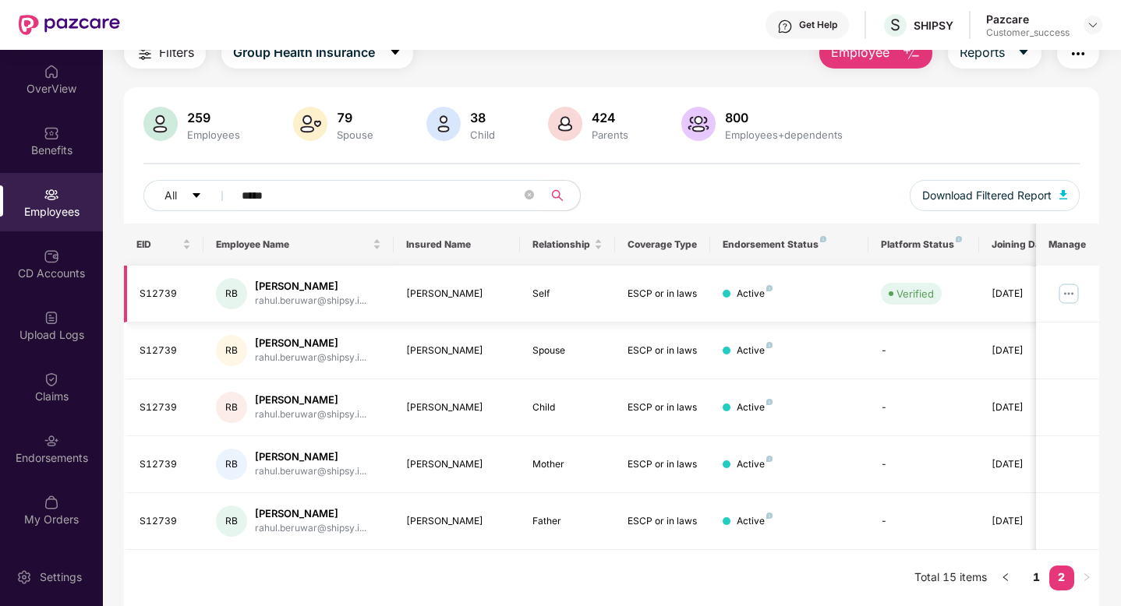
click at [1065, 298] on img at bounding box center [1068, 293] width 25 height 25
drag, startPoint x: 333, startPoint y: 284, endPoint x: 253, endPoint y: 281, distance: 79.6
click at [253, 282] on div "RB [PERSON_NAME] rahul.beruwar@shipsy.i..." at bounding box center [298, 293] width 165 height 31
copy div "[PERSON_NAME]"
click at [1073, 291] on img at bounding box center [1068, 293] width 25 height 25
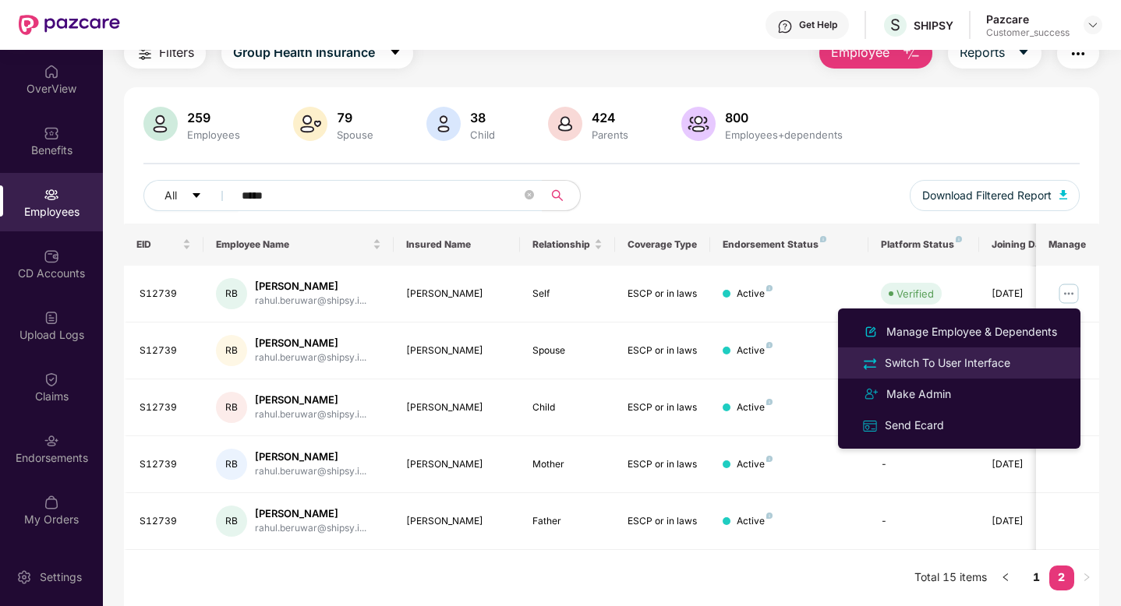
click at [939, 370] on div "Switch To User Interface" at bounding box center [948, 363] width 132 height 17
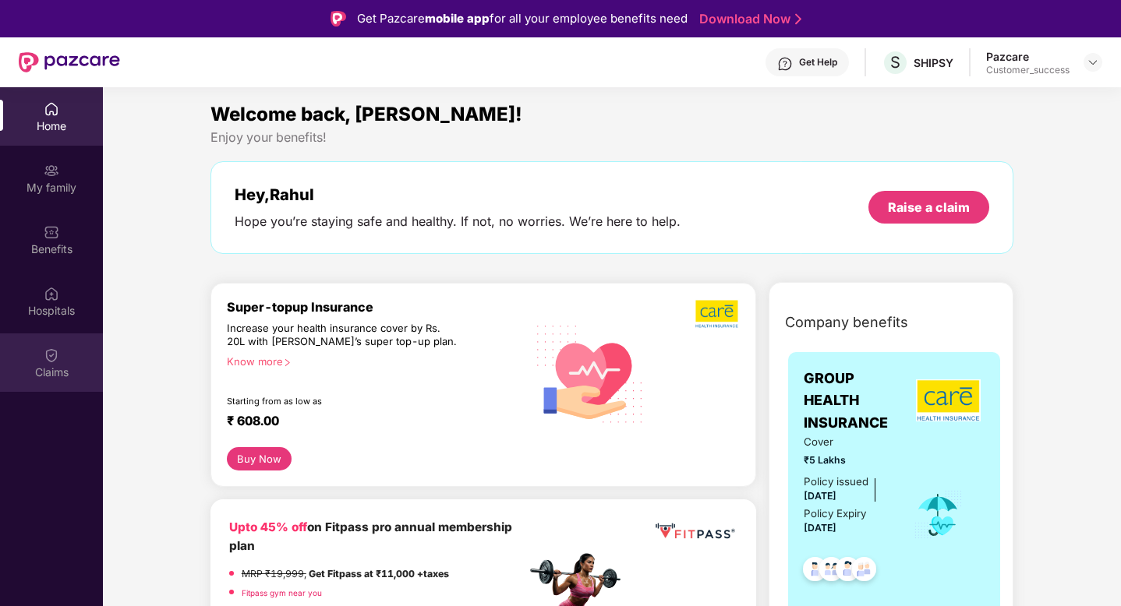
click at [44, 359] on img at bounding box center [52, 356] width 16 height 16
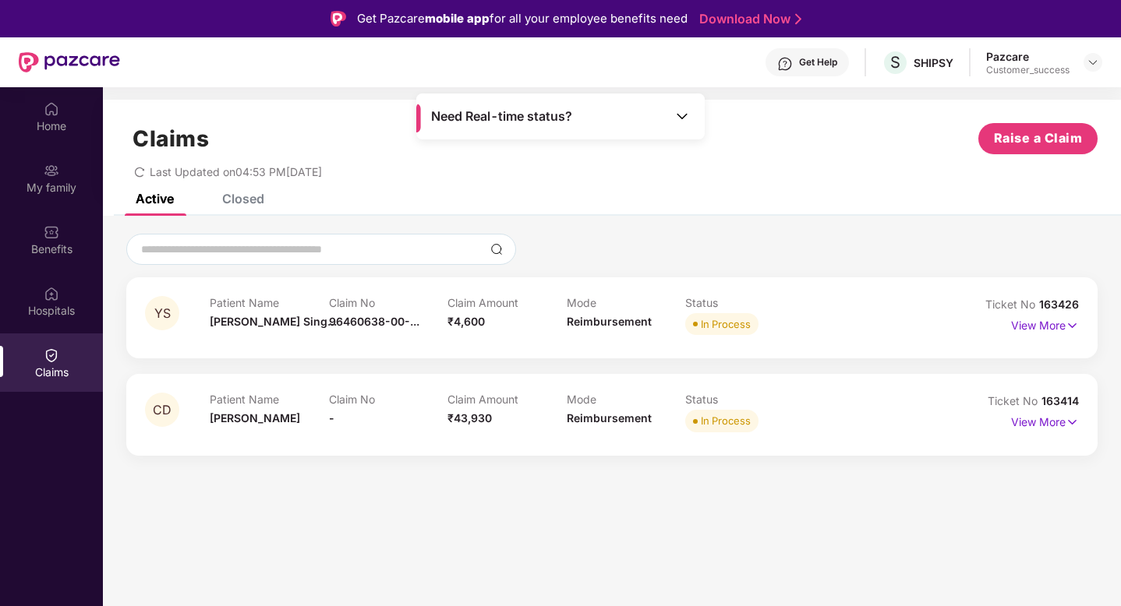
click at [685, 113] on img at bounding box center [682, 116] width 16 height 16
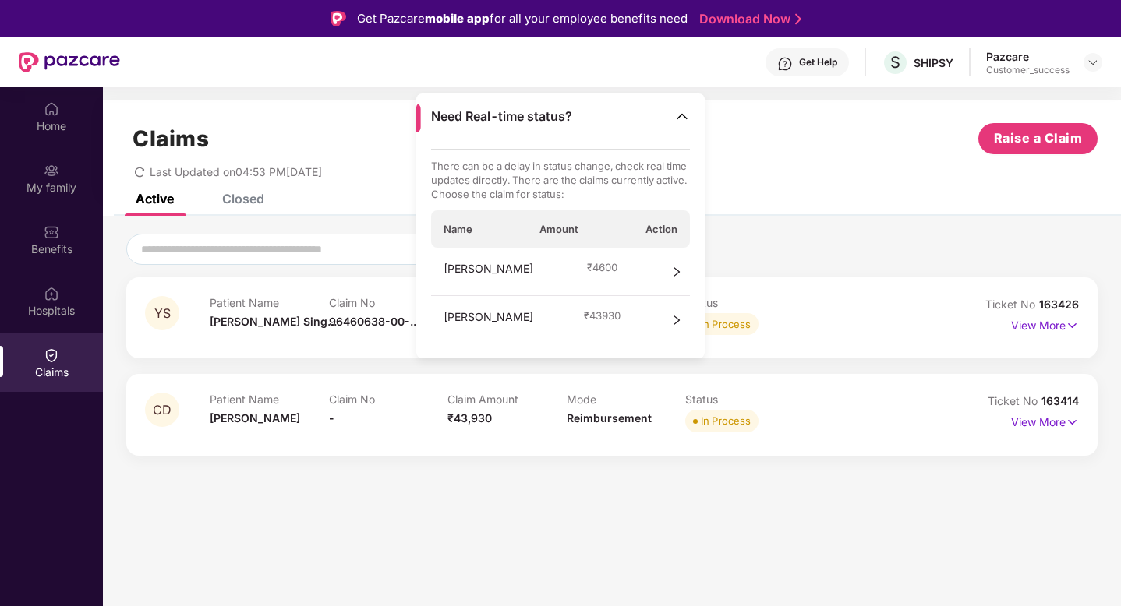
click at [679, 113] on img at bounding box center [682, 116] width 16 height 16
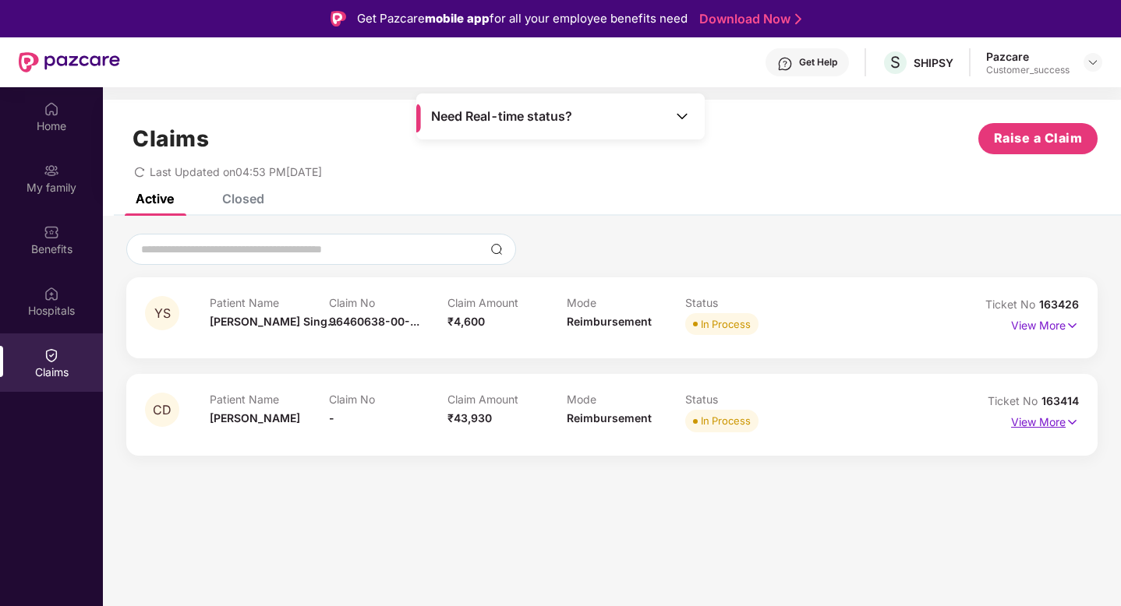
click at [1036, 424] on p "View More" at bounding box center [1045, 420] width 68 height 21
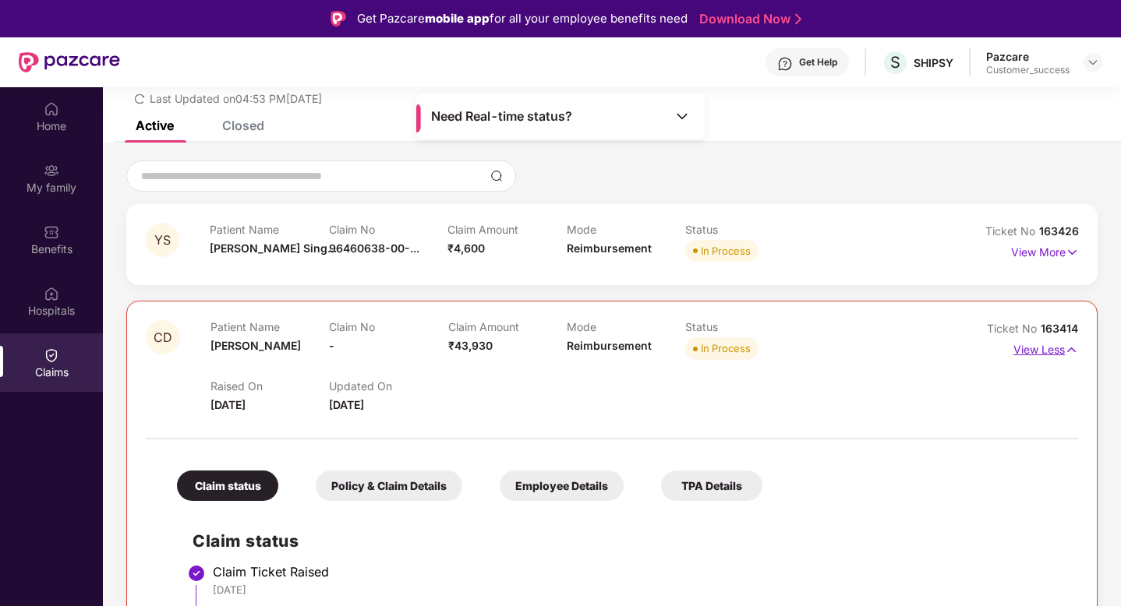
scroll to position [74, 0]
click at [1036, 249] on p "View More" at bounding box center [1045, 249] width 68 height 21
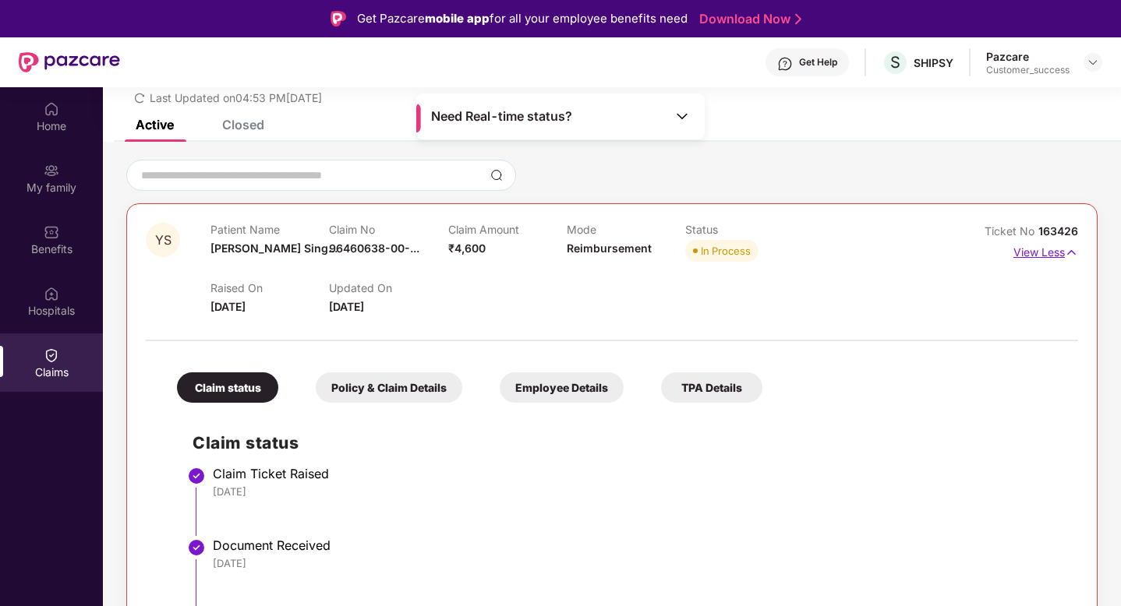
click at [1037, 249] on p "View Less" at bounding box center [1045, 250] width 65 height 21
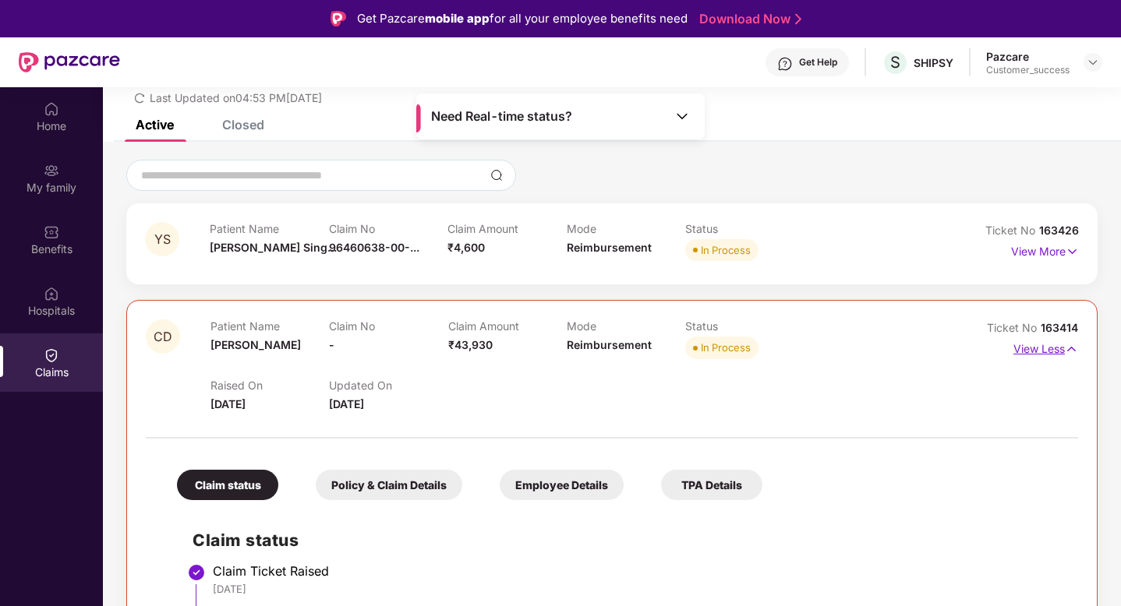
click at [1032, 349] on p "View Less" at bounding box center [1045, 347] width 65 height 21
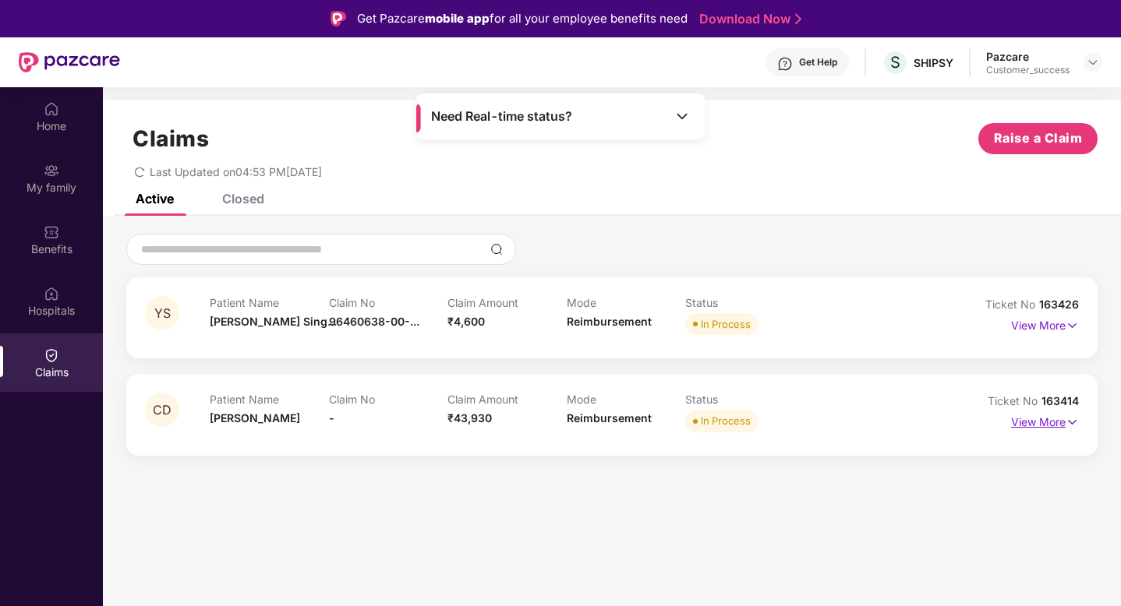
scroll to position [0, 0]
click at [1065, 403] on span "163414" at bounding box center [1059, 400] width 37 height 13
copy div "No 163414"
click at [903, 198] on div "Active Closed" at bounding box center [612, 205] width 1018 height 22
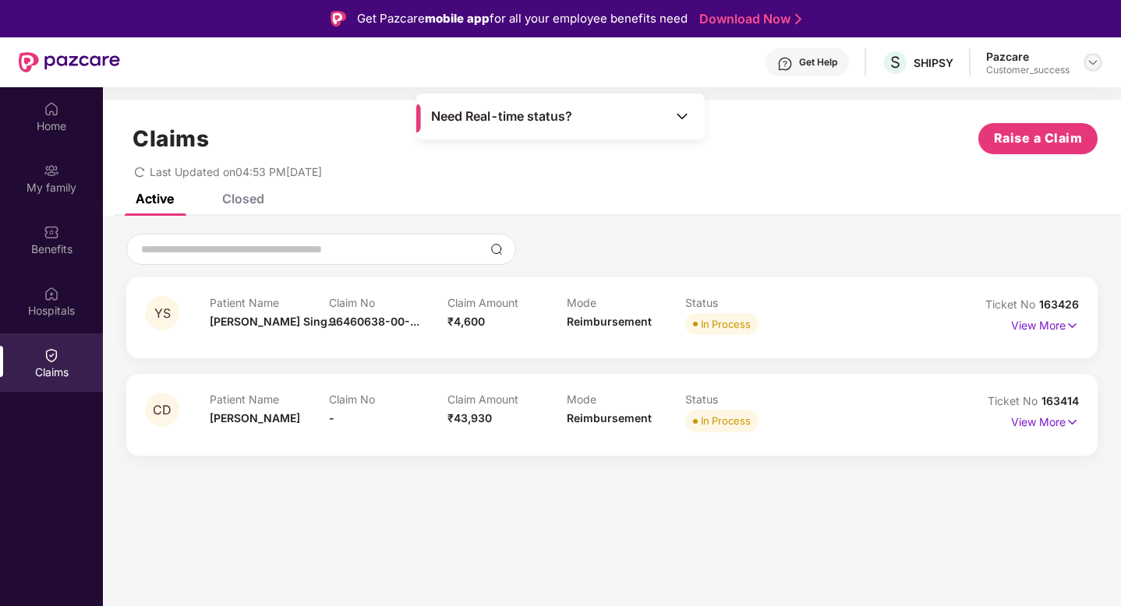
click at [1093, 65] on img at bounding box center [1093, 62] width 12 height 12
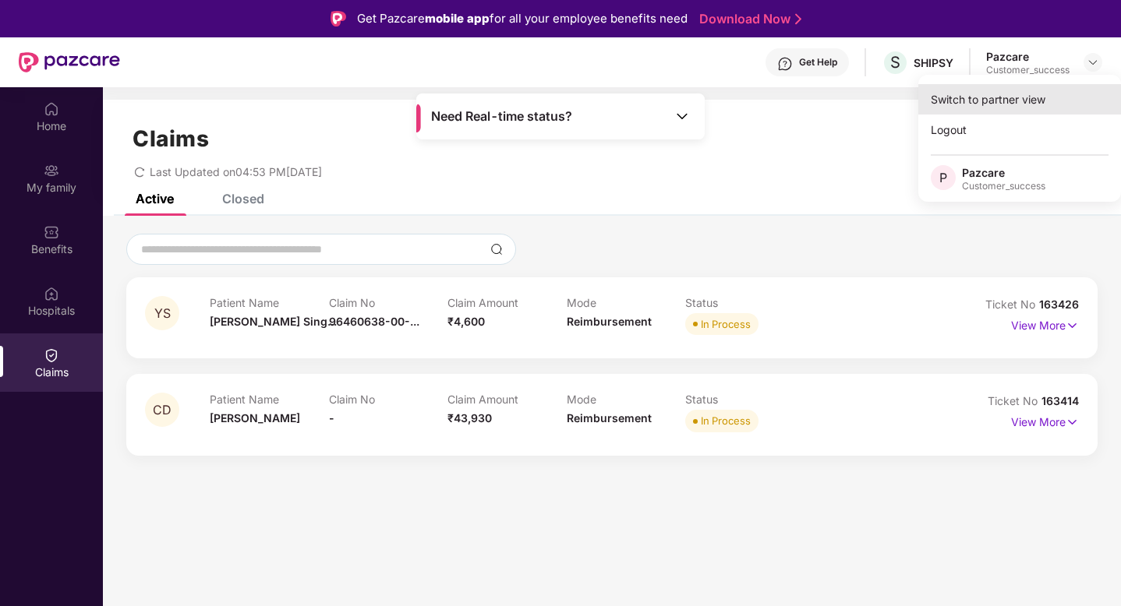
click at [984, 95] on div "Switch to partner view" at bounding box center [1019, 99] width 203 height 30
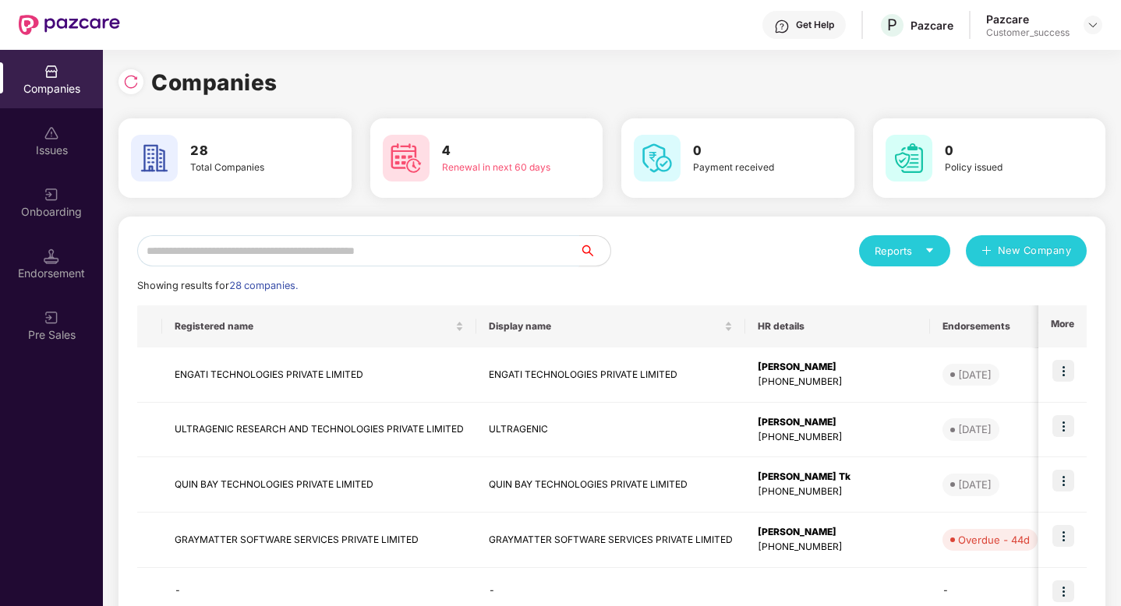
click at [255, 258] on input "text" at bounding box center [358, 250] width 442 height 31
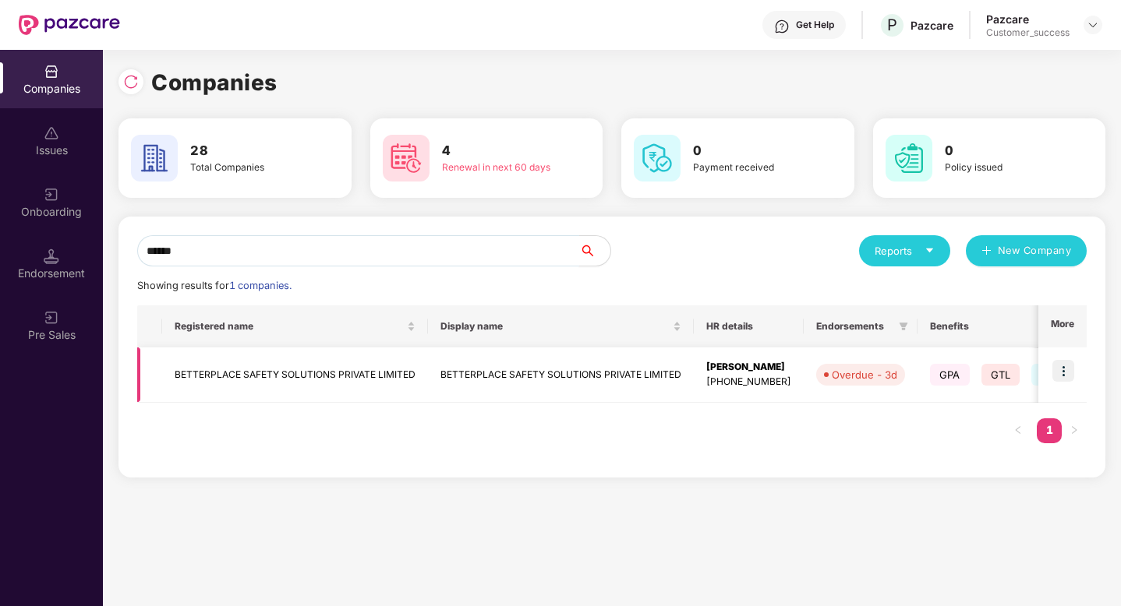
type input "******"
click at [1063, 369] on img at bounding box center [1063, 371] width 22 height 22
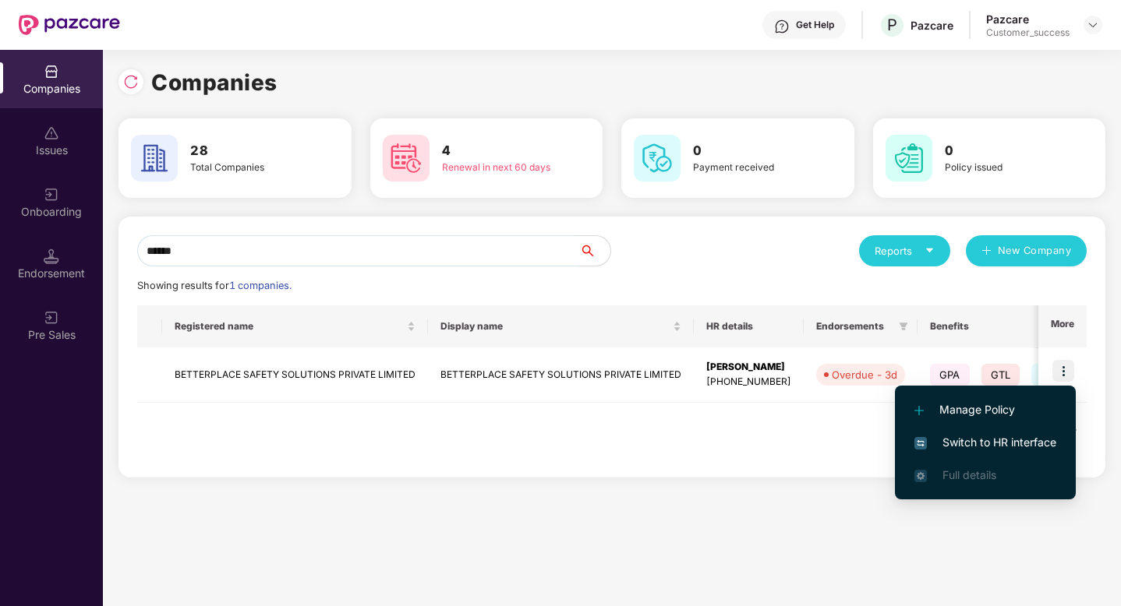
click at [1011, 445] on span "Switch to HR interface" at bounding box center [985, 442] width 142 height 17
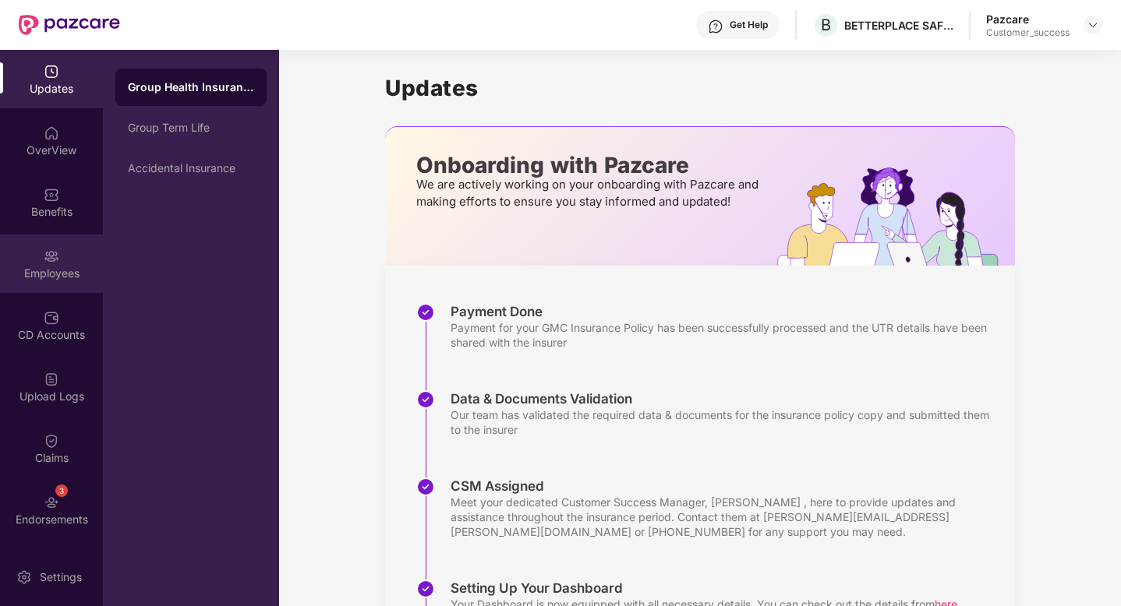
click at [46, 284] on div "Employees" at bounding box center [51, 264] width 103 height 58
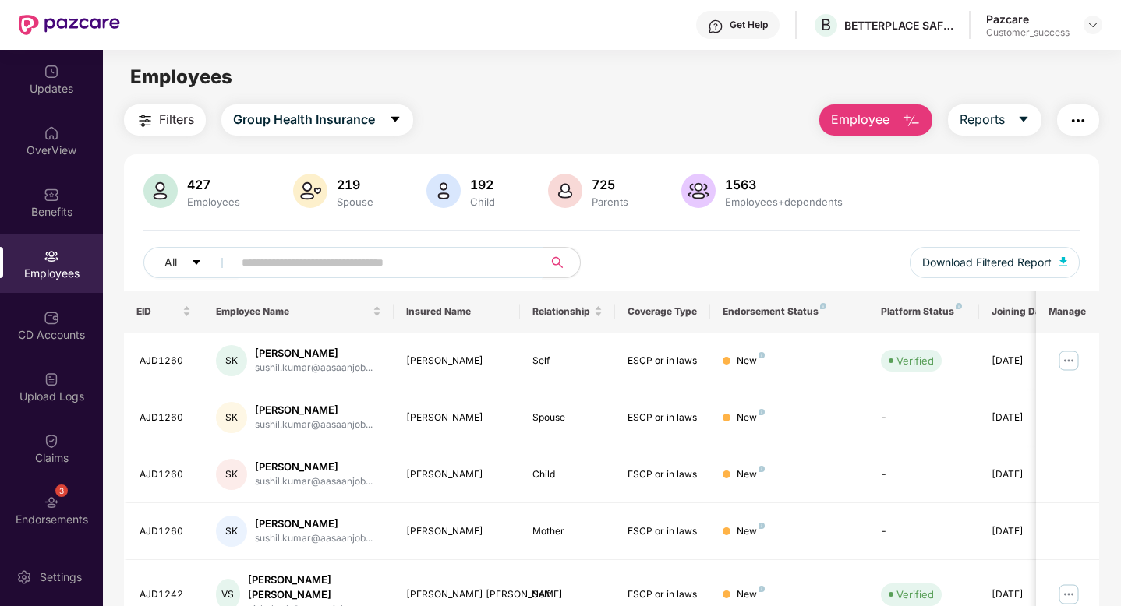
click at [248, 265] on input "text" at bounding box center [382, 262] width 280 height 23
paste input "**********"
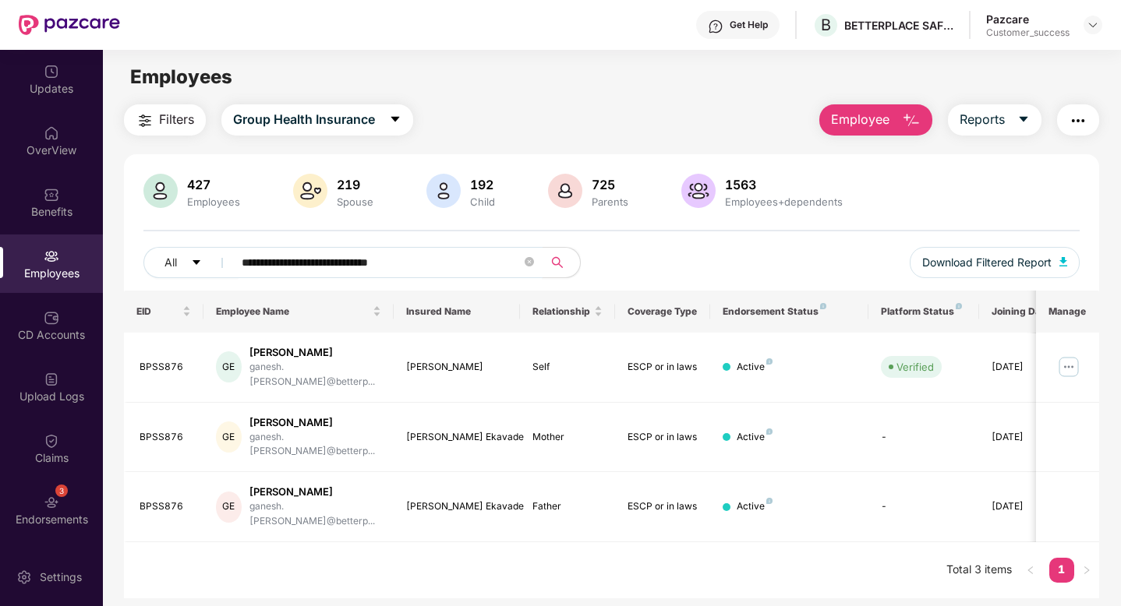
type input "**********"
click at [44, 88] on div "Updates" at bounding box center [51, 89] width 103 height 16
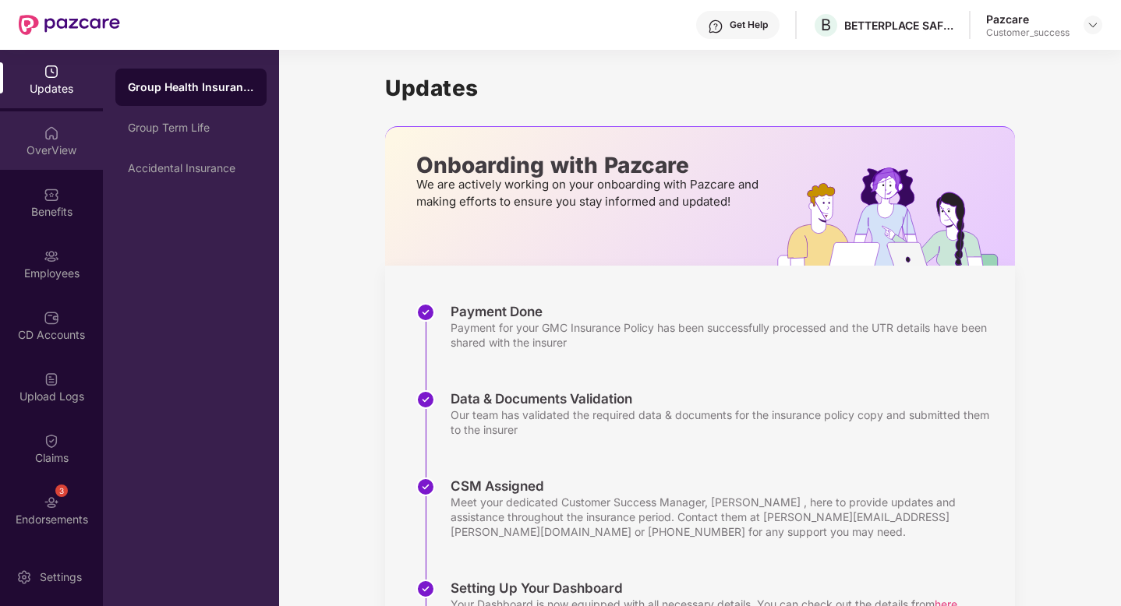
click at [44, 133] on img at bounding box center [52, 133] width 16 height 16
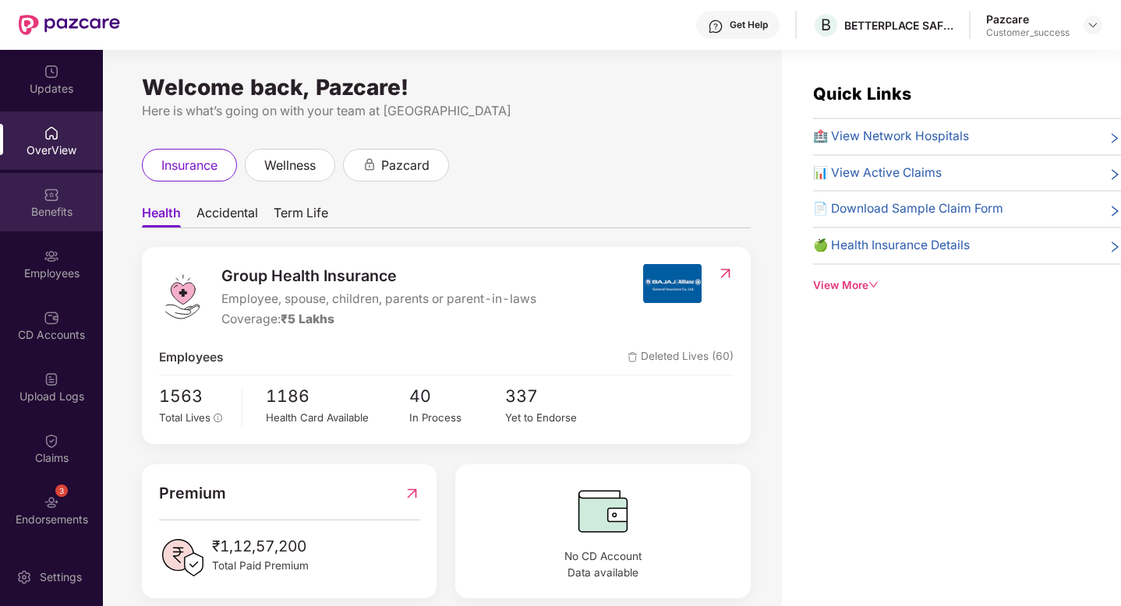
click at [31, 210] on div "Benefits" at bounding box center [51, 212] width 103 height 16
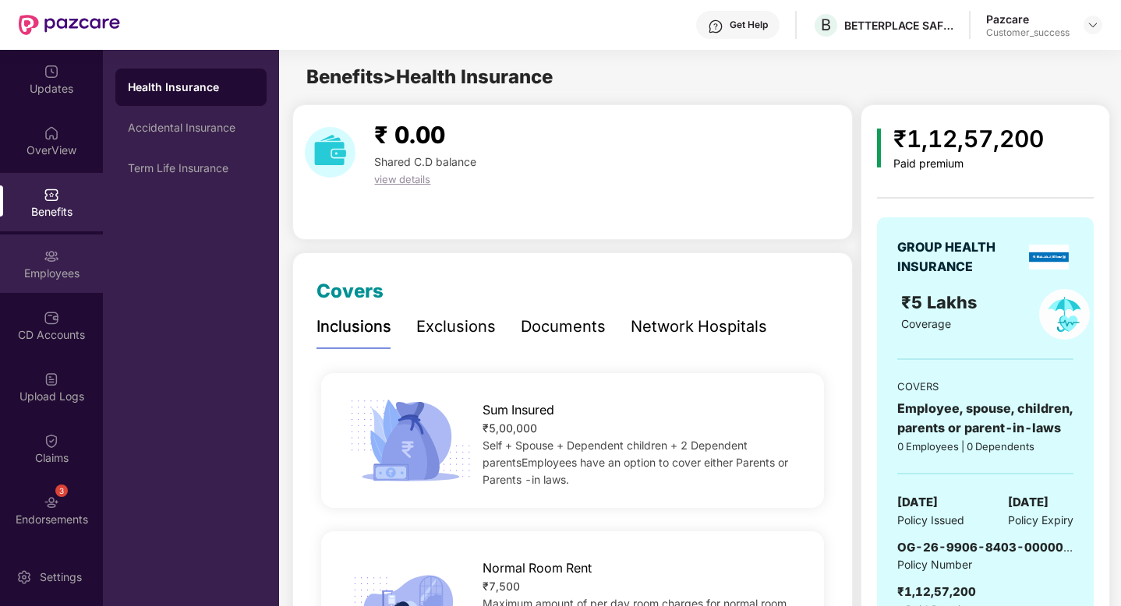
click at [36, 244] on div "Employees" at bounding box center [51, 264] width 103 height 58
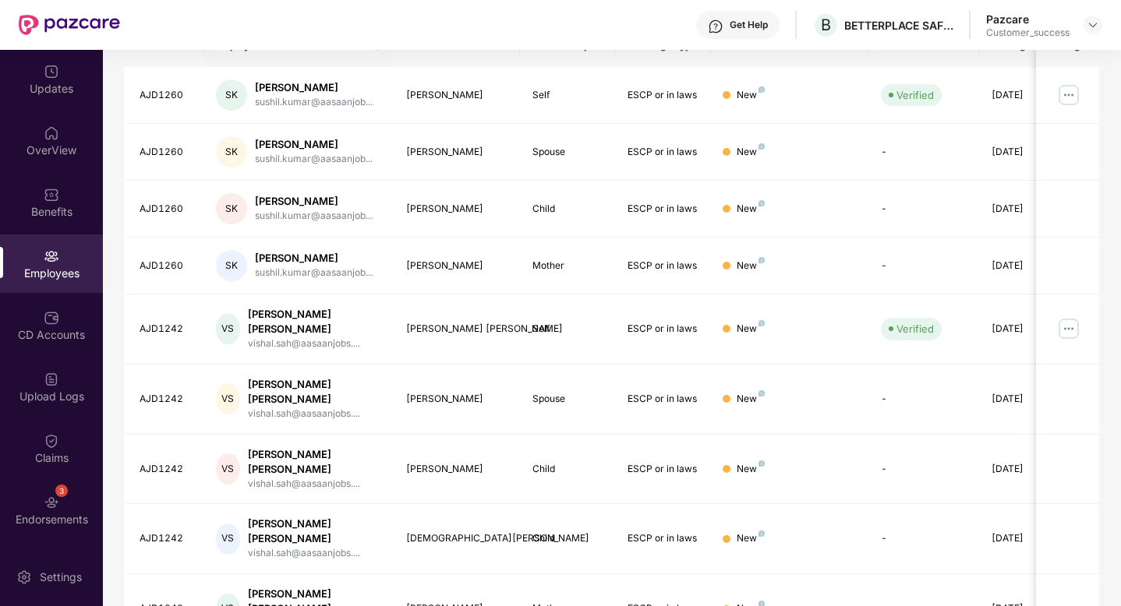
scroll to position [352, 0]
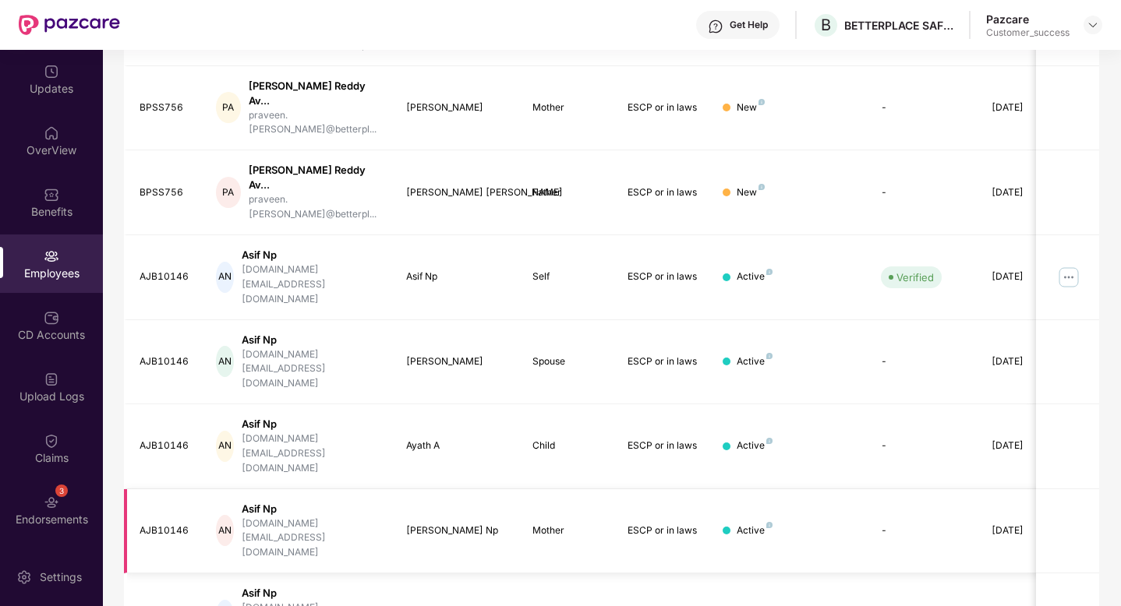
scroll to position [0, 0]
